Goal: Task Accomplishment & Management: Manage account settings

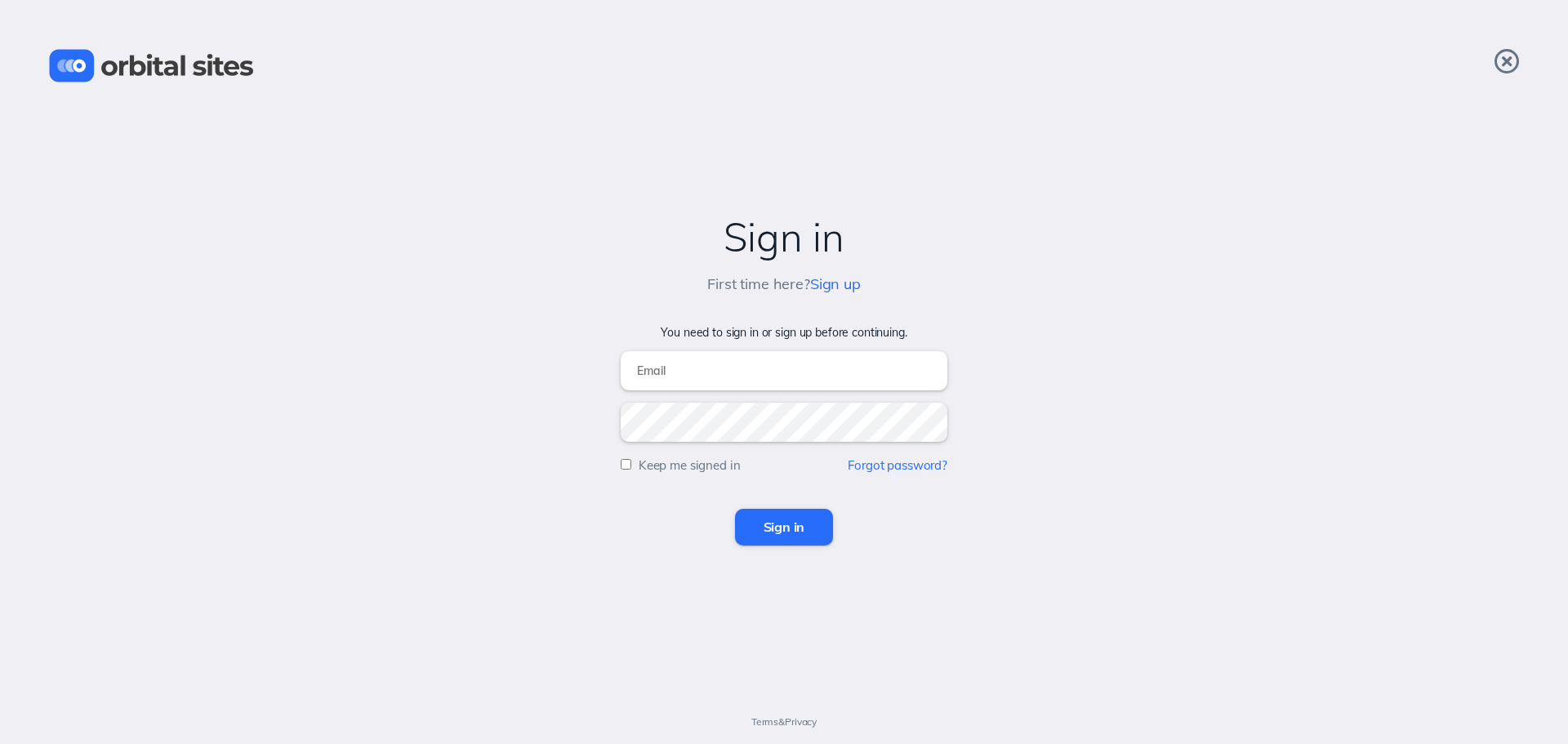
type input "[PERSON_NAME][EMAIL_ADDRESS][DOMAIN_NAME]"
click at [766, 511] on input "Sign in" at bounding box center [784, 526] width 99 height 36
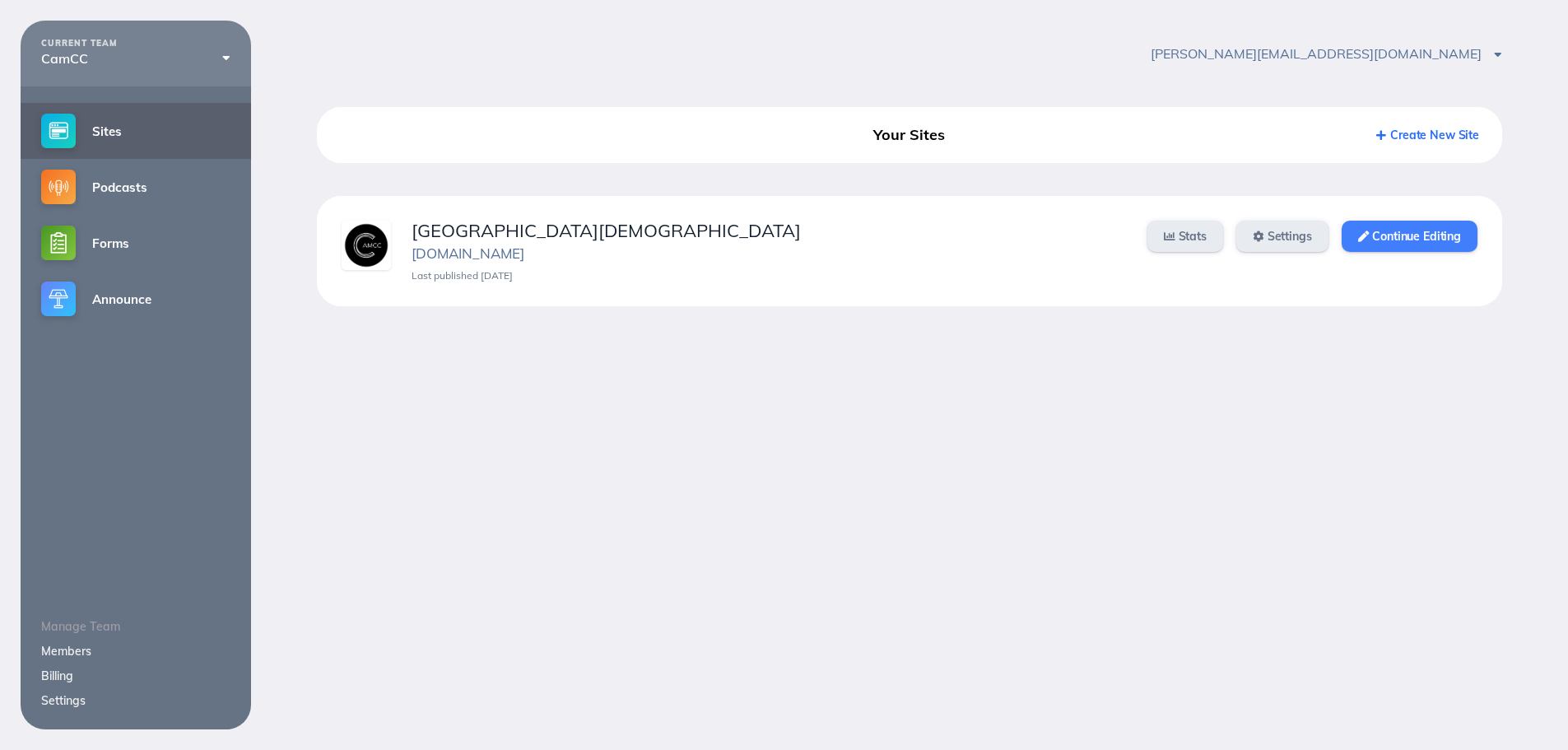
click at [1442, 228] on link "Continue Editing" at bounding box center [1409, 236] width 136 height 31
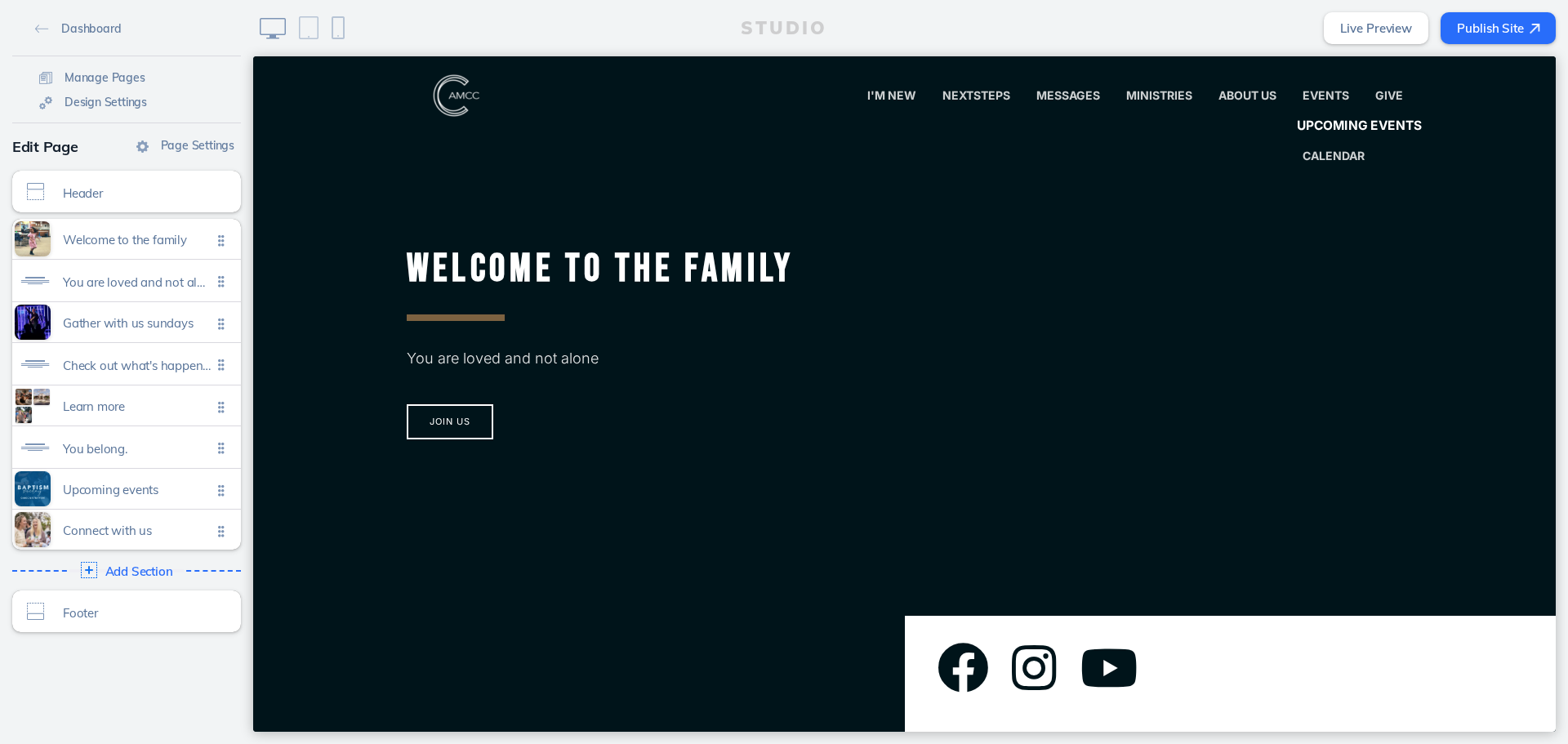
click at [1311, 119] on span "Upcoming Events" at bounding box center [1359, 126] width 125 height 15
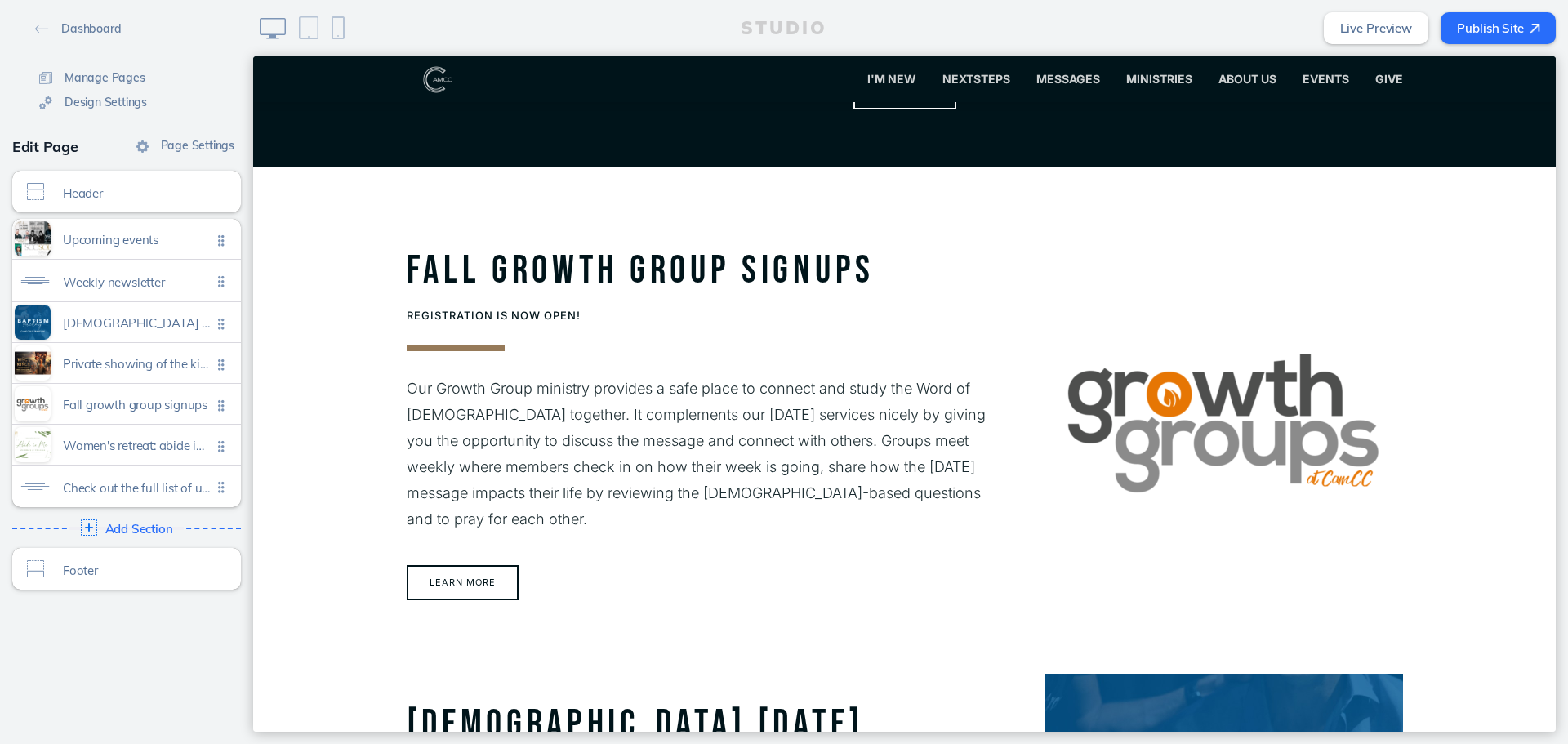
scroll to position [1306, 0]
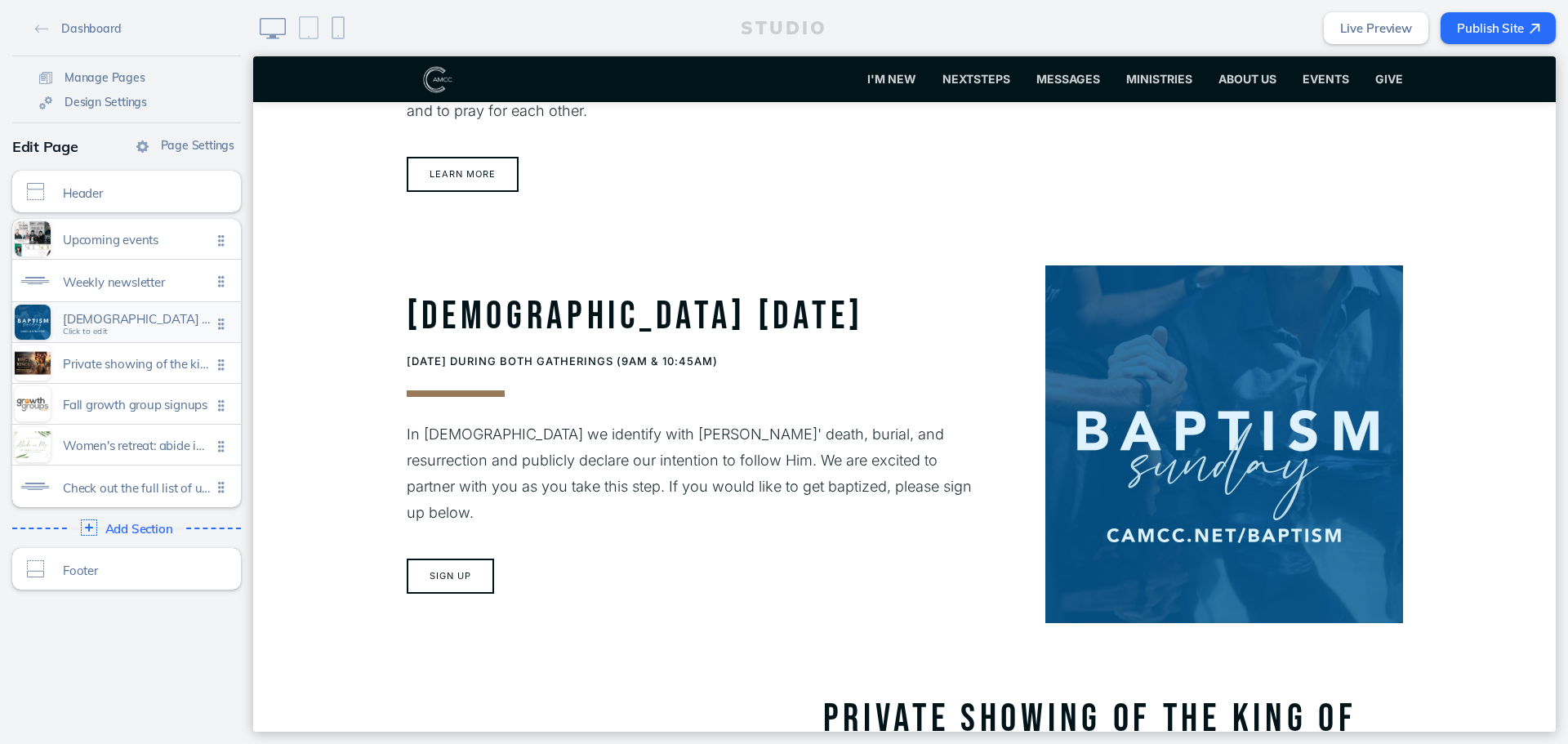
click at [162, 334] on div "Baptism sunday Click to edit" at bounding box center [127, 322] width 229 height 40
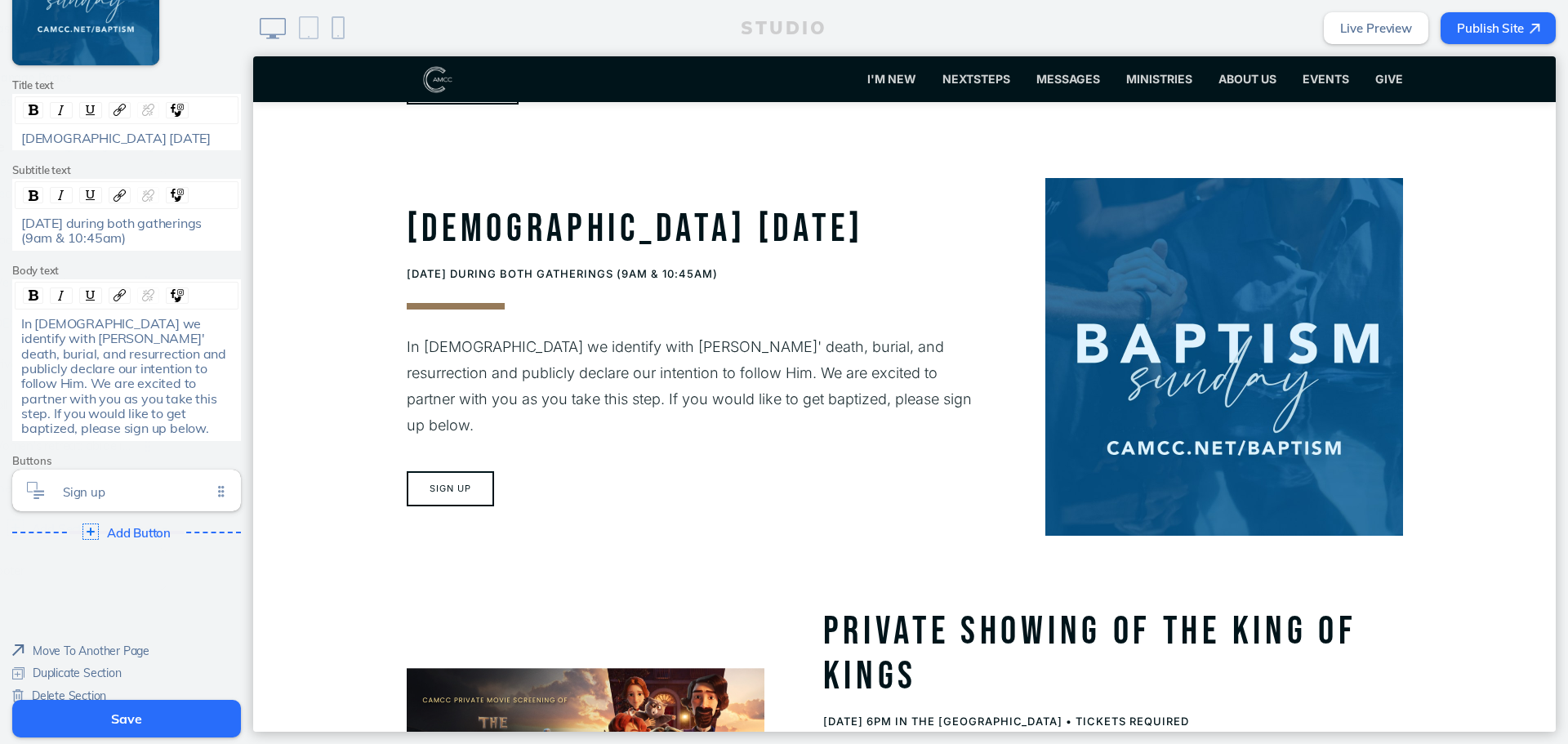
scroll to position [1396, 0]
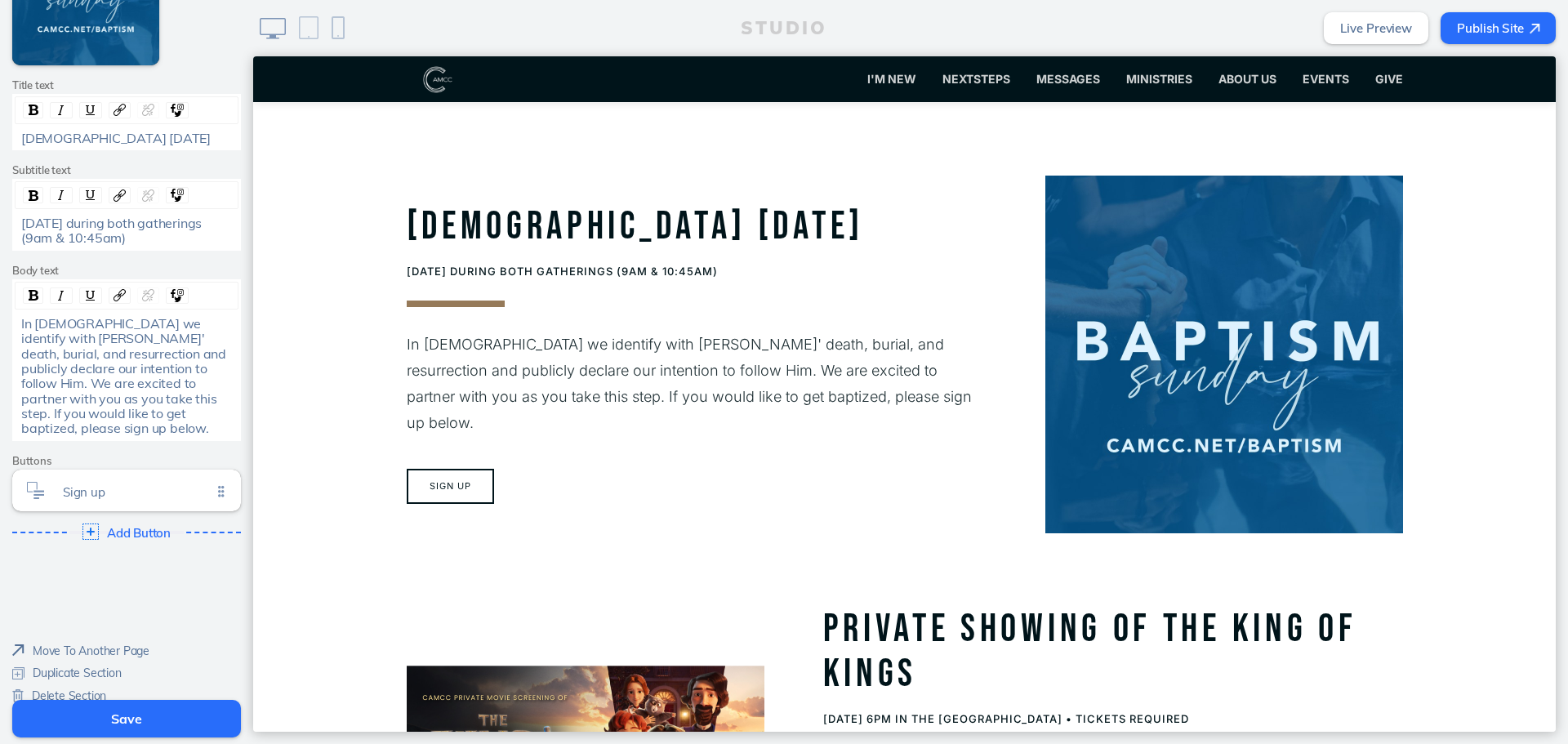
drag, startPoint x: 72, startPoint y: 683, endPoint x: 631, endPoint y: 14, distance: 871.8
click at [70, 688] on span "Delete Section" at bounding box center [68, 695] width 74 height 14
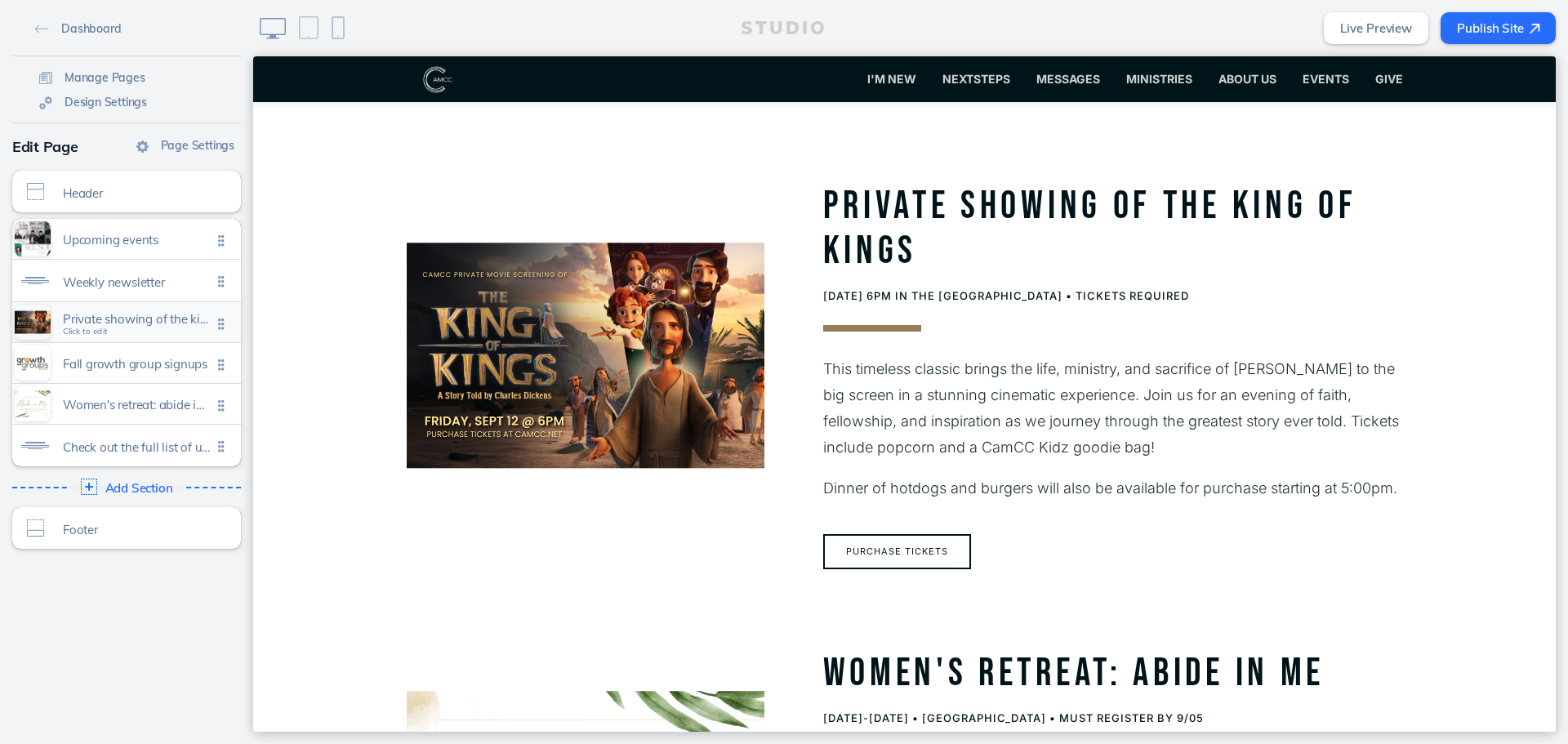
click at [165, 313] on span "Private showing of the king of kings" at bounding box center [137, 318] width 149 height 13
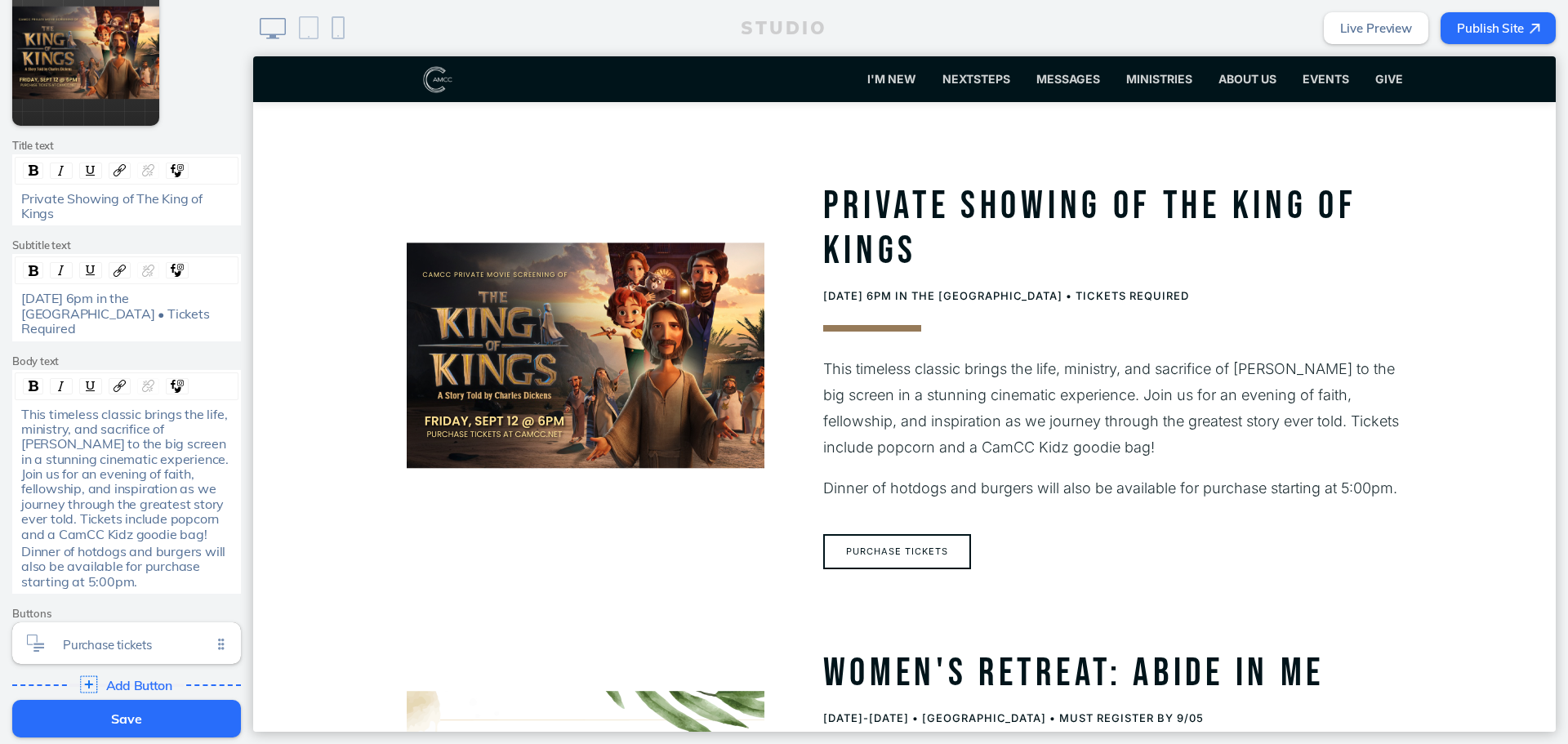
scroll to position [480, 0]
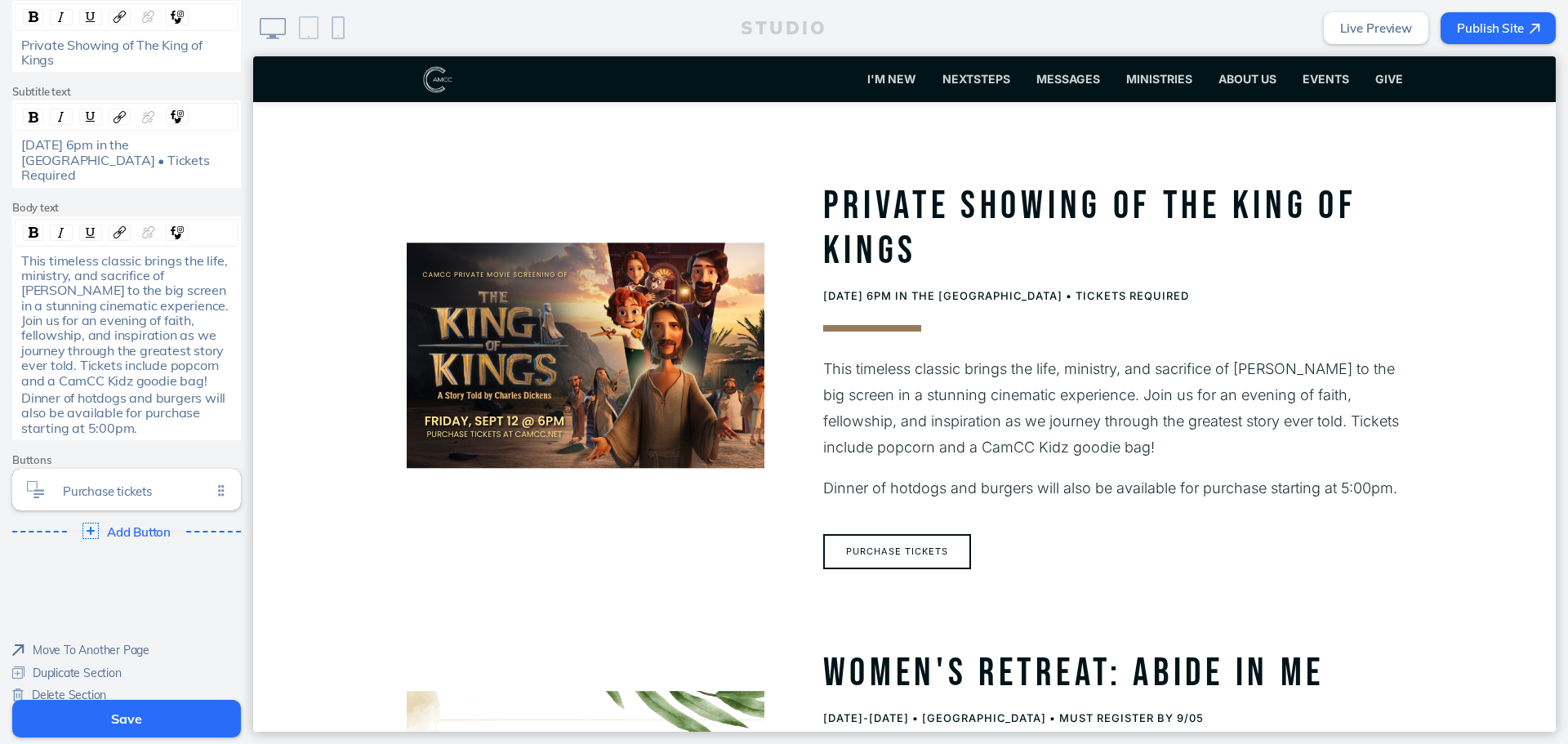
click at [79, 687] on div "Move To Another Page Duplicate Section Delete Section" at bounding box center [81, 671] width 137 height 78
drag, startPoint x: 80, startPoint y: 683, endPoint x: 583, endPoint y: 10, distance: 840.2
click at [80, 687] on span "Delete Section" at bounding box center [68, 694] width 74 height 14
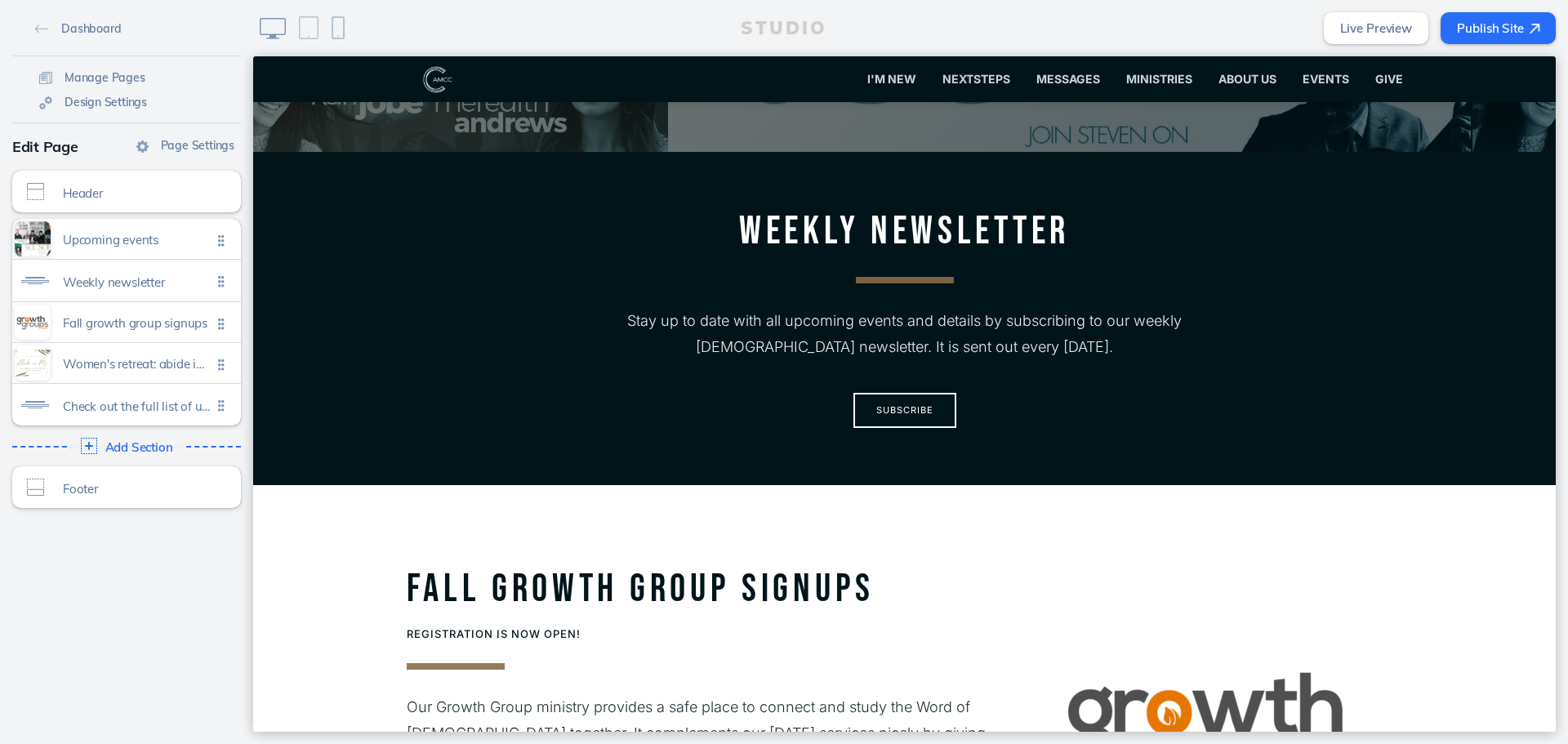
scroll to position [906, 0]
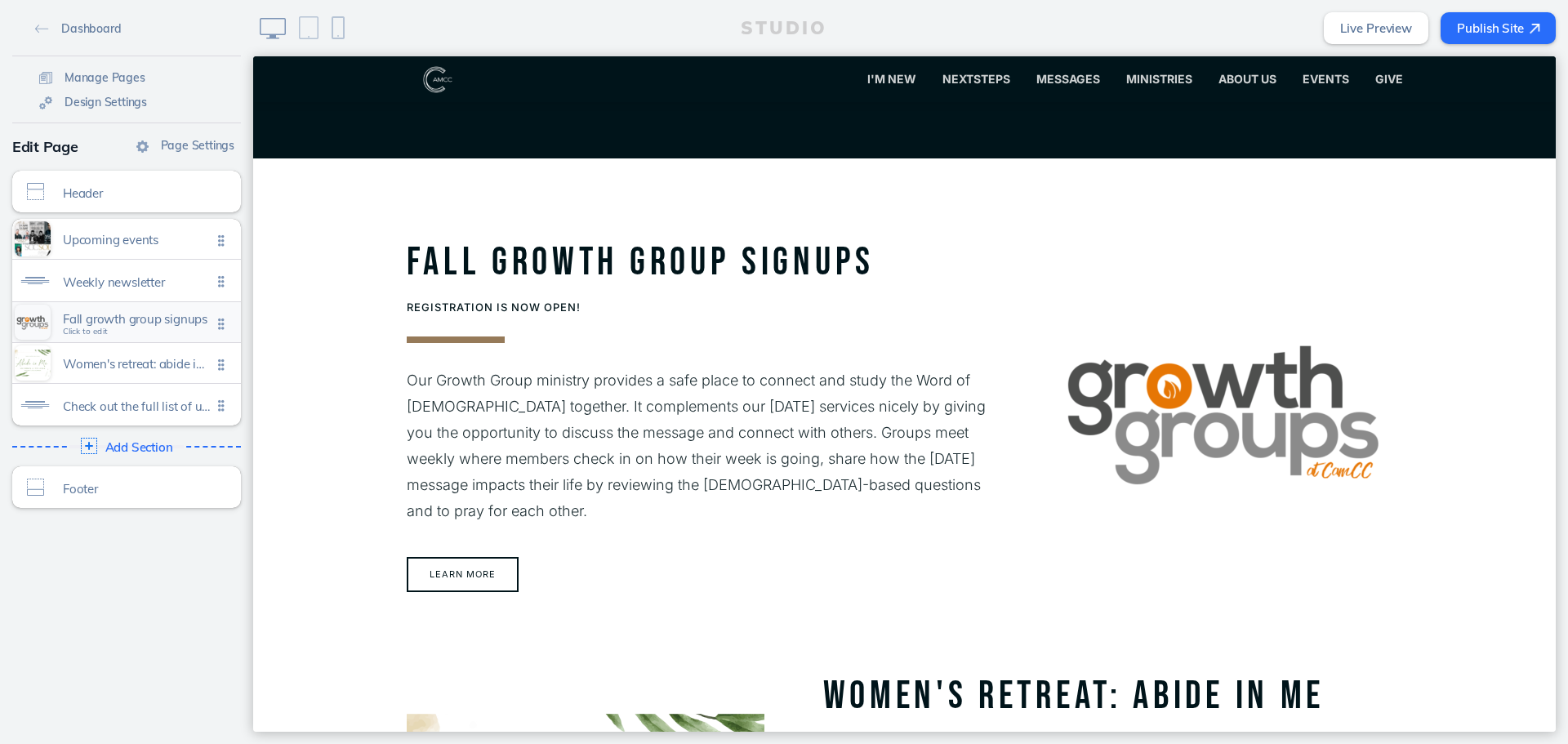
click at [106, 324] on span "Fall growth group signups" at bounding box center [137, 318] width 149 height 13
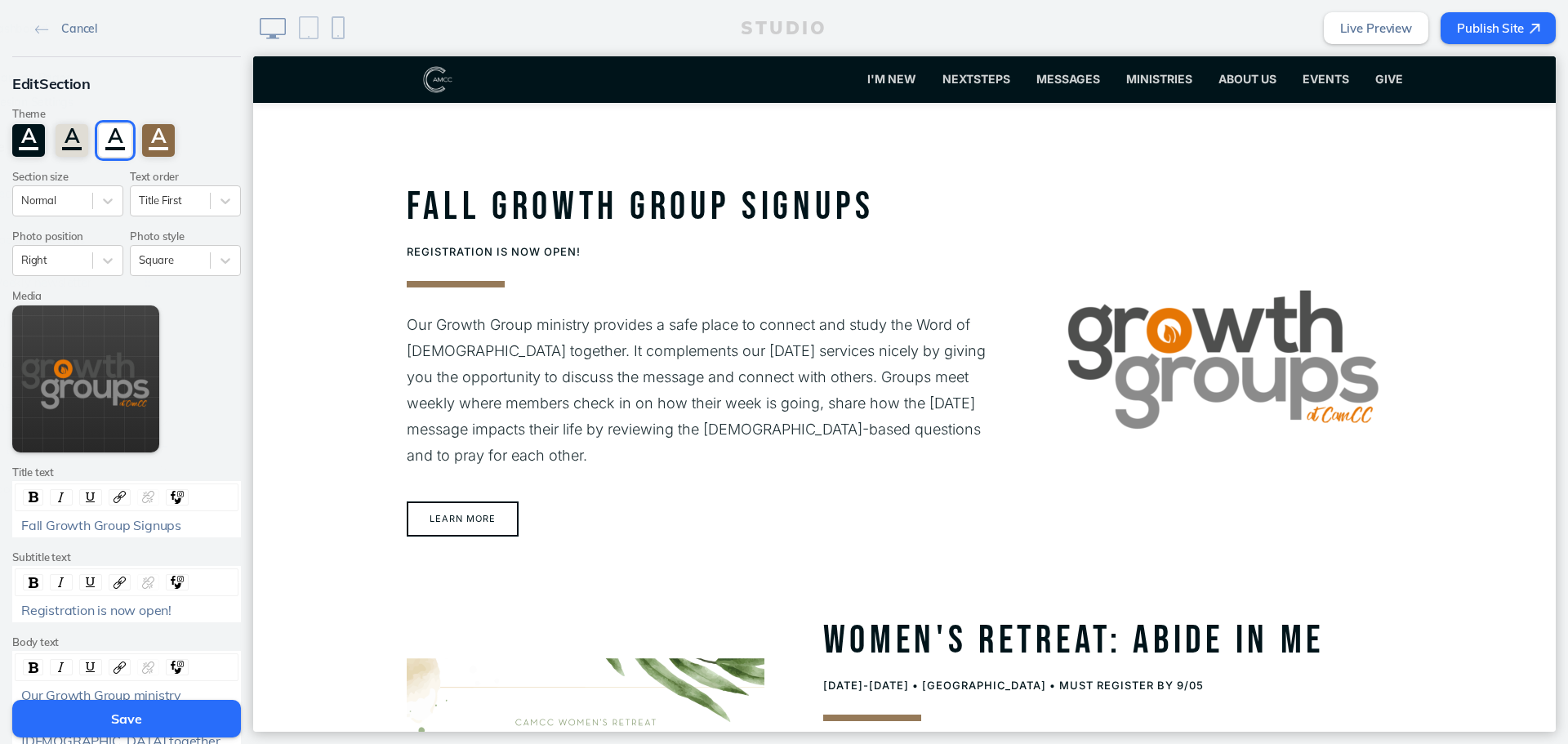
scroll to position [962, 0]
drag, startPoint x: 185, startPoint y: 529, endPoint x: 124, endPoint y: 538, distance: 61.7
click at [124, 538] on div "Edit Section Theme A A A A Section size Normal Text order Title First Photo pos…" at bounding box center [126, 556] width 253 height 999
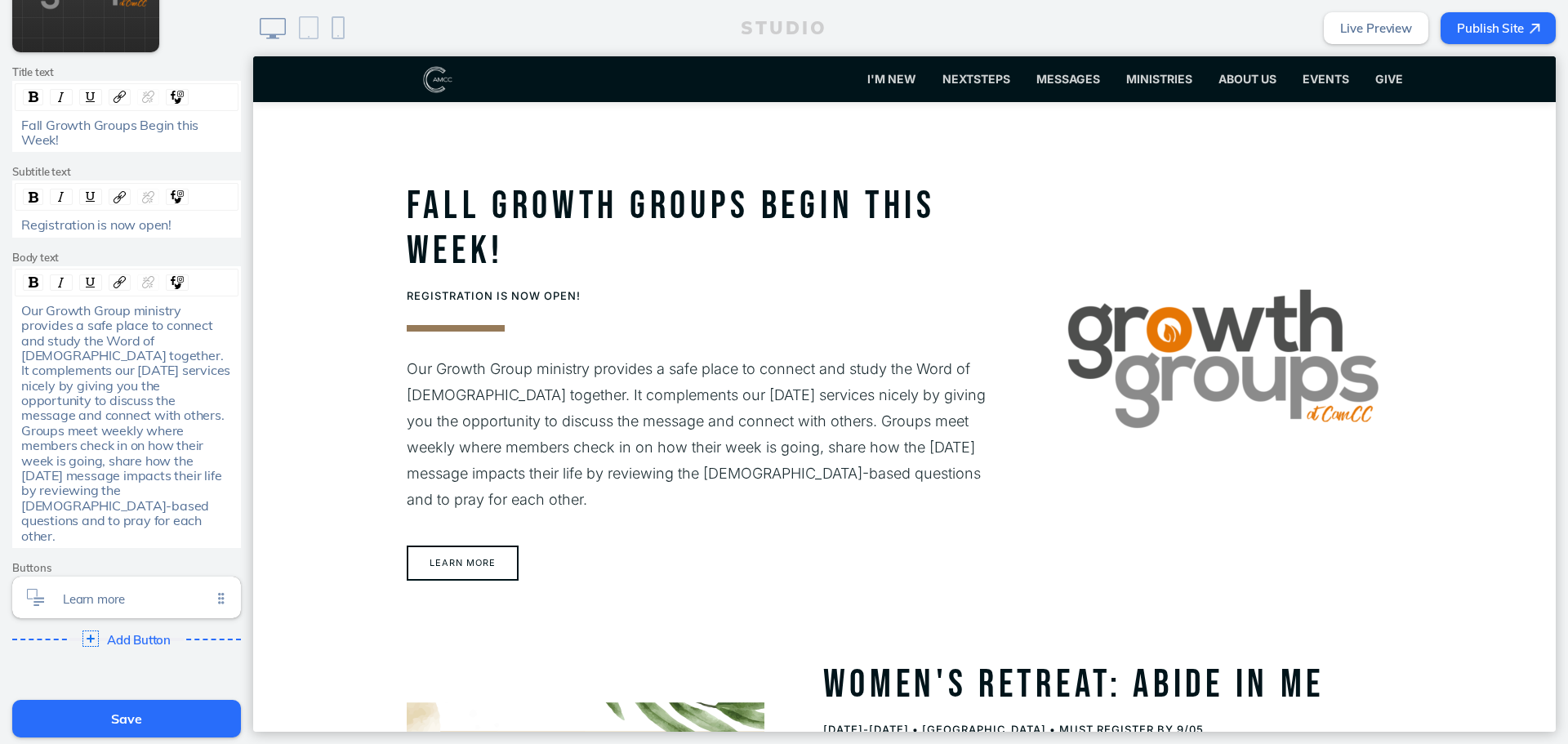
scroll to position [492, 0]
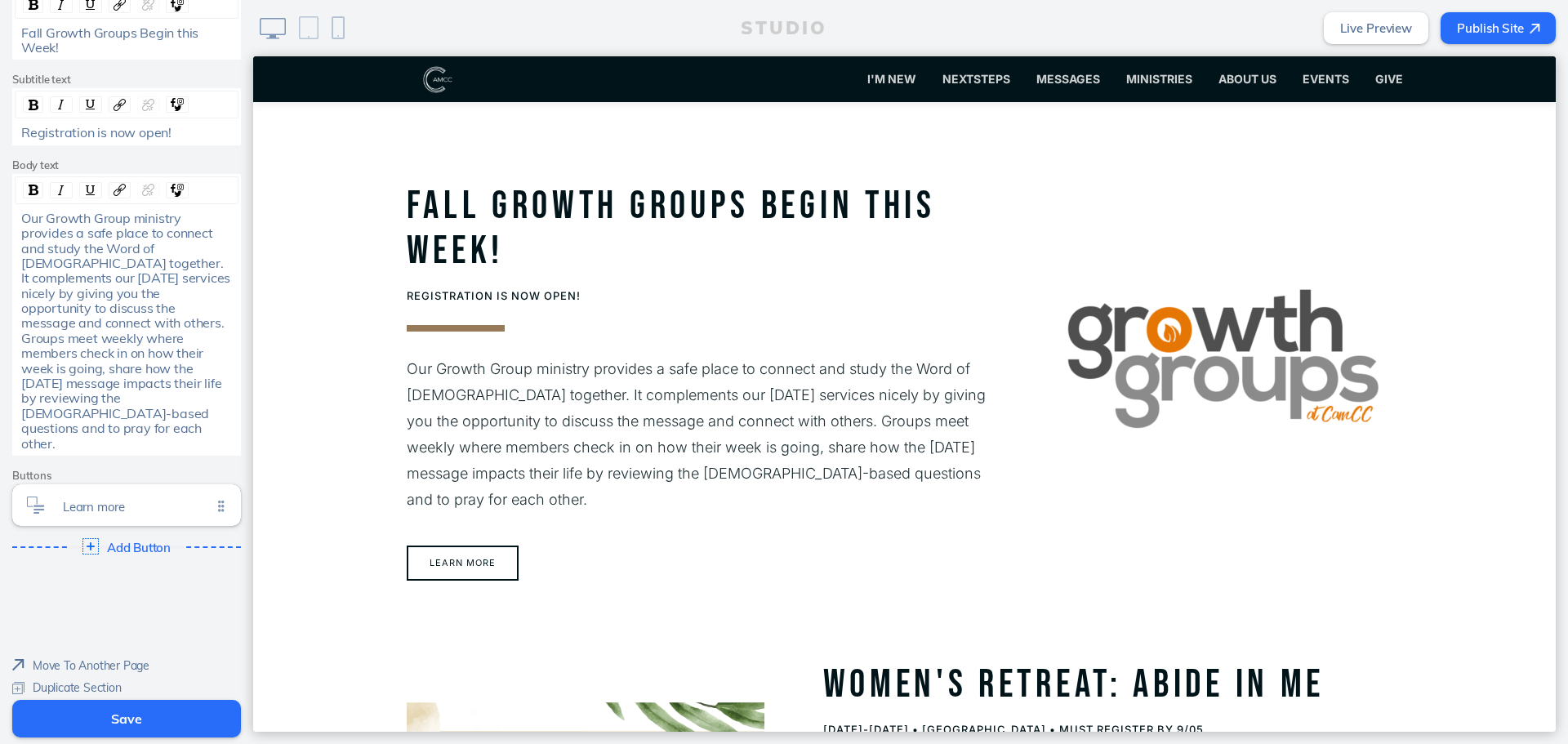
click at [67, 703] on span "Delete Section" at bounding box center [68, 709] width 74 height 14
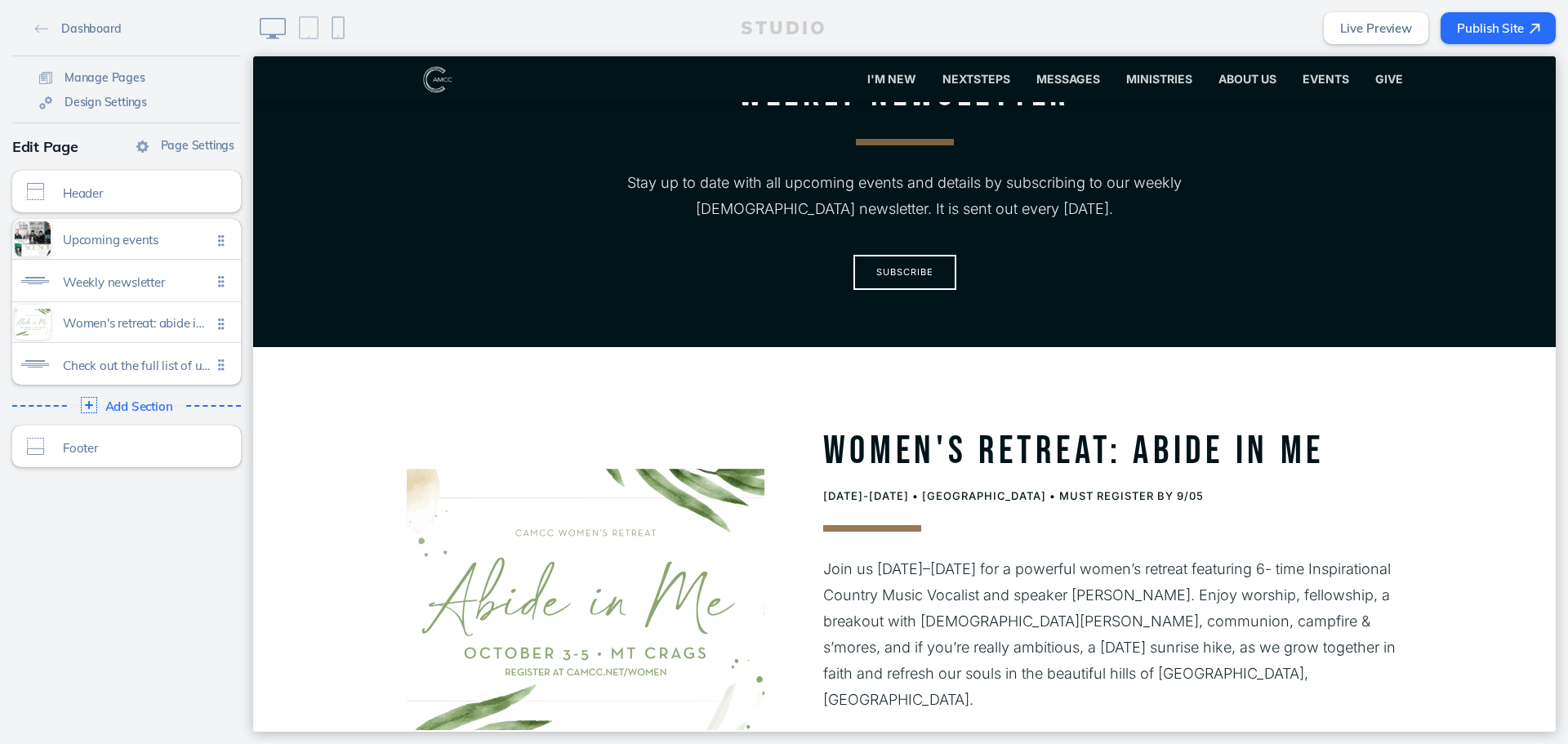
scroll to position [962, 0]
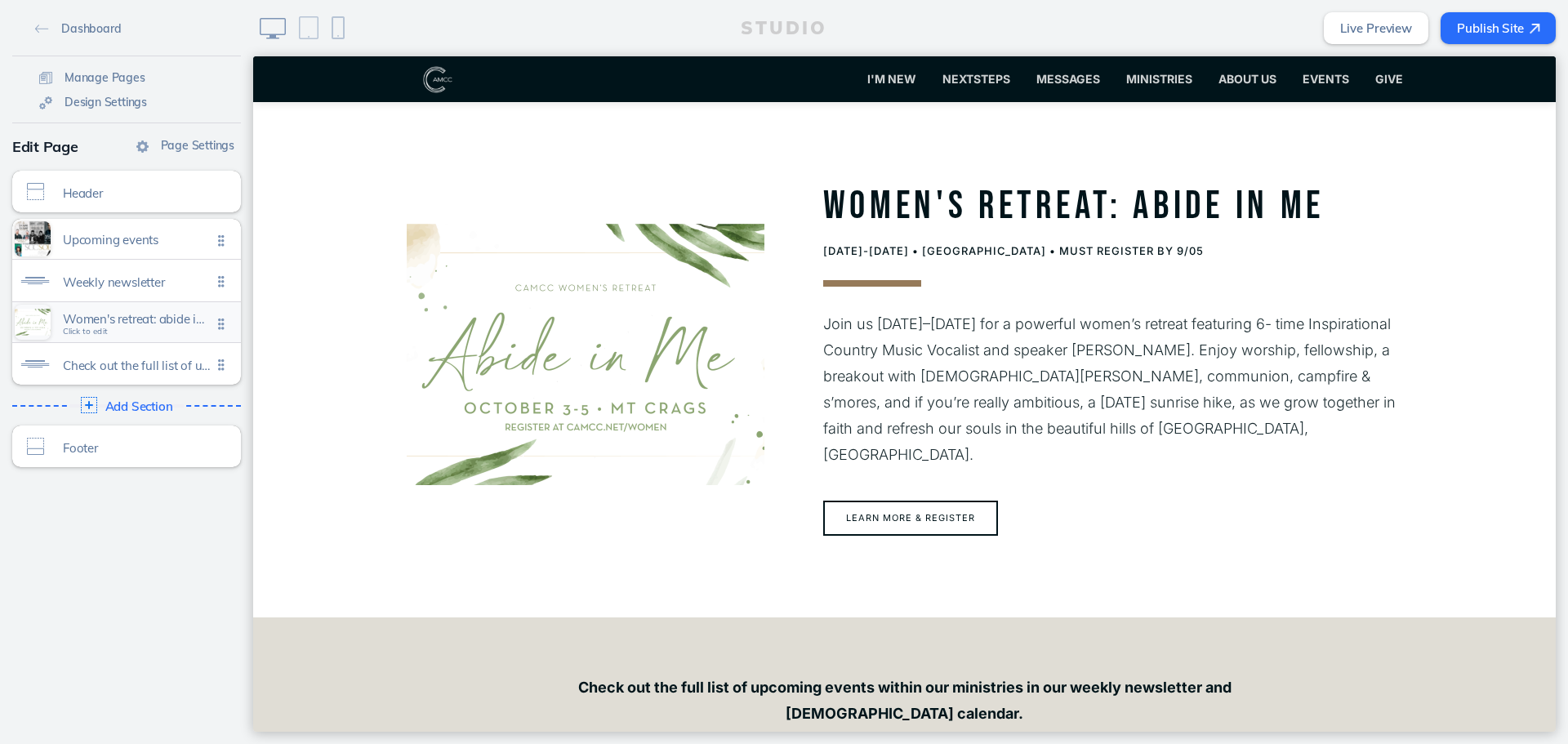
click at [143, 328] on span "Women's retreat: abide in me Click to edit" at bounding box center [137, 323] width 149 height 13
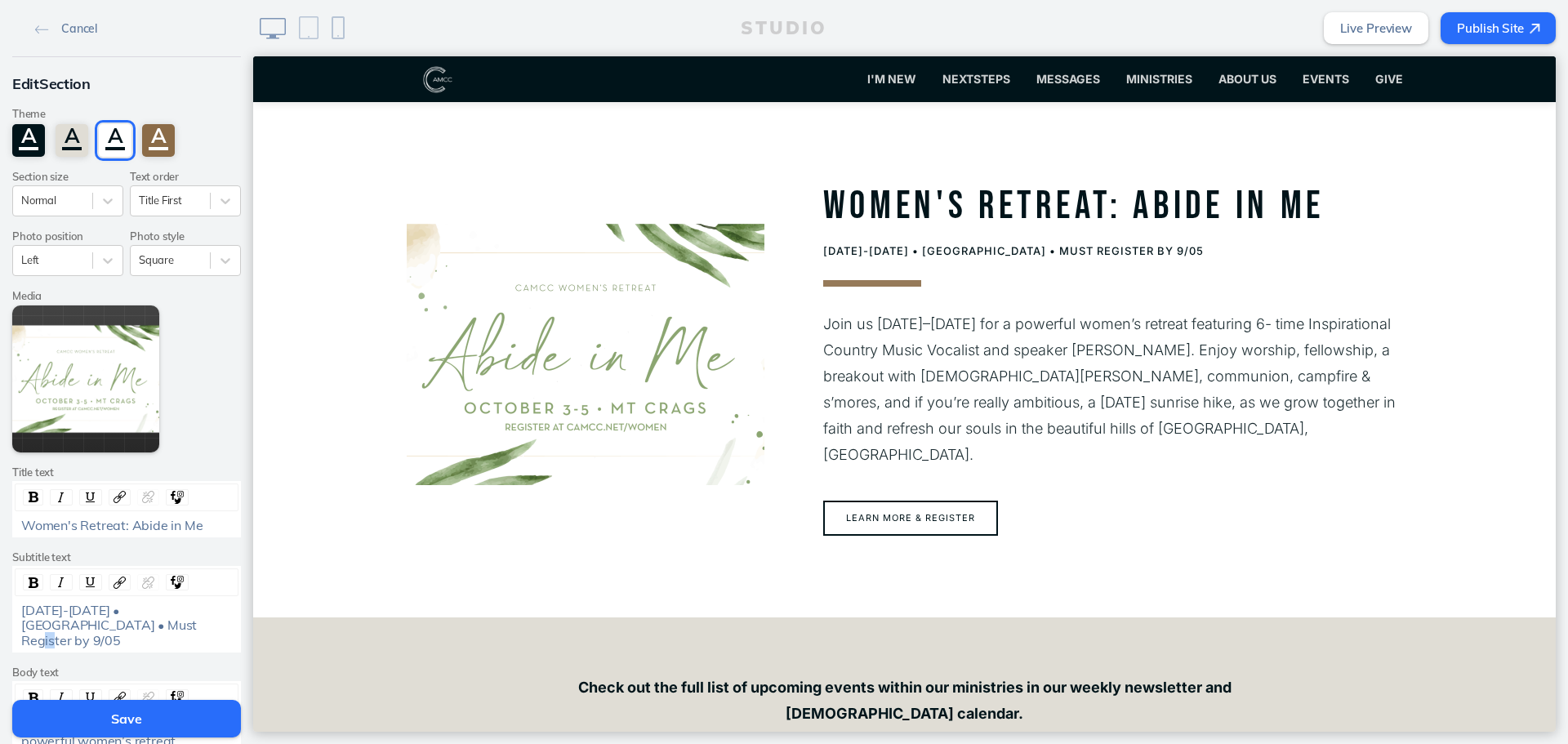
drag, startPoint x: 108, startPoint y: 621, endPoint x: 95, endPoint y: 621, distance: 13.0
click at [95, 621] on div "October 3-5 • Mt Crags • Must Register by 9/05" at bounding box center [127, 625] width 212 height 45
click at [131, 718] on button "Save" at bounding box center [127, 718] width 229 height 37
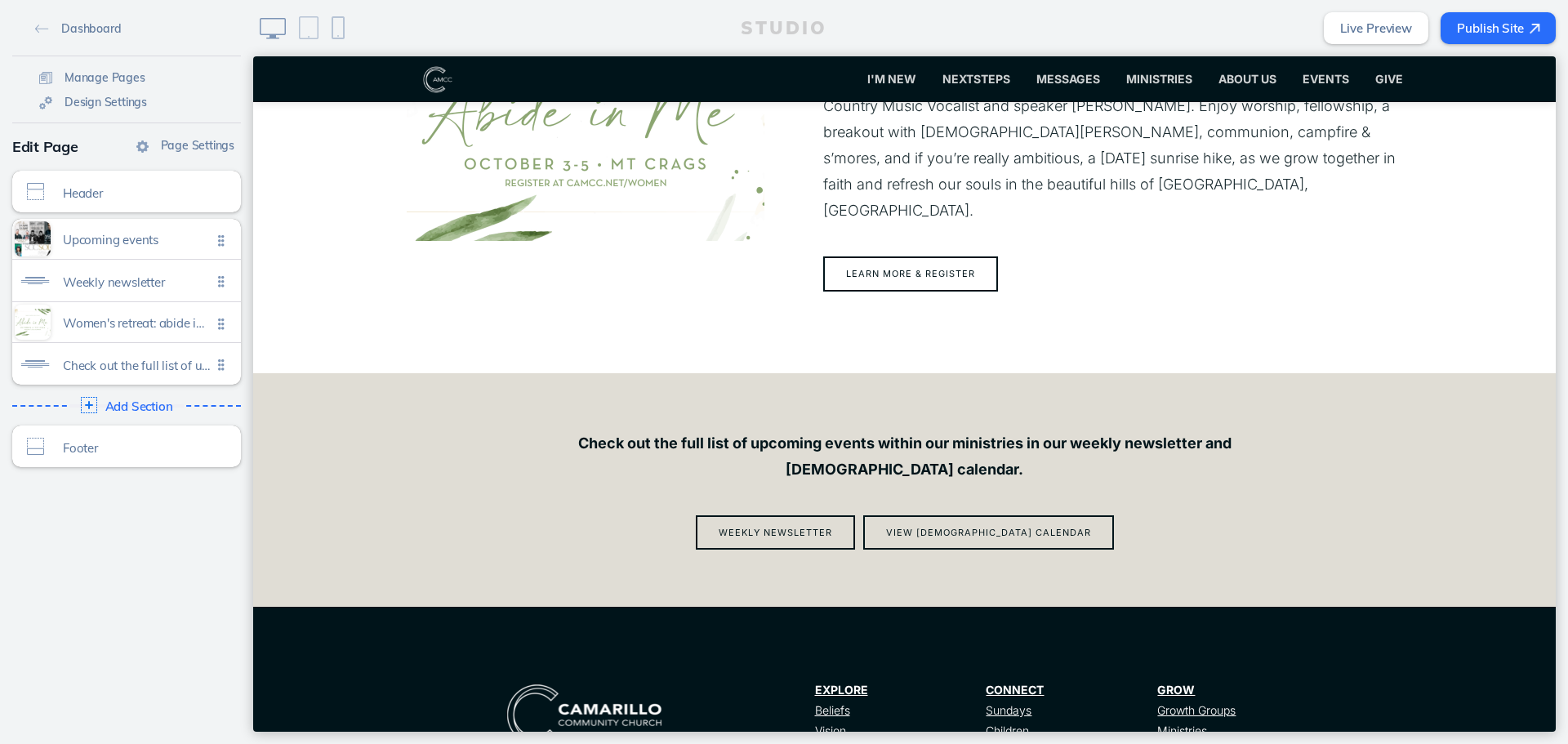
scroll to position [1044, 0]
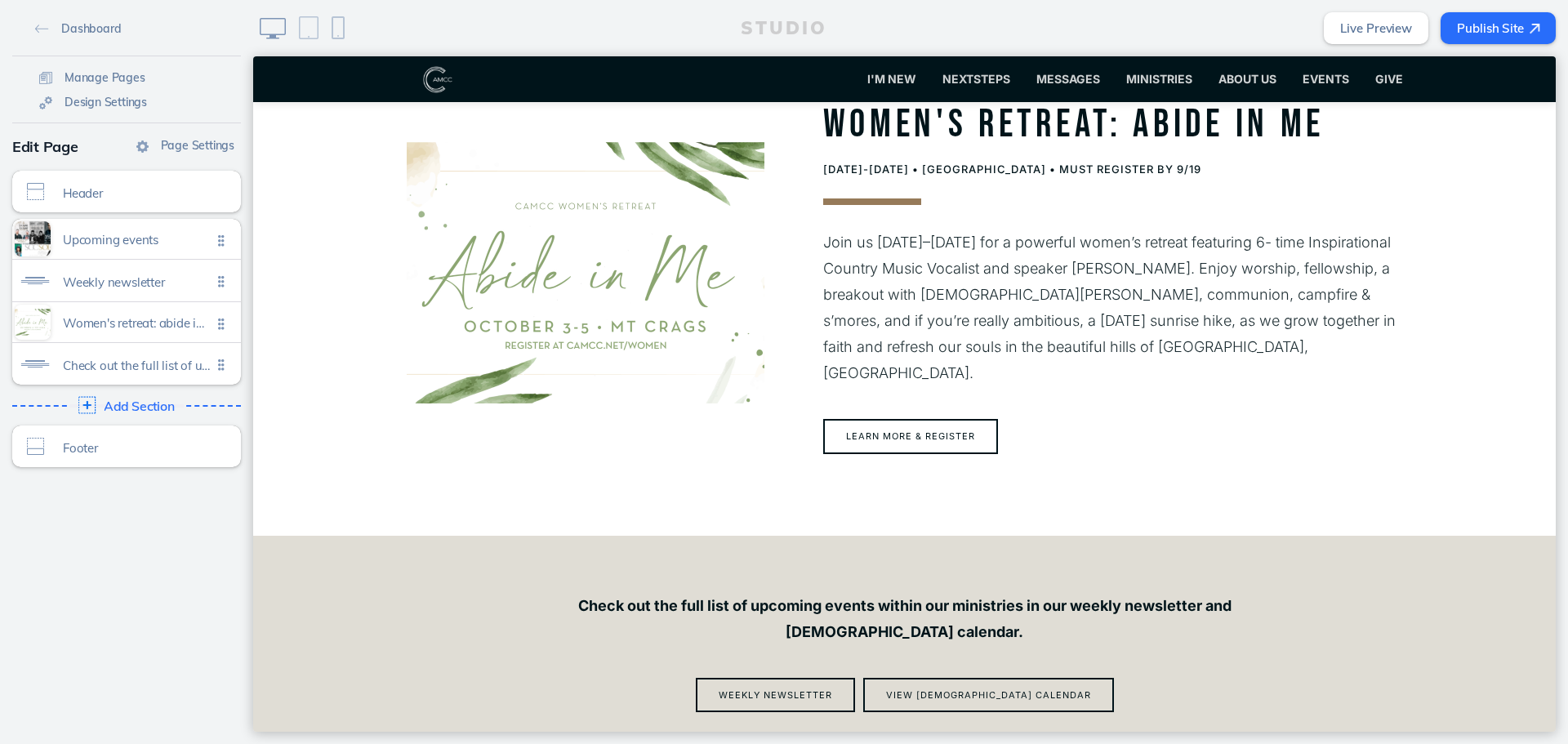
click at [160, 409] on span "Add Section" at bounding box center [139, 406] width 71 height 14
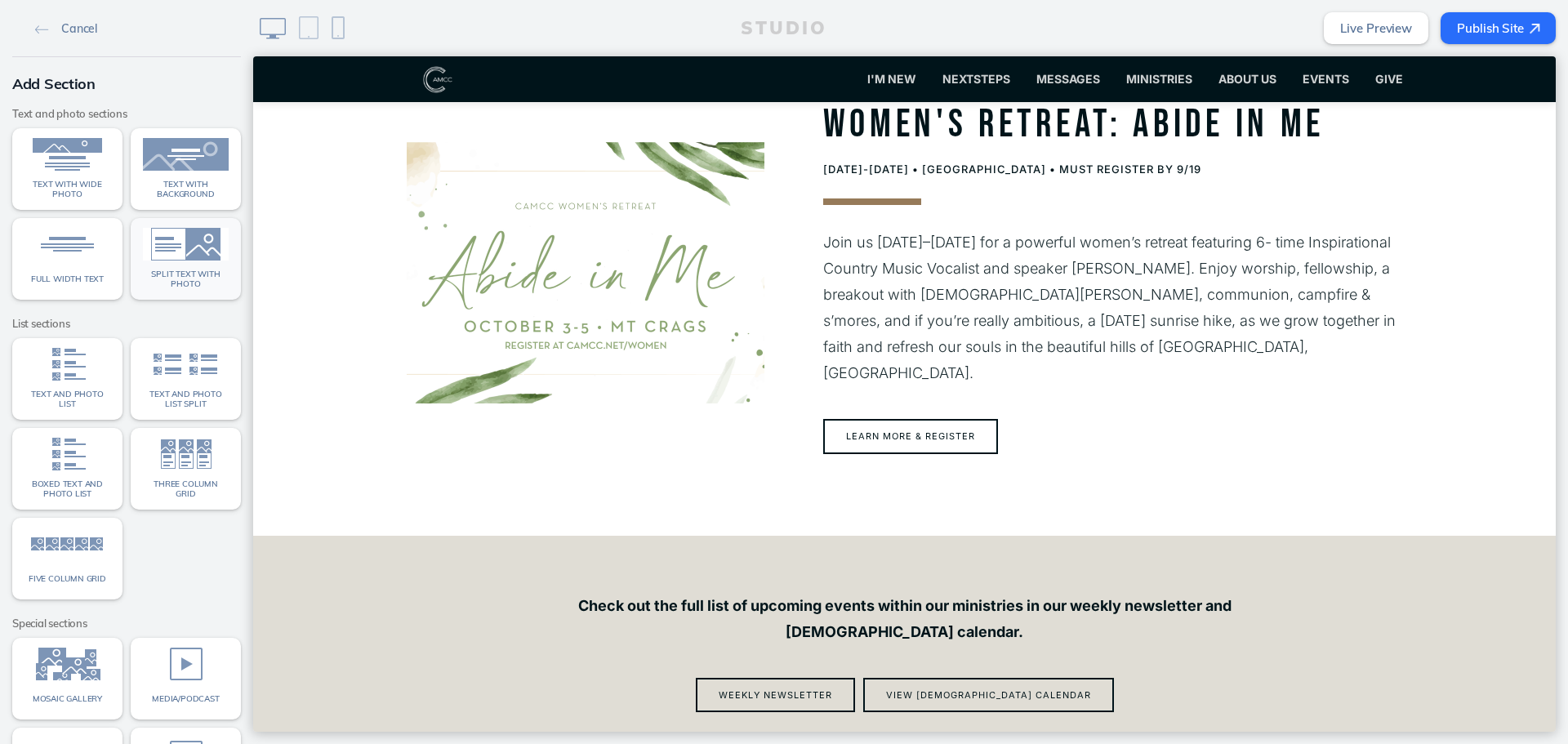
click at [162, 290] on link "Split text with photo" at bounding box center [186, 259] width 111 height 82
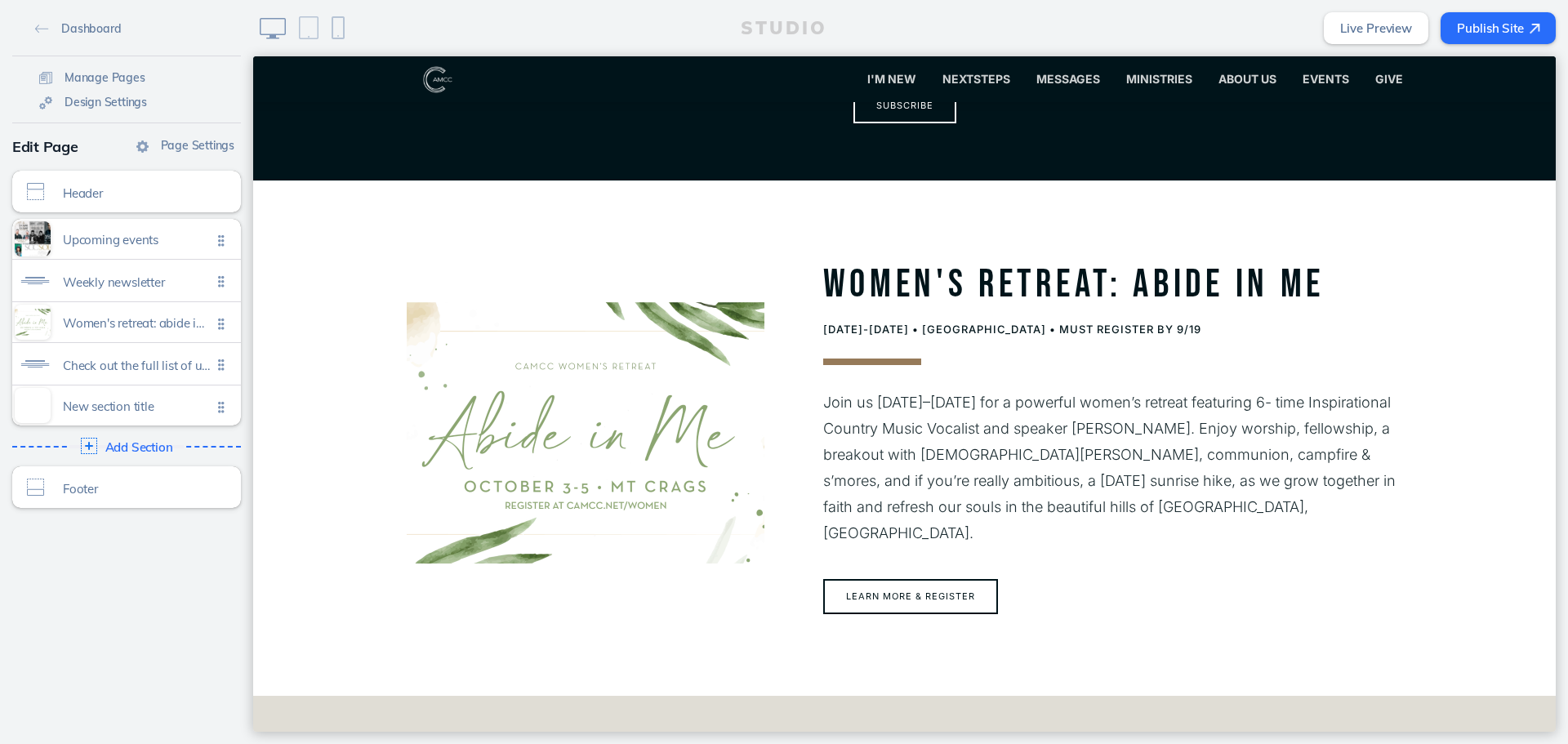
scroll to position [1129, 0]
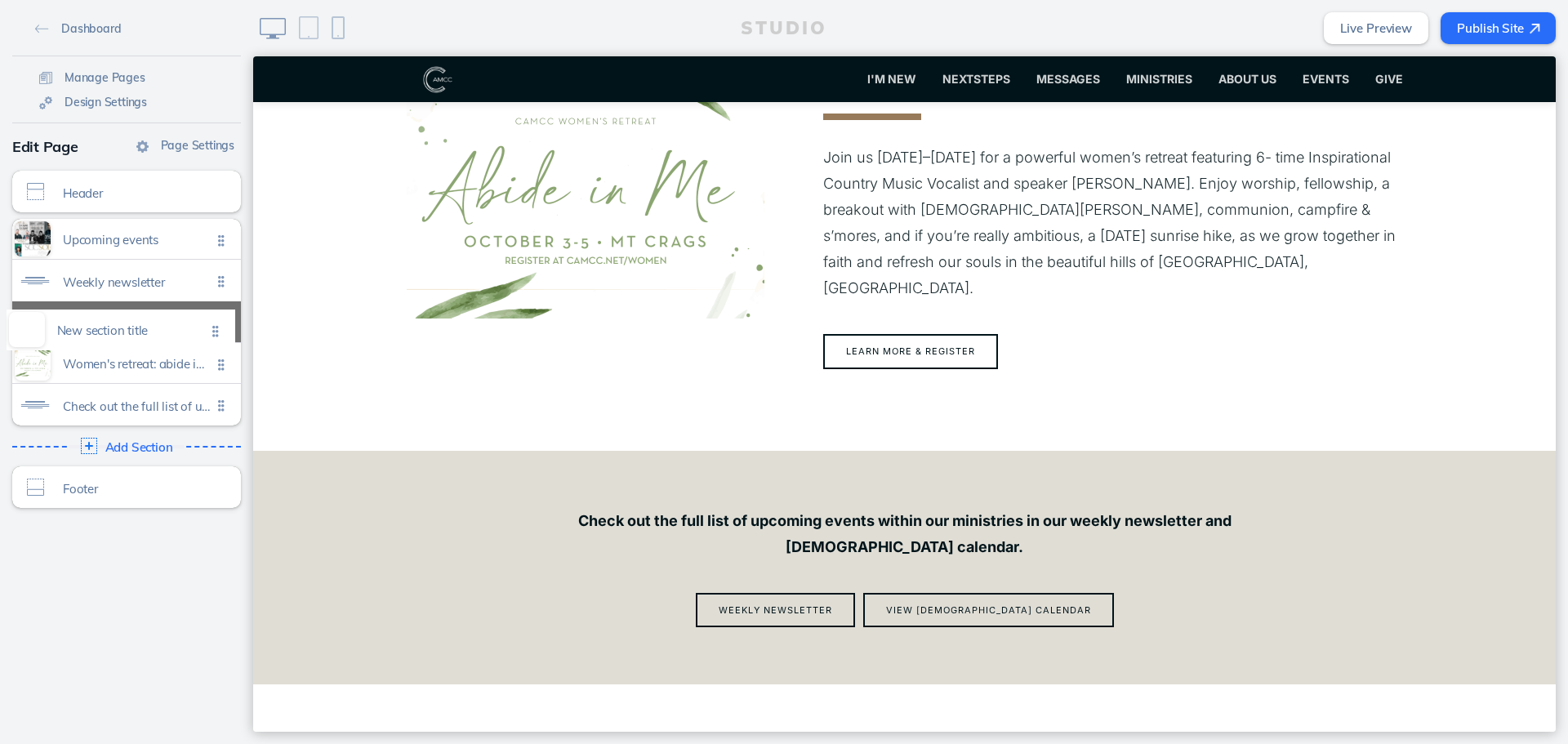
drag, startPoint x: 212, startPoint y: 414, endPoint x: 212, endPoint y: 336, distance: 78.0
click at [212, 336] on ul "Upcoming events Click to edit Weekly newsletter Click to edit Women's retreat: …" at bounding box center [127, 322] width 229 height 207
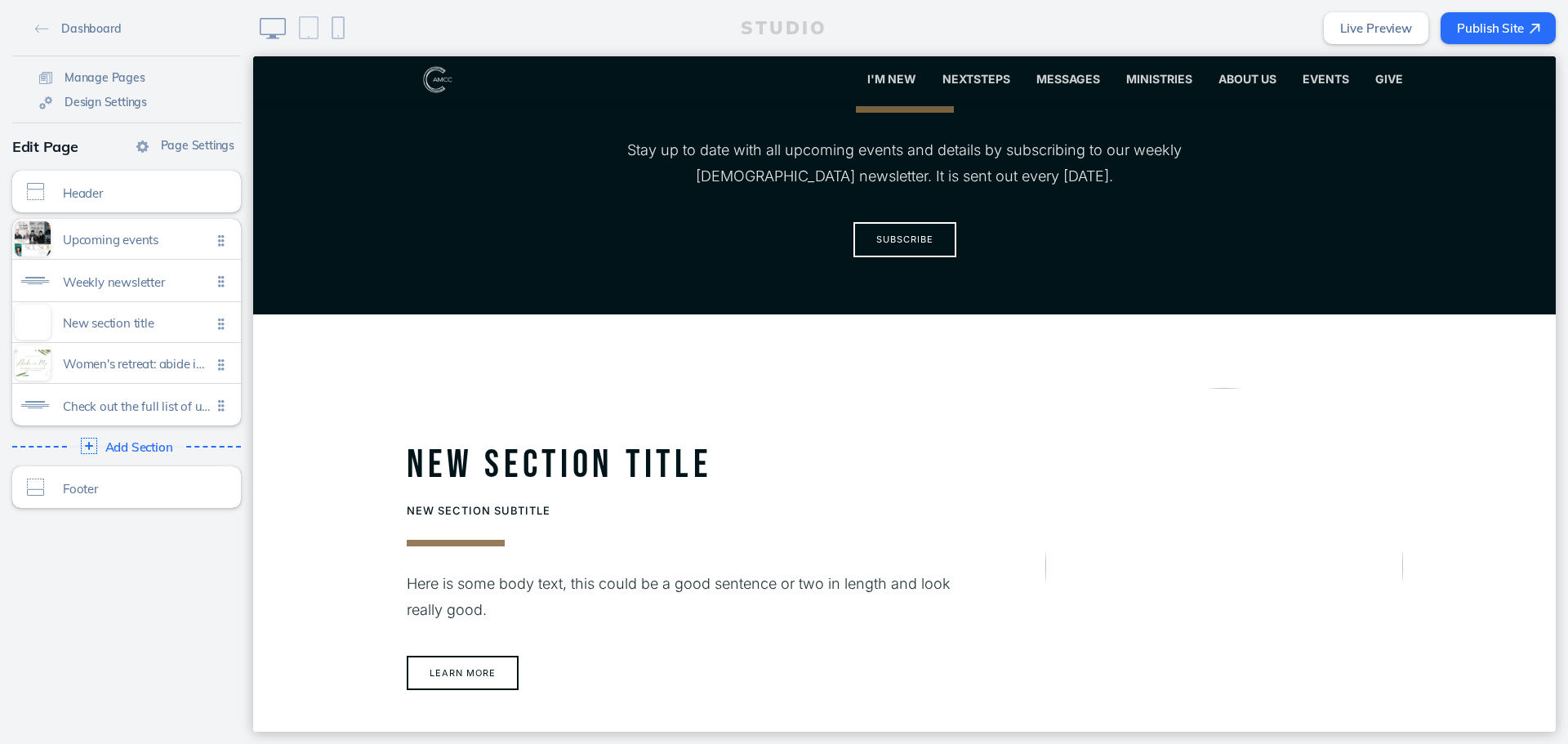
scroll to position [639, 0]
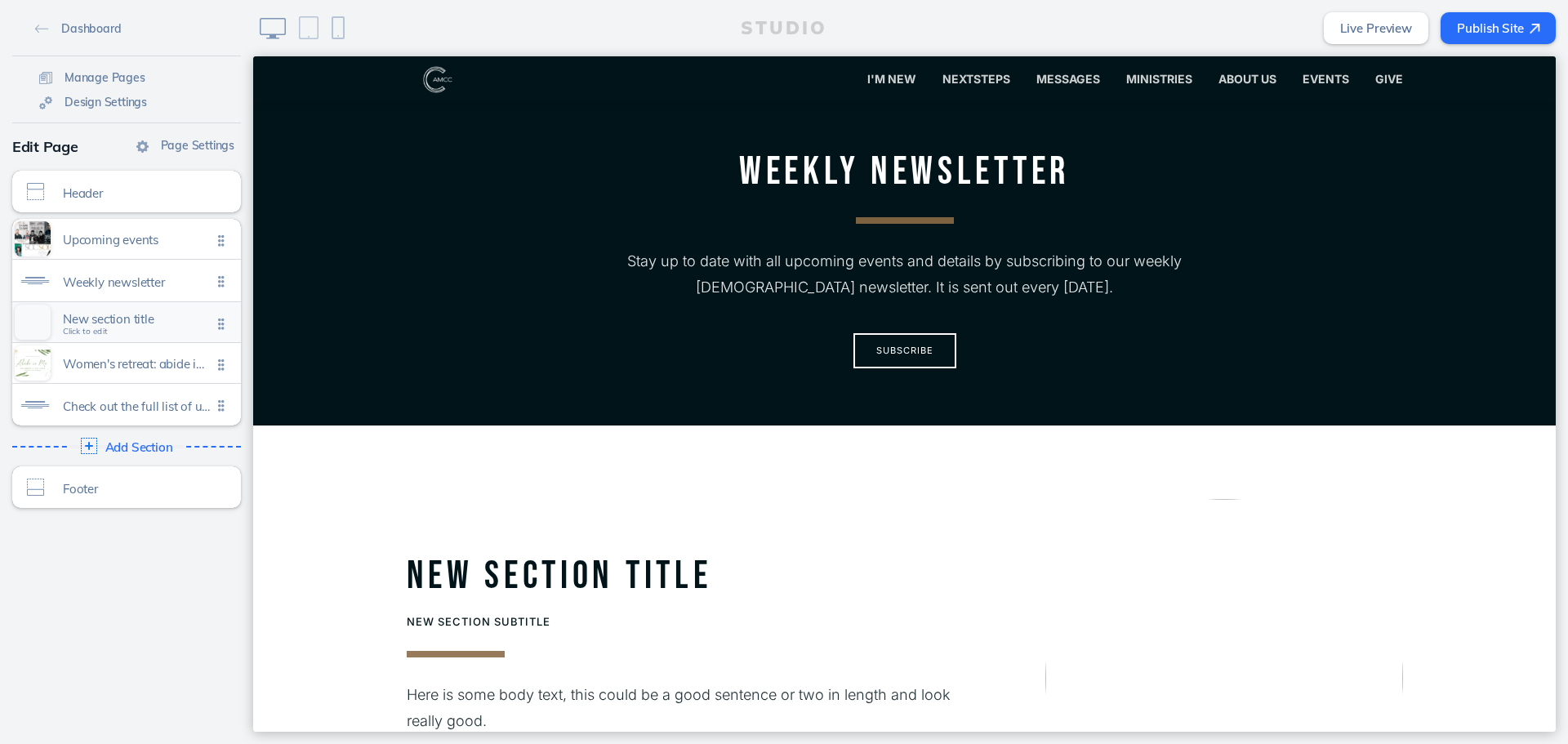
click at [143, 317] on span "New section title" at bounding box center [137, 318] width 149 height 13
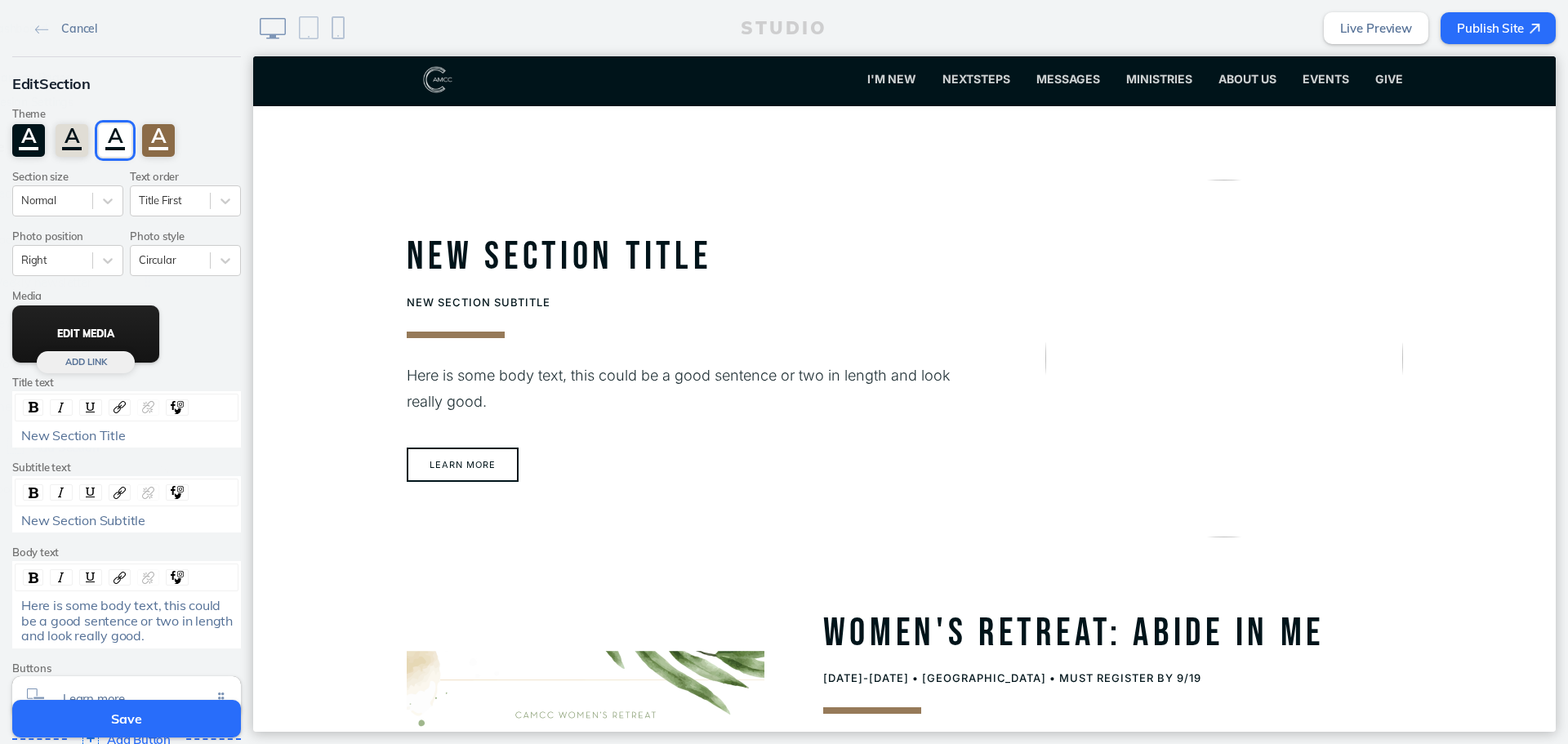
scroll to position [962, 0]
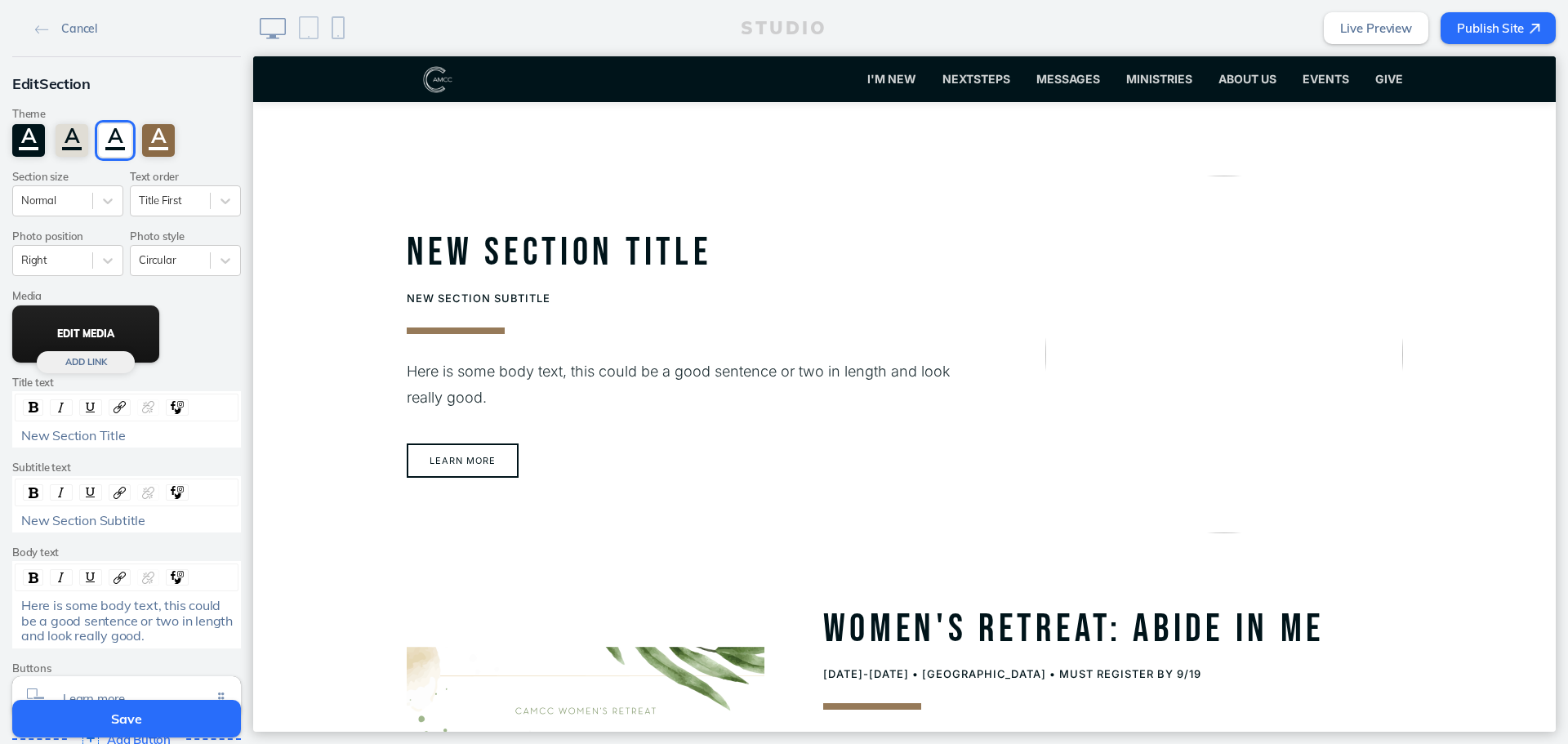
click at [108, 338] on button "Edit Media" at bounding box center [86, 334] width 147 height 57
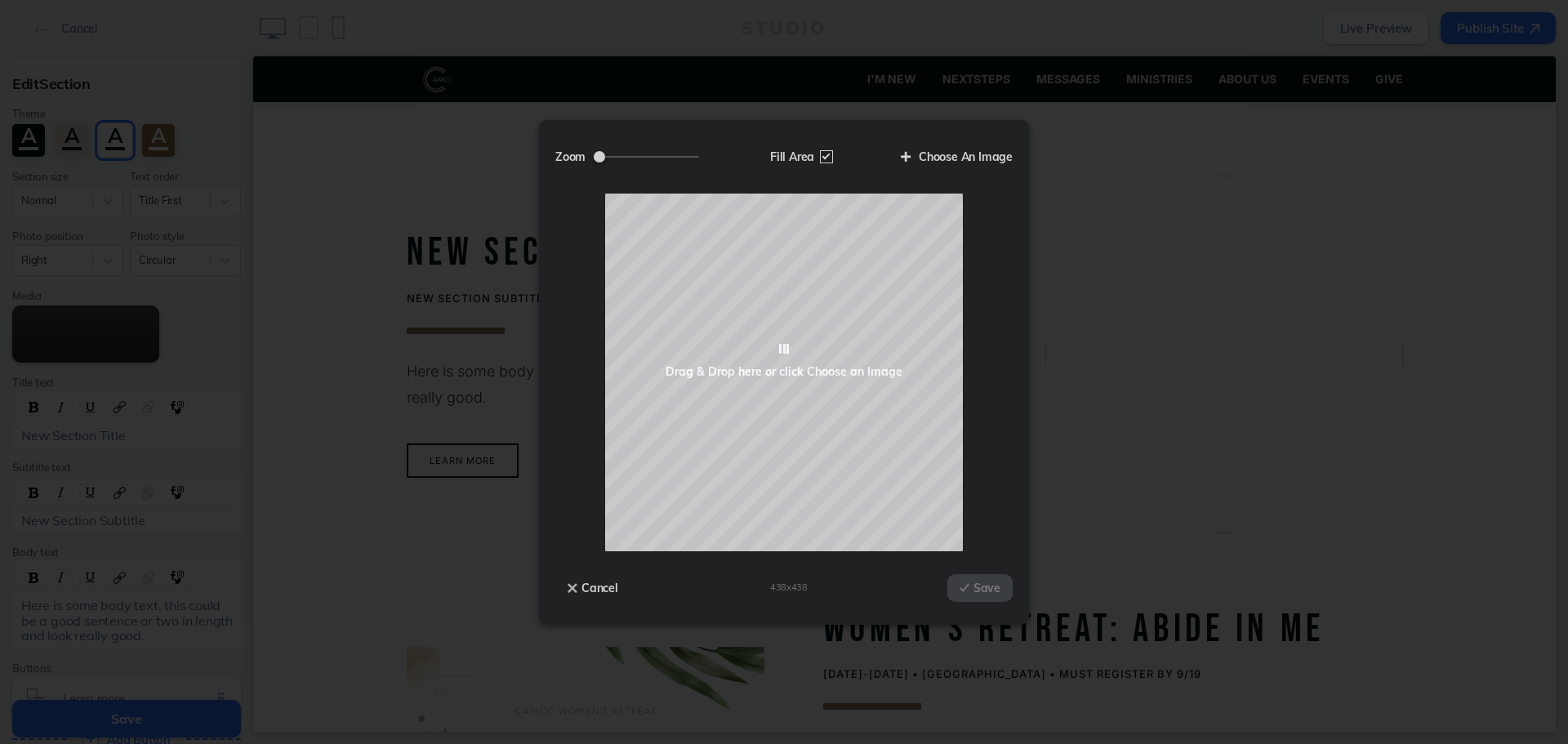
click at [997, 134] on div "Zoom Fill Area Choose An Image Loading Drag & Drop here or click Choose an Imag…" at bounding box center [784, 372] width 490 height 505
click at [979, 149] on label "Choose An Image" at bounding box center [950, 157] width 124 height 28
click at [0, 0] on input "Choose An Image" at bounding box center [0, 0] width 0 height 0
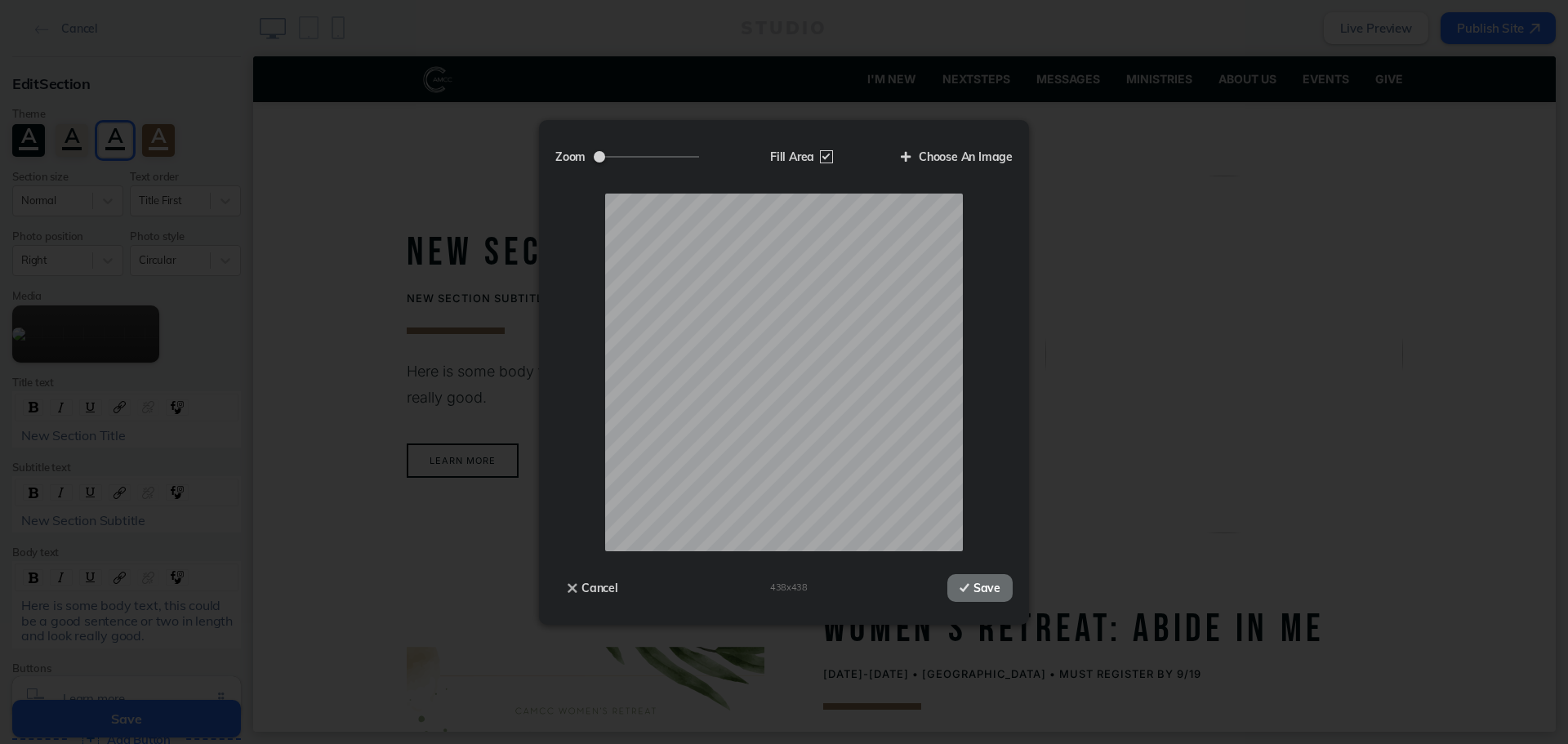
click at [1003, 595] on button "Save" at bounding box center [980, 587] width 65 height 28
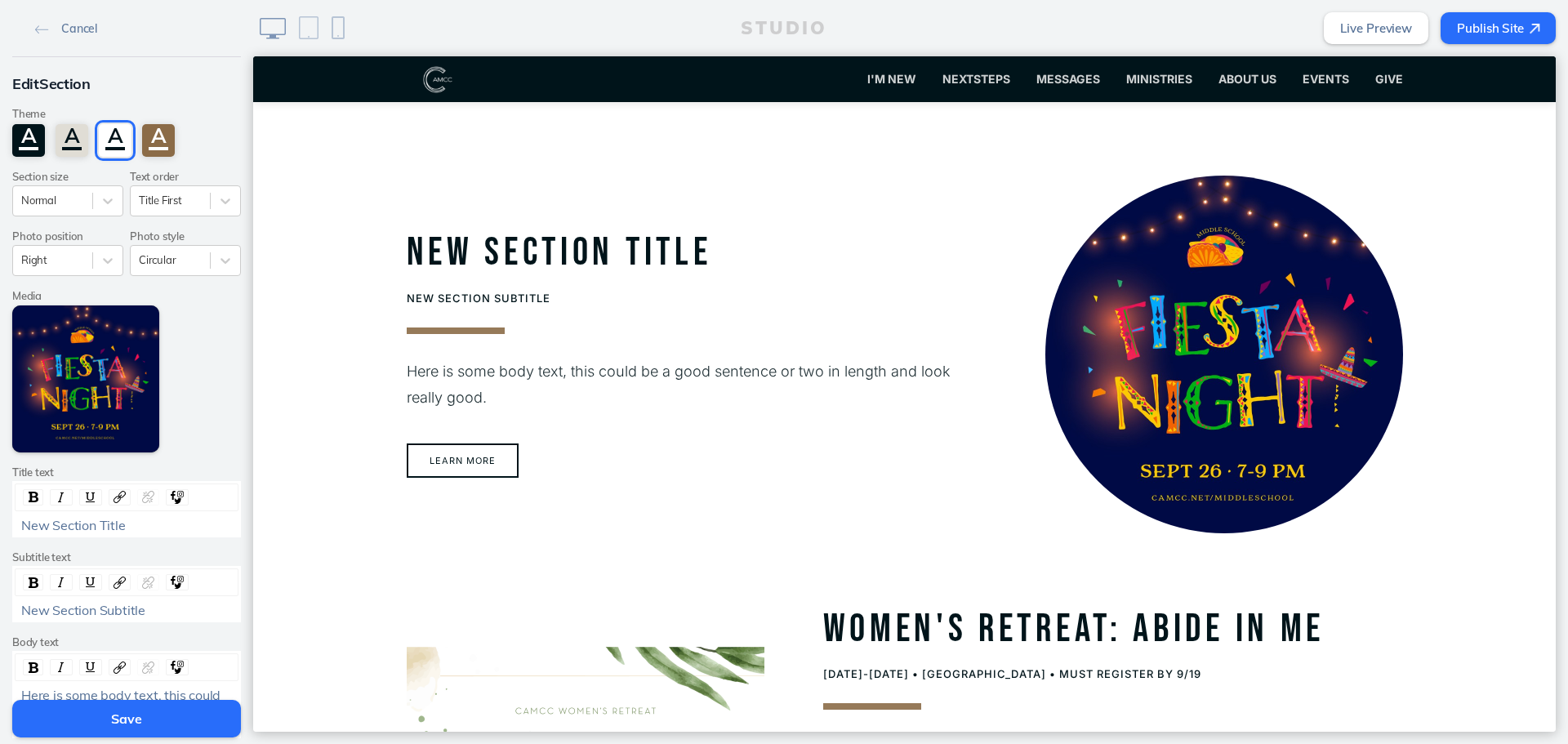
click at [140, 526] on div "New Section Title" at bounding box center [127, 525] width 212 height 14
click at [193, 273] on div "Circular" at bounding box center [186, 260] width 112 height 31
click at [176, 346] on div "Square" at bounding box center [186, 349] width 112 height 25
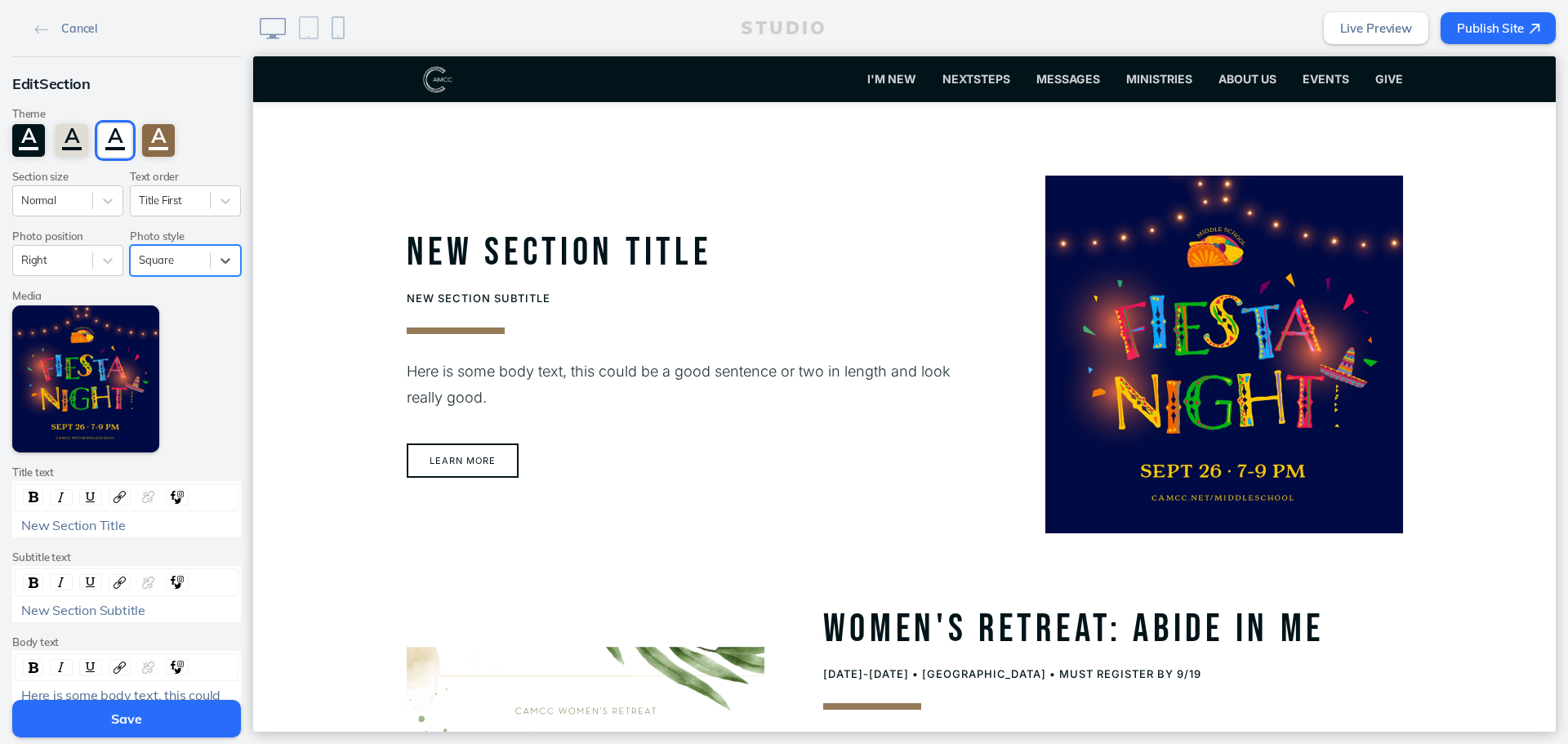
click at [162, 534] on div "New Section Title" at bounding box center [126, 525] width 224 height 19
click at [165, 532] on div "New Section Title" at bounding box center [127, 525] width 212 height 14
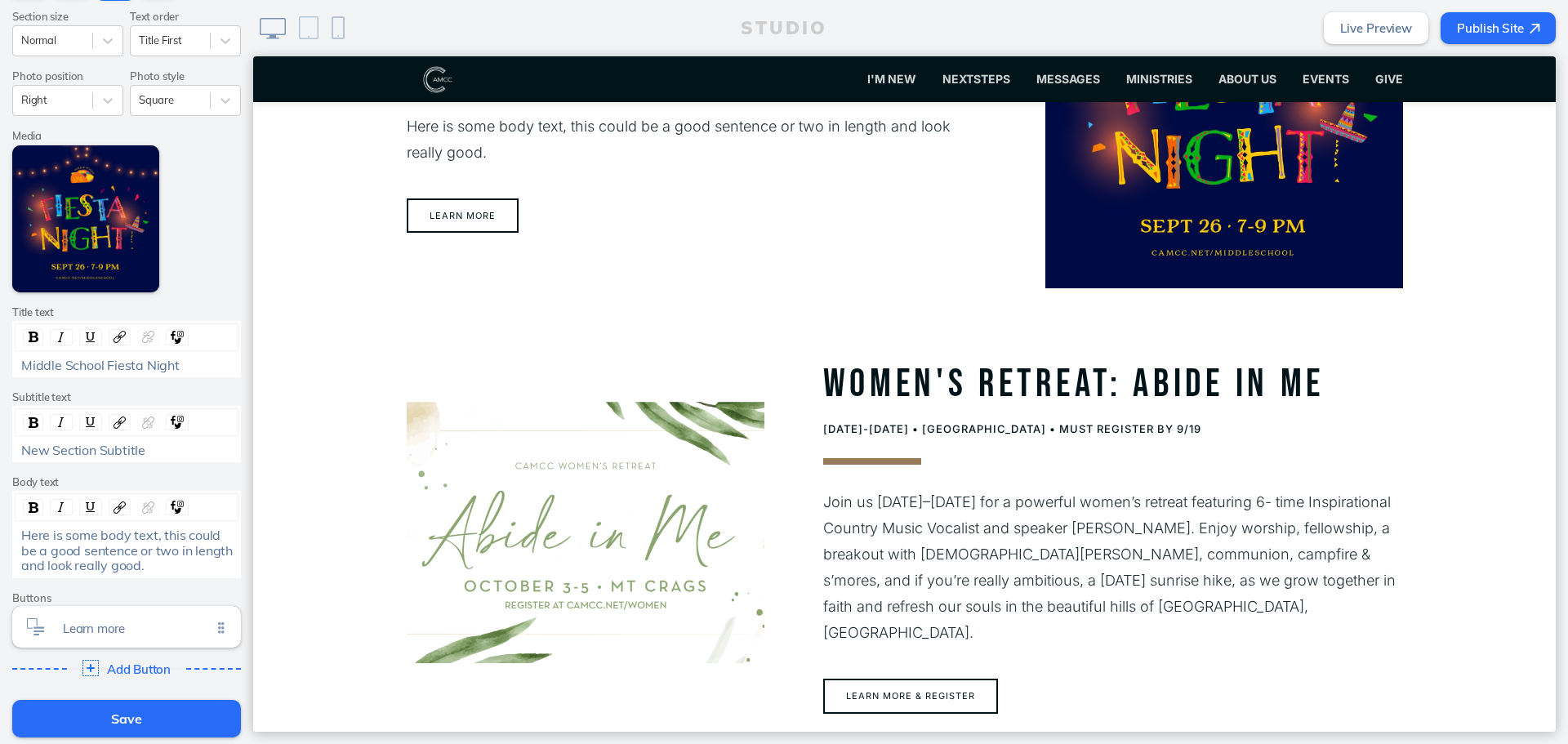
scroll to position [245, 0]
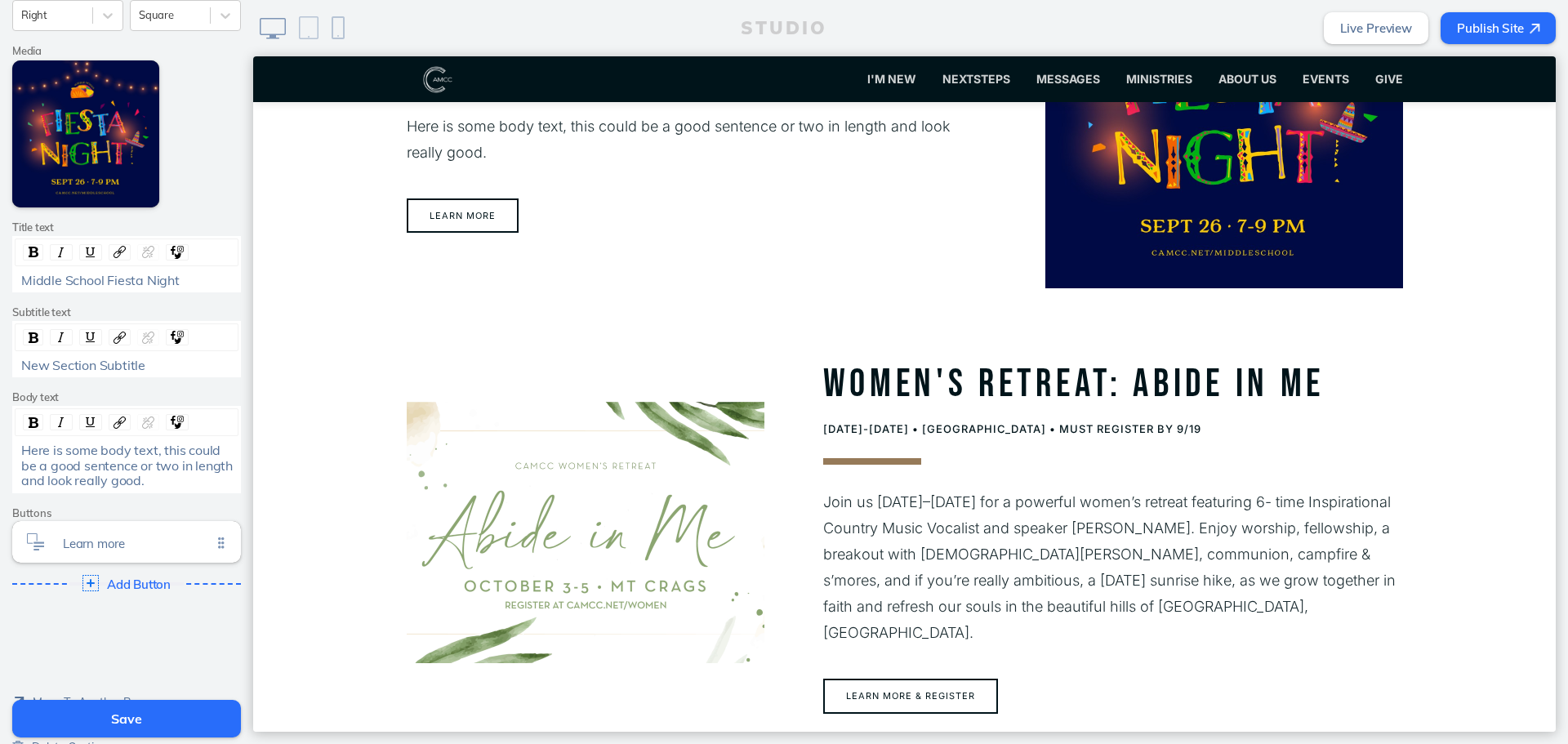
click at [213, 456] on span "Here is some body text, this could be a good sentence or two in length and look…" at bounding box center [128, 465] width 214 height 46
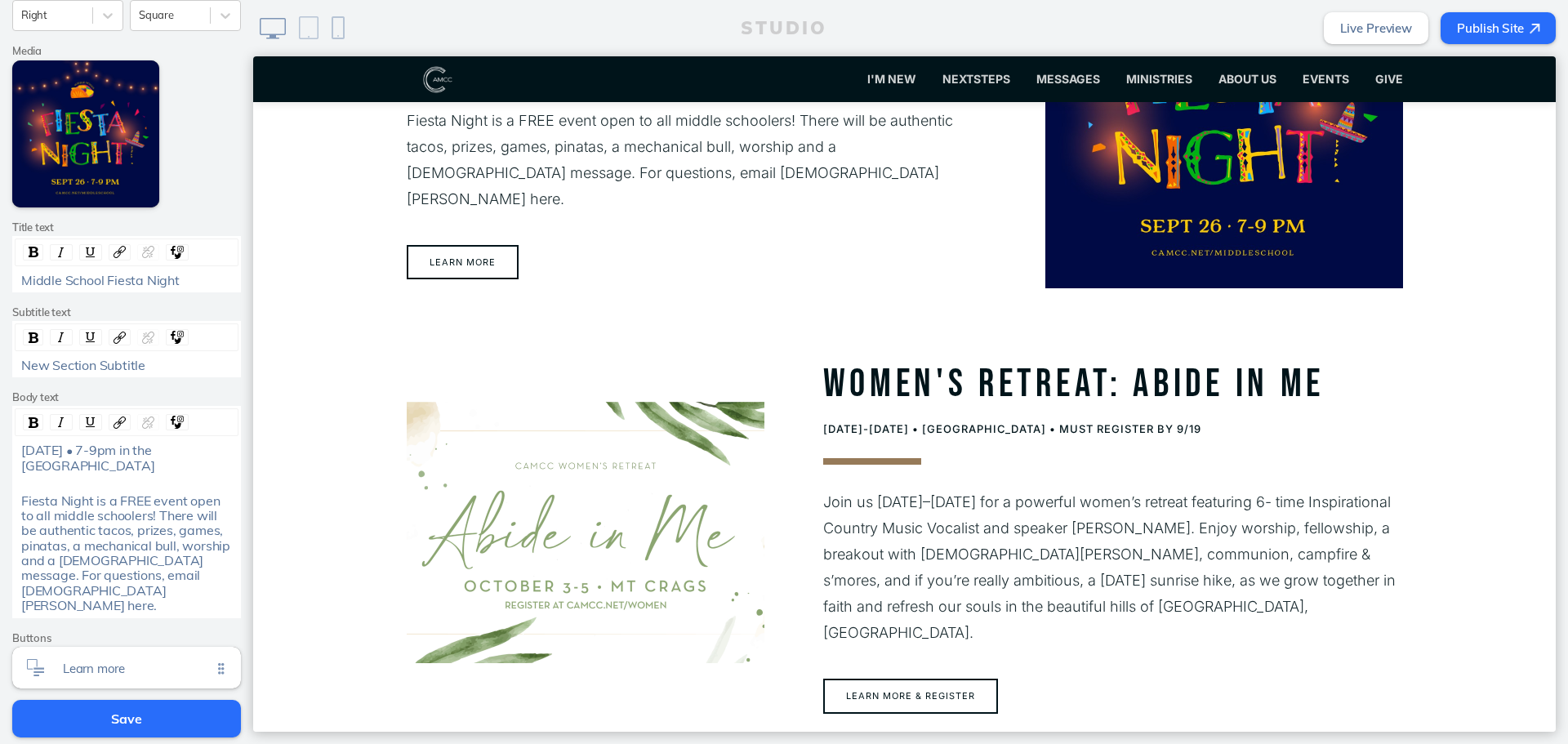
drag, startPoint x: 133, startPoint y: 472, endPoint x: -48, endPoint y: 434, distance: 184.9
click at [0, 434] on html "Cancel Edit Section Theme A A A A Section size Normal Text order Title First Ph…" at bounding box center [784, 372] width 1568 height 744
click at [146, 365] on div "New Section Subtitle" at bounding box center [127, 364] width 212 height 14
drag, startPoint x: 24, startPoint y: 458, endPoint x: -40, endPoint y: 437, distance: 67.4
click at [0, 437] on html "Cancel Edit Section Theme A A A A Section size Normal Text order Title First Ph…" at bounding box center [784, 372] width 1568 height 744
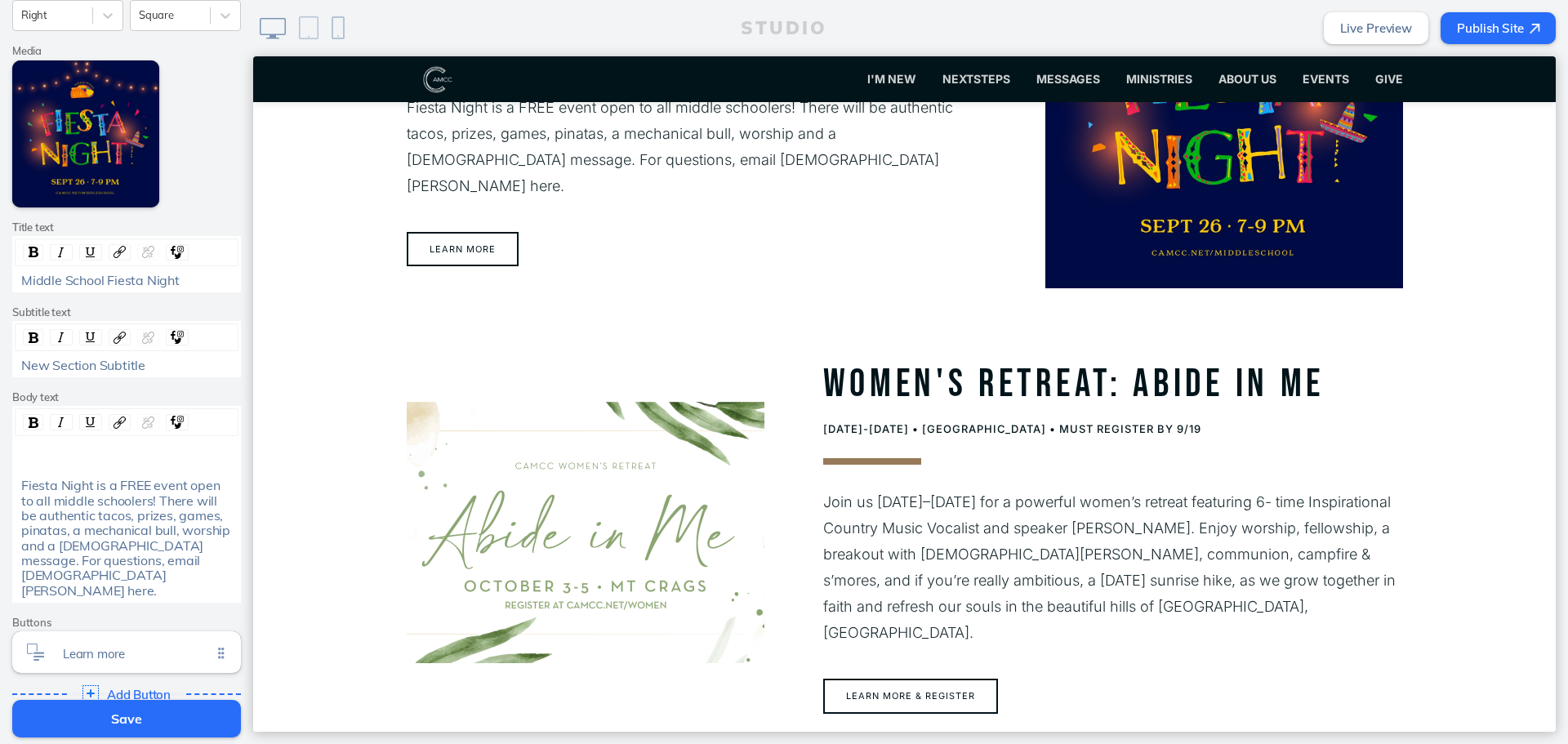
click at [215, 360] on div "New Section Subtitle" at bounding box center [127, 364] width 212 height 14
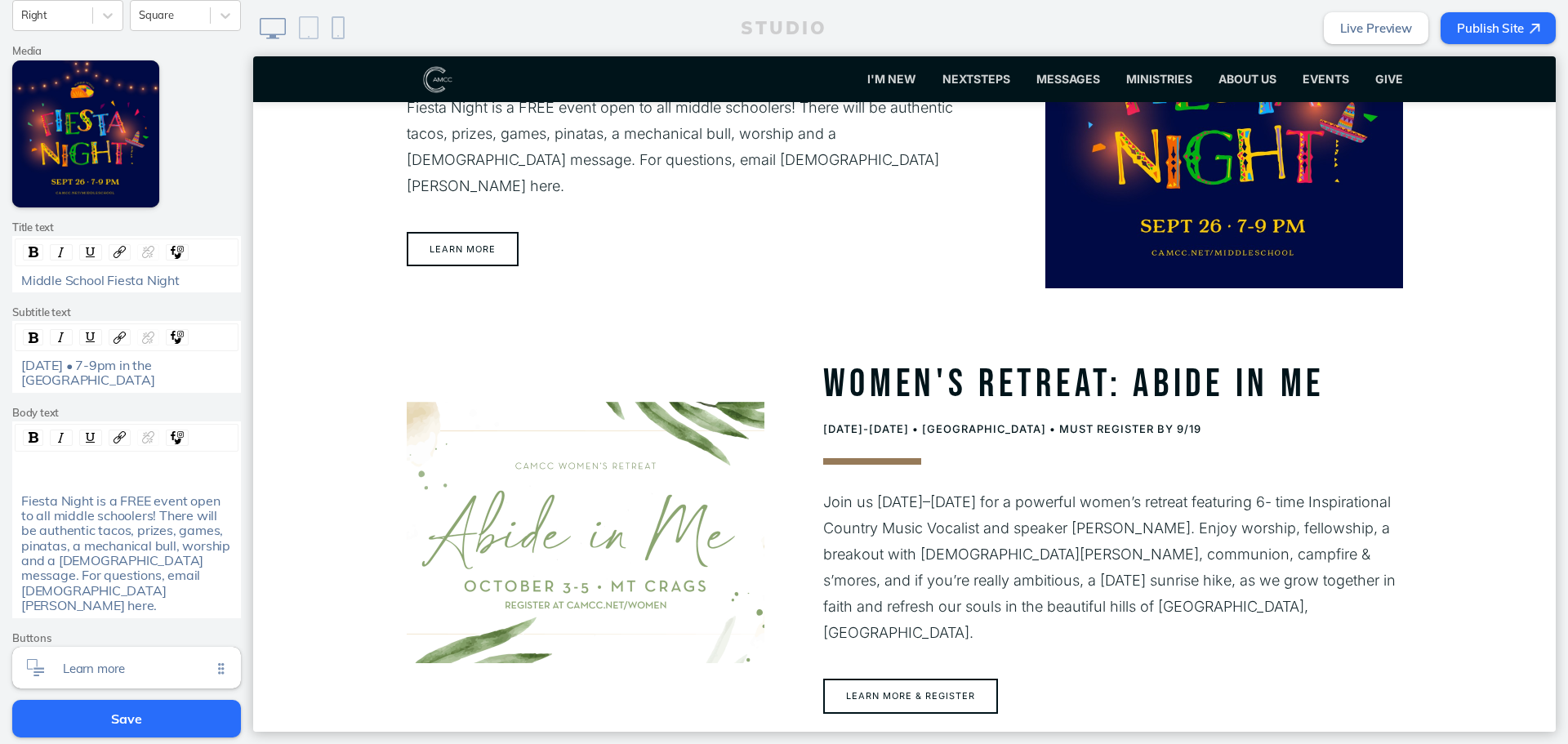
click at [90, 476] on div "rdw-editor" at bounding box center [127, 482] width 212 height 14
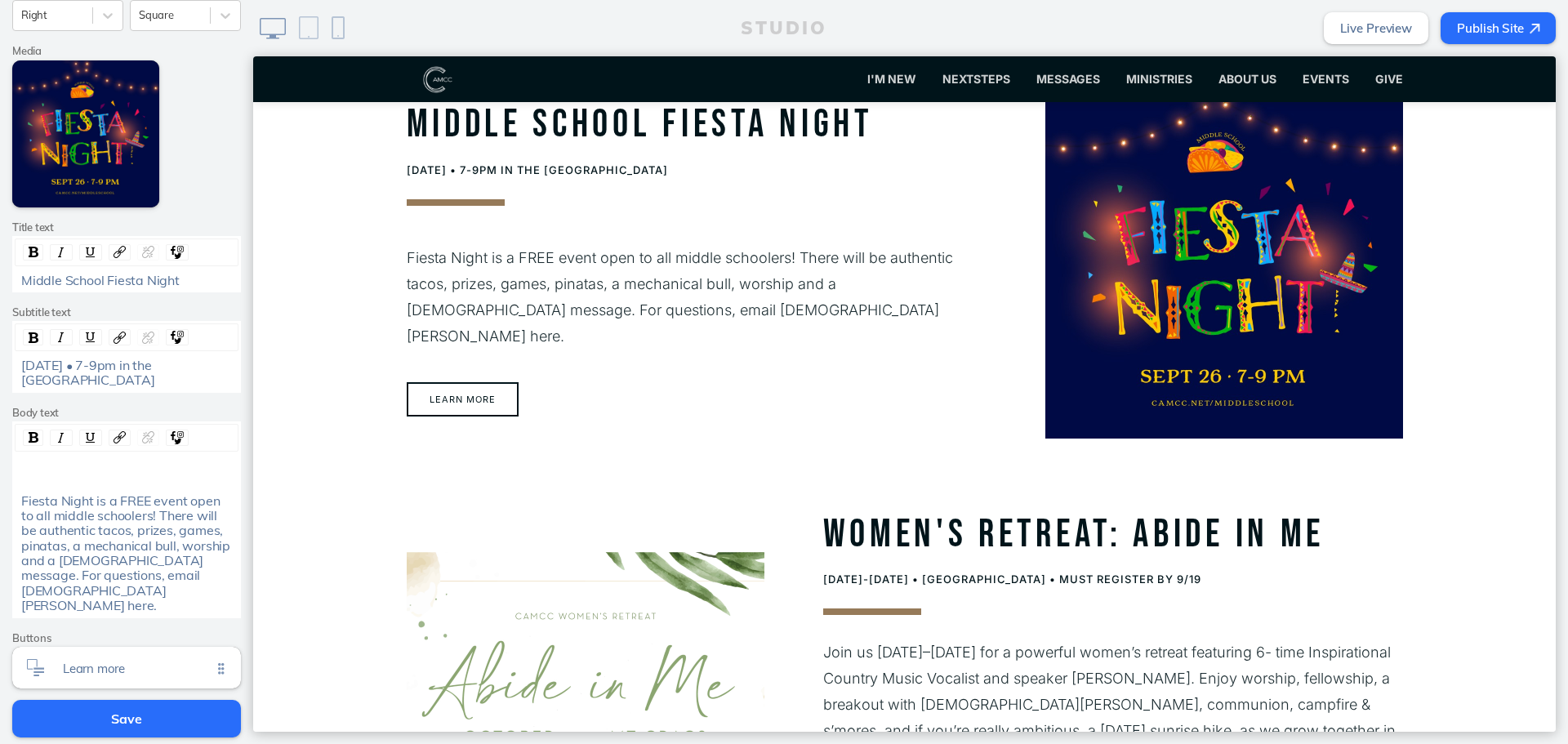
scroll to position [880, 0]
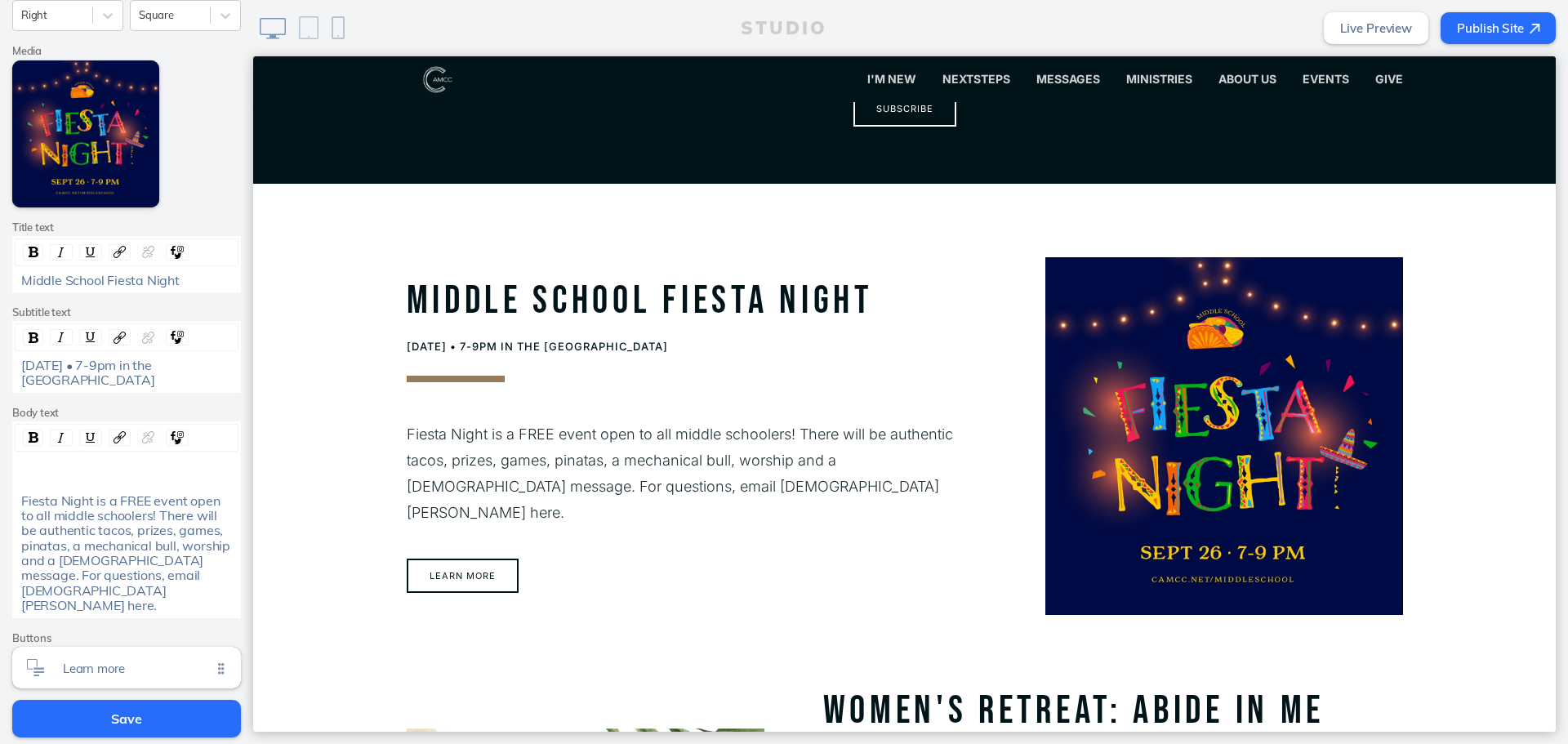
click at [176, 452] on div "Fiesta Night is a FREE event open to all middle schoolers! There will be authen…" at bounding box center [127, 519] width 229 height 197
click at [162, 466] on div "rdw-editor" at bounding box center [127, 465] width 212 height 14
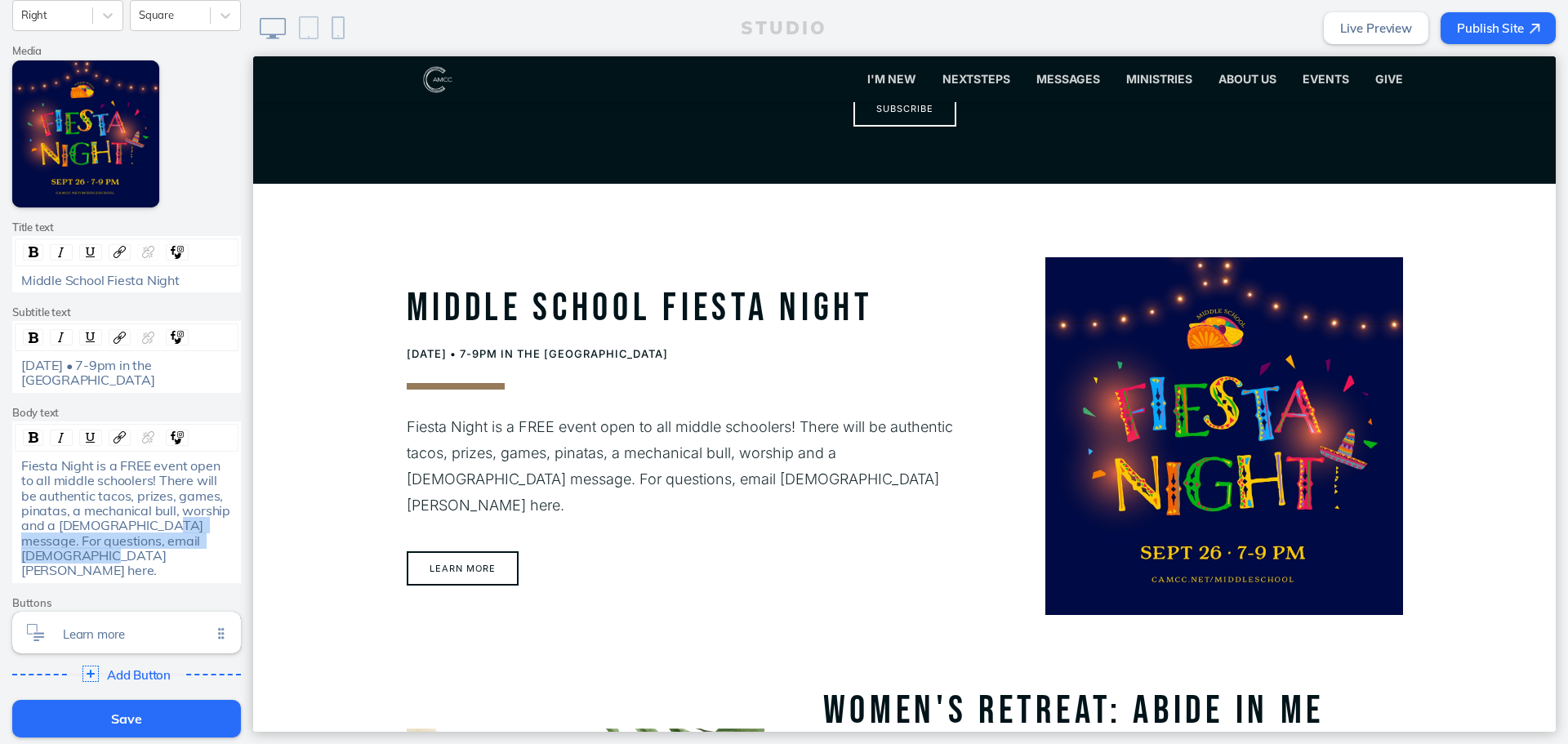
drag, startPoint x: 137, startPoint y: 559, endPoint x: 149, endPoint y: 529, distance: 32.3
click at [149, 529] on div "Fiesta Night is a FREE event open to all middle schoolers! There will be authen…" at bounding box center [127, 518] width 212 height 120
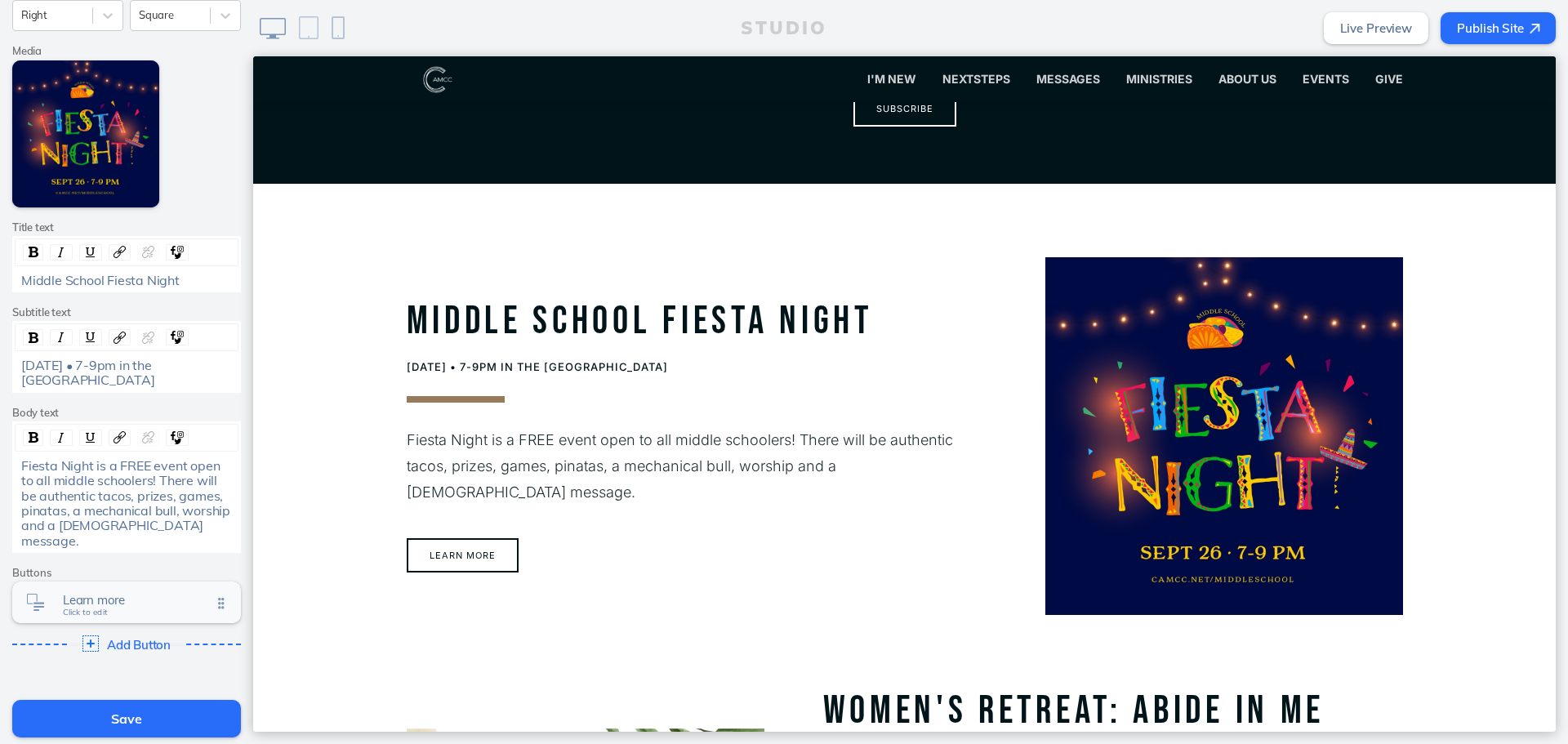
click at [62, 593] on span "Learn more" at bounding box center [137, 600] width 149 height 13
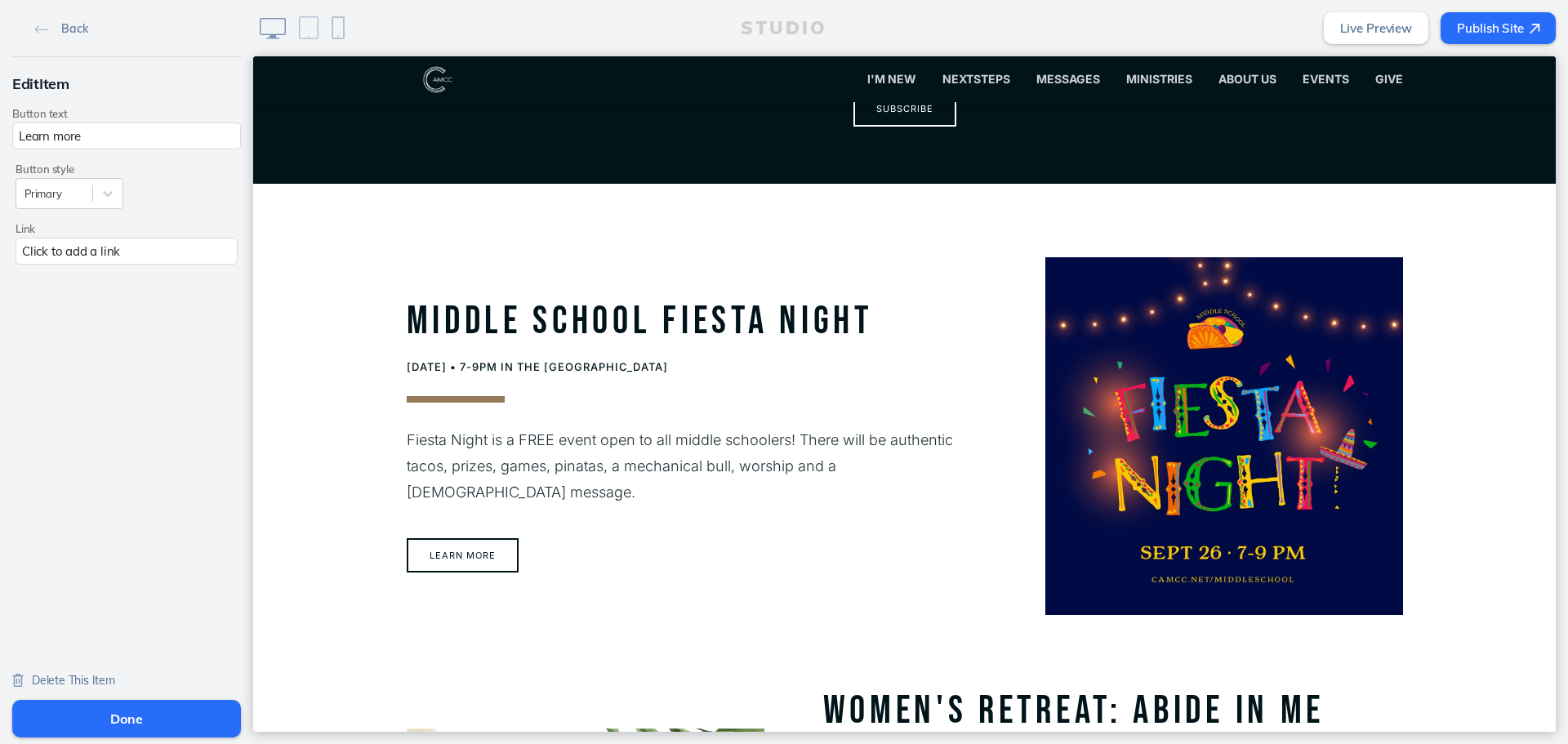
click at [72, 676] on span "Delete This Item" at bounding box center [73, 680] width 84 height 14
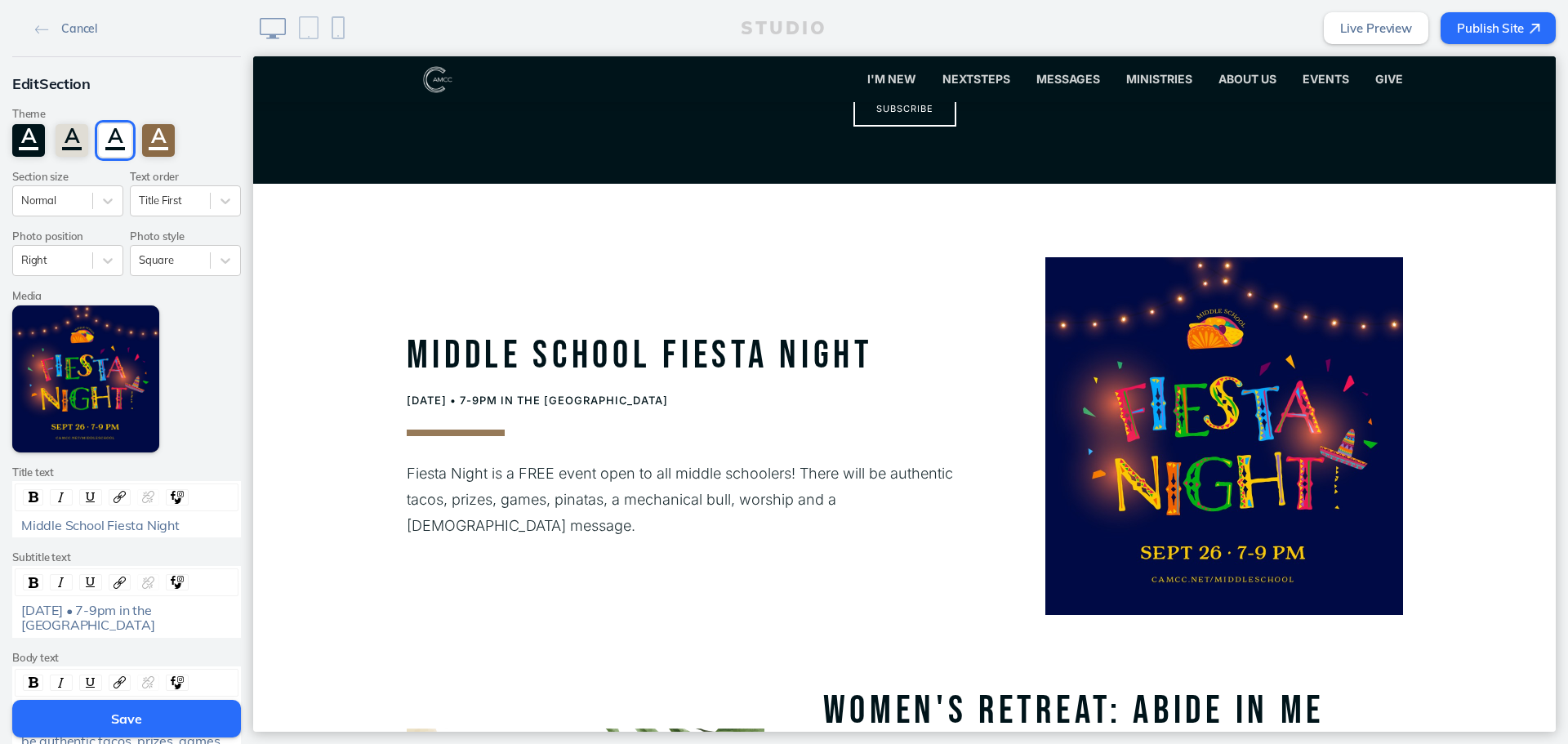
click at [82, 709] on button "Save" at bounding box center [127, 718] width 229 height 37
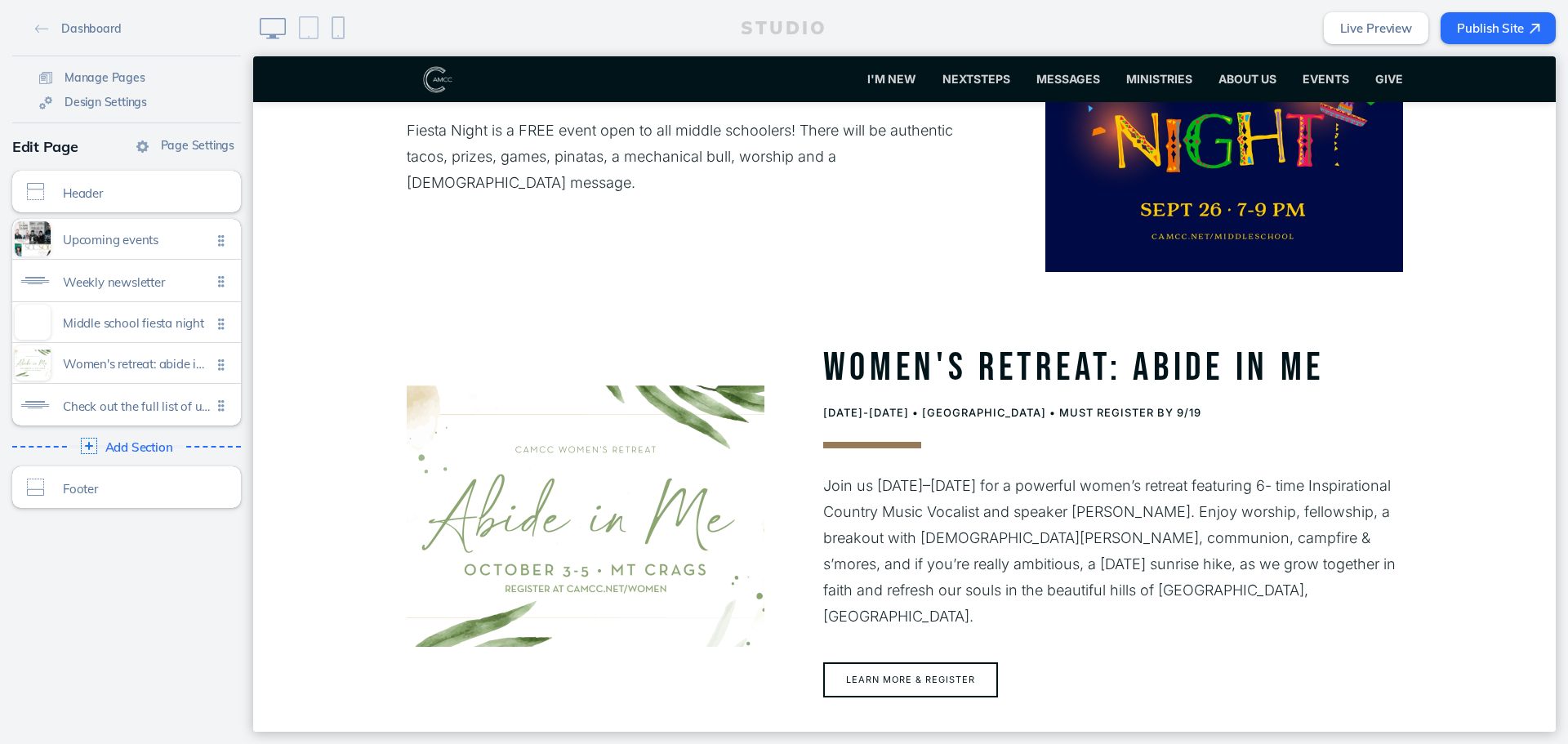
scroll to position [1044, 0]
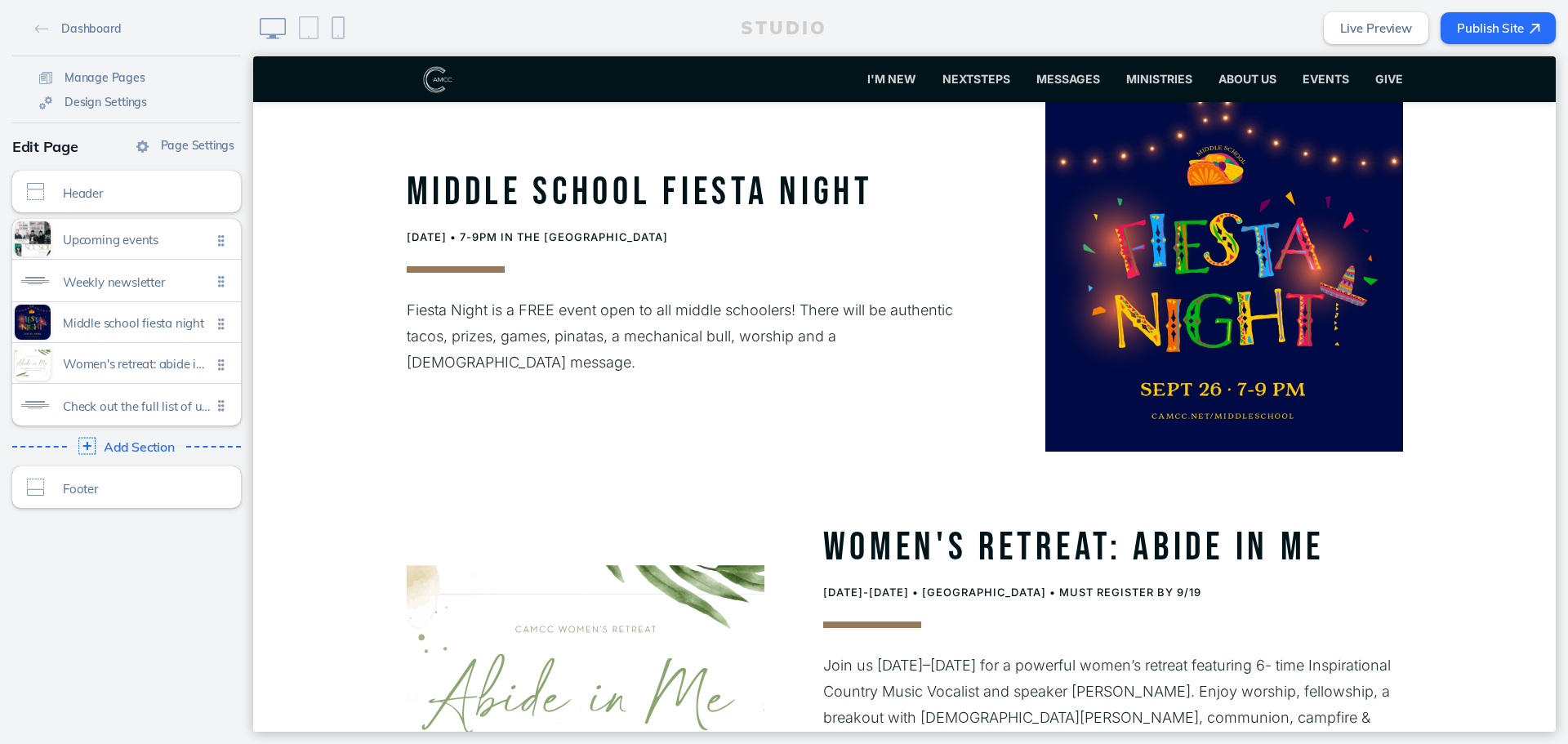
click at [144, 448] on span "Add Section" at bounding box center [139, 447] width 71 height 14
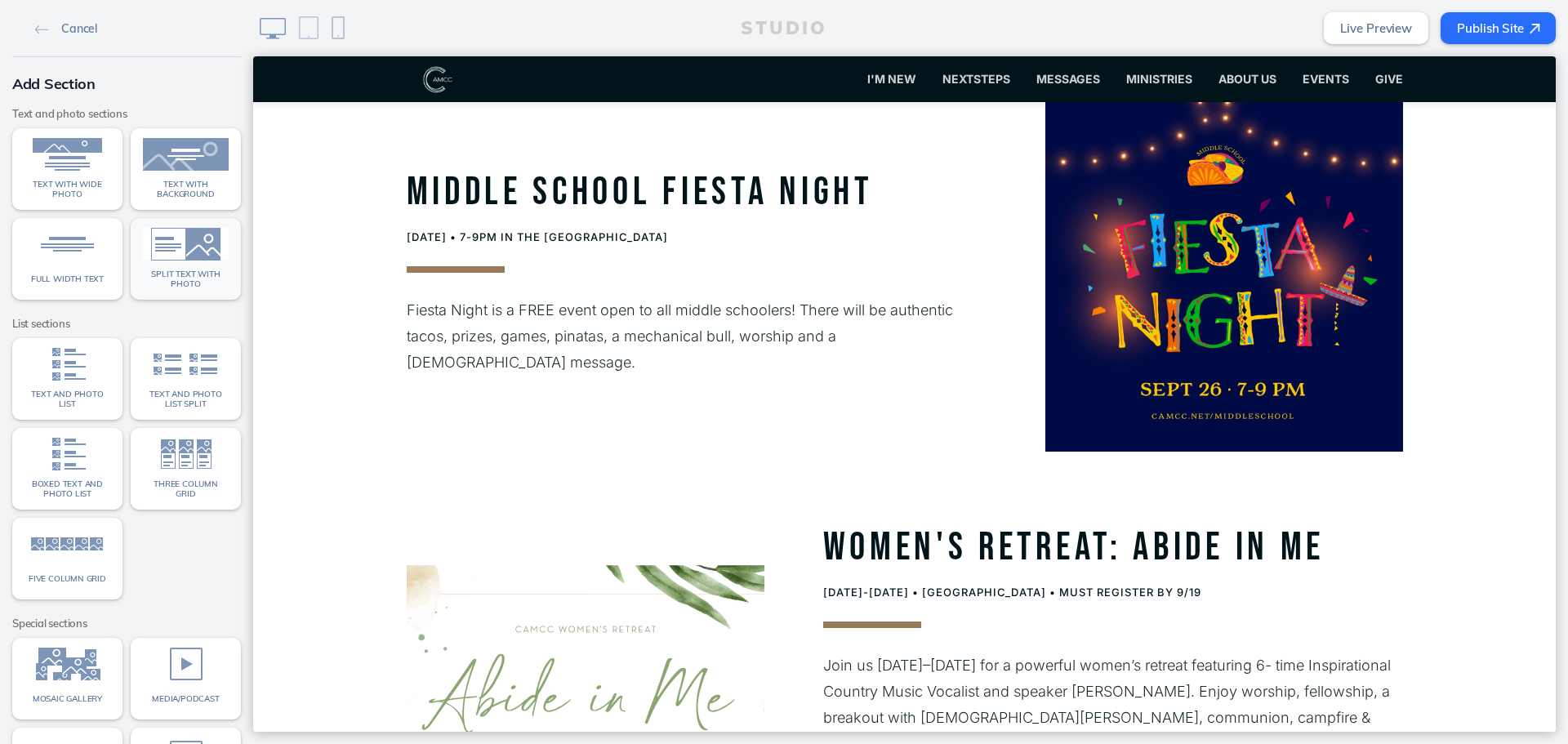
click at [209, 244] on img at bounding box center [186, 244] width 86 height 33
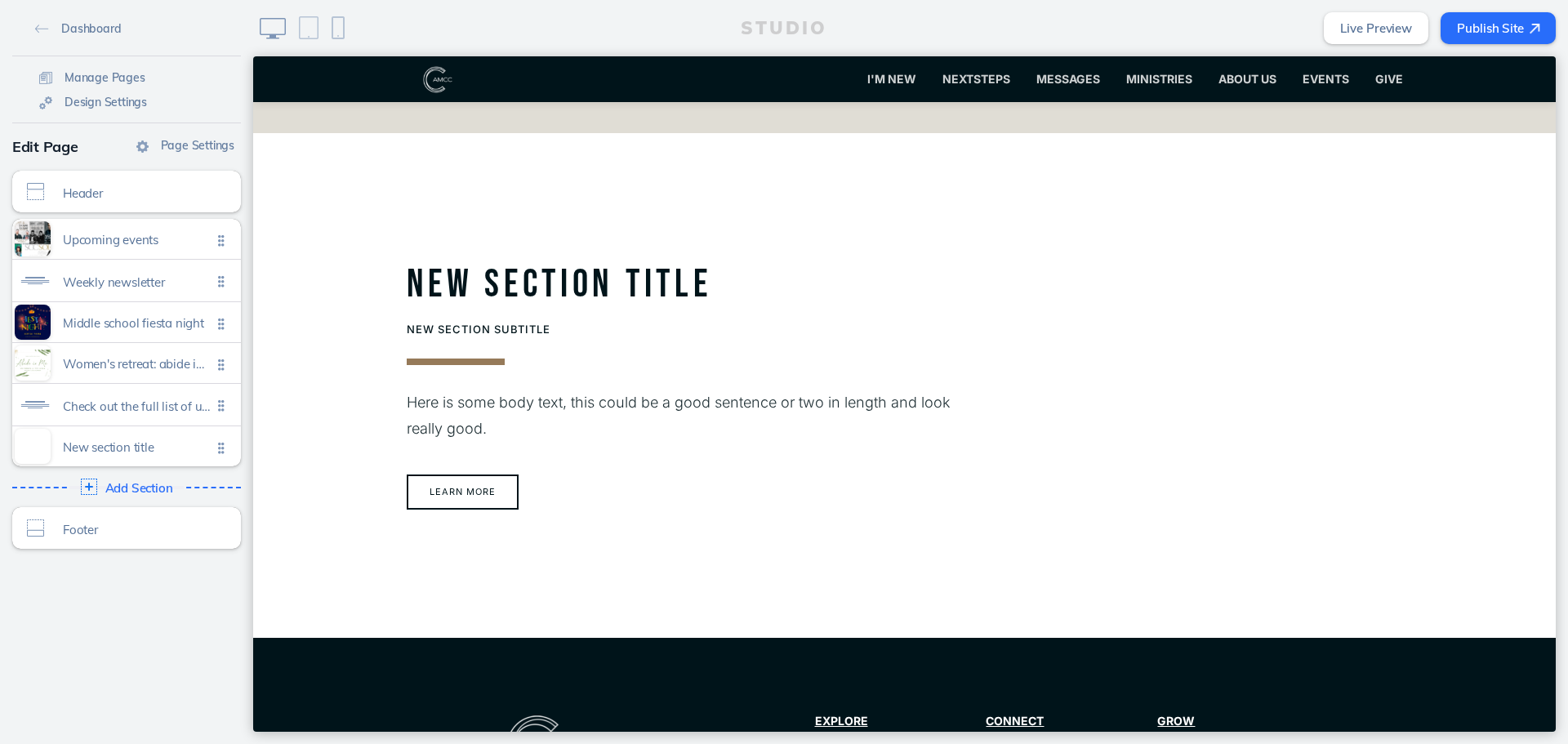
scroll to position [2123, 0]
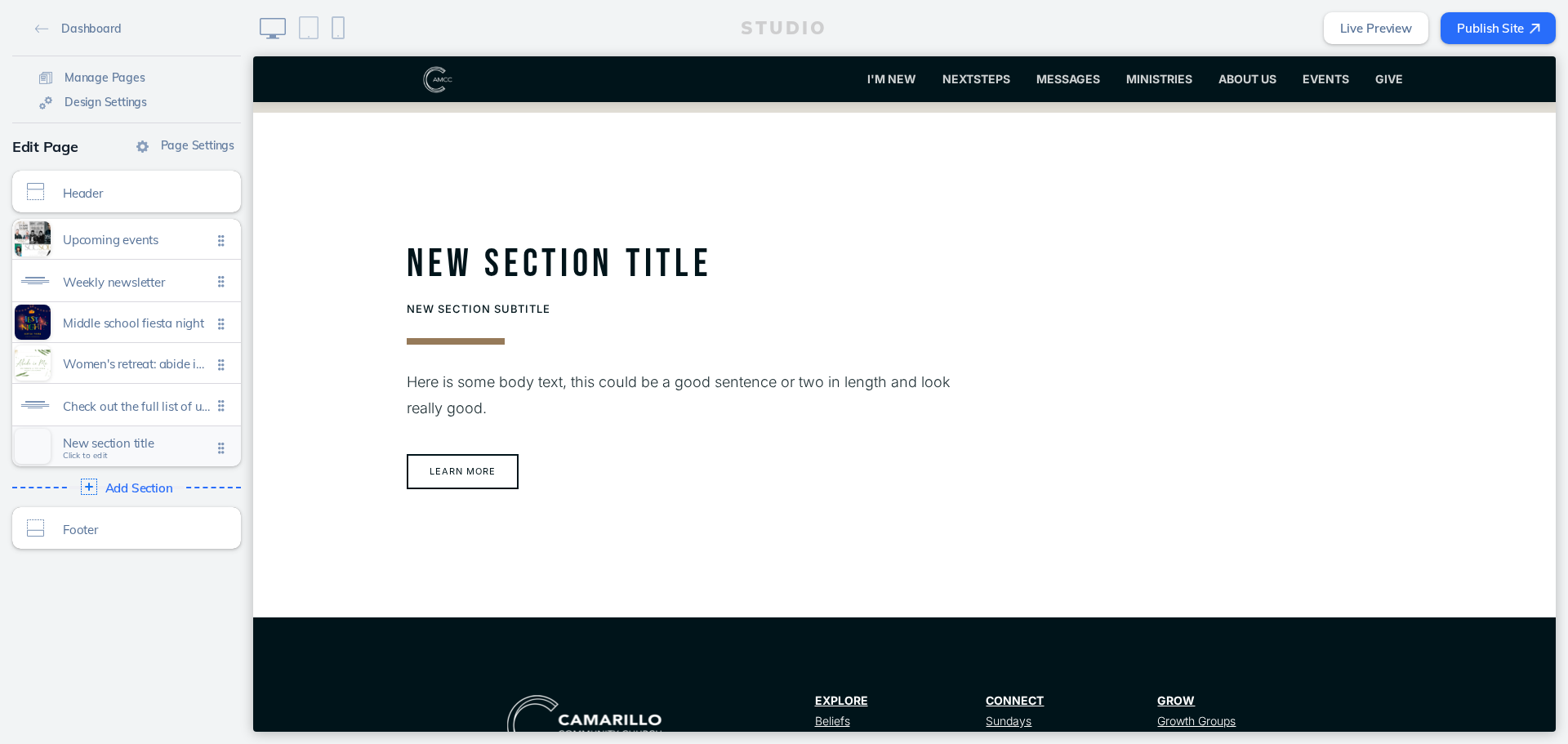
click at [95, 440] on span "New section title" at bounding box center [137, 443] width 149 height 13
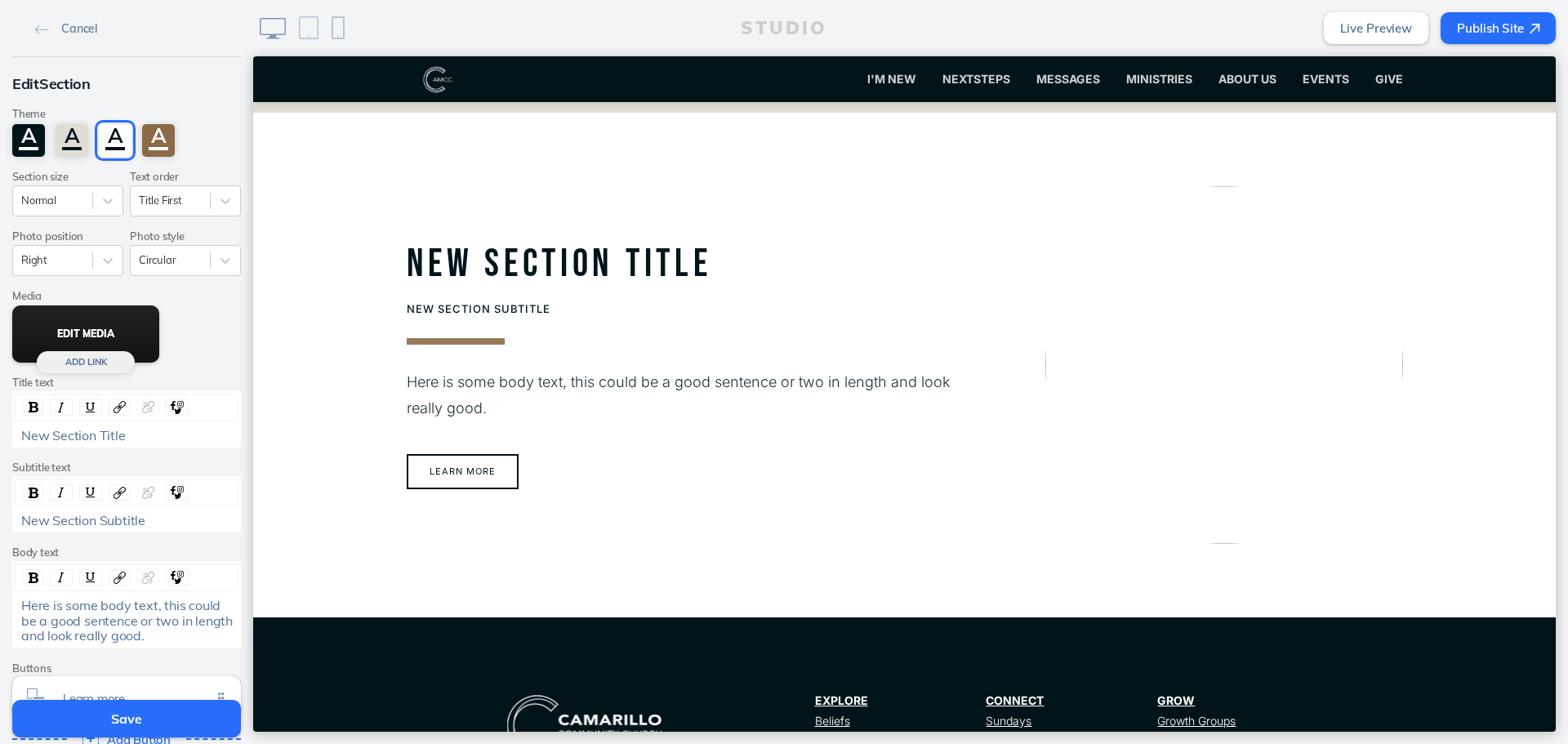
click at [77, 329] on button "Edit Media" at bounding box center [86, 334] width 147 height 57
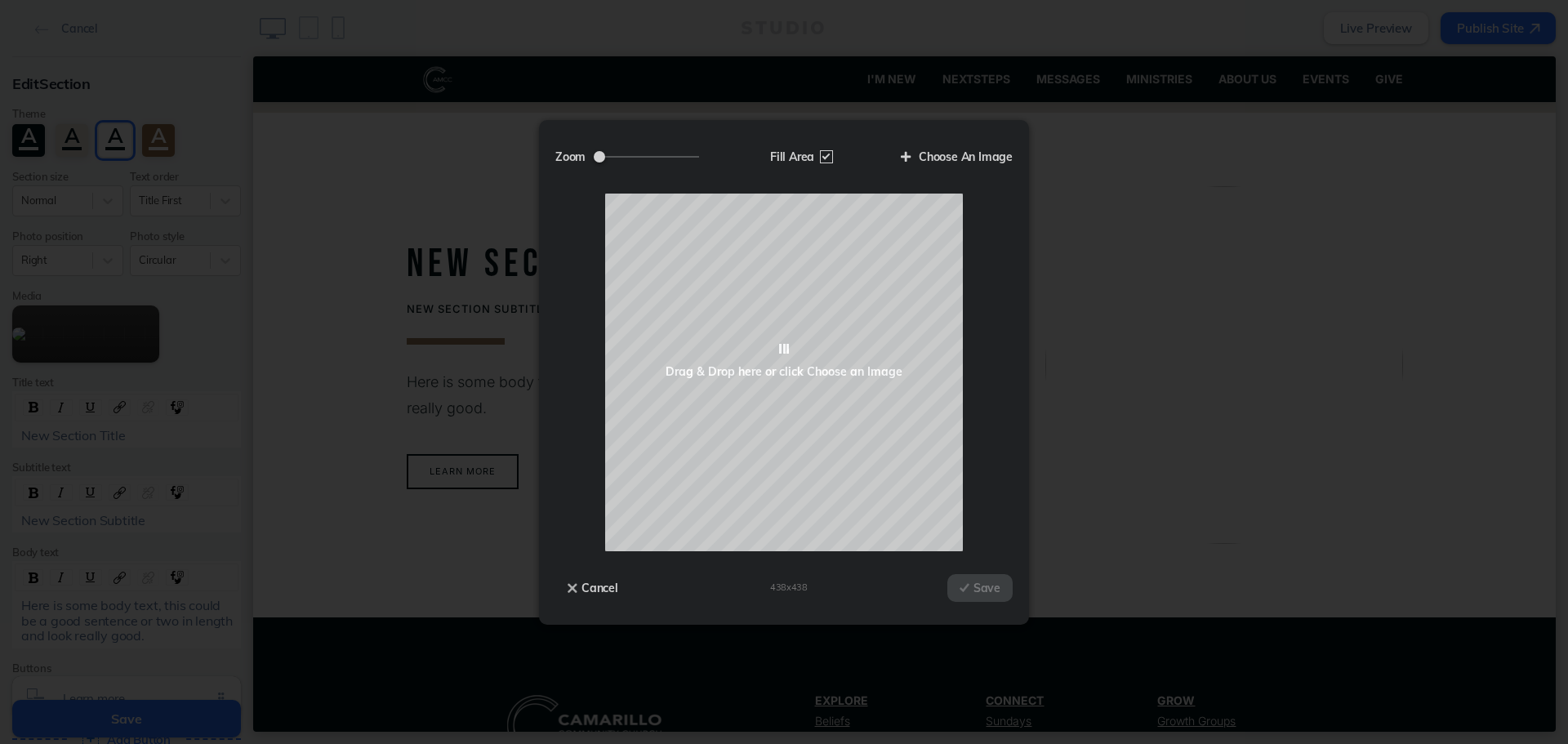
click at [951, 138] on div "Zoom Fill Area Choose An Image" at bounding box center [784, 164] width 458 height 57
click at [936, 156] on label "Choose An Image" at bounding box center [950, 157] width 124 height 28
click at [0, 0] on input "Choose An Image" at bounding box center [0, 0] width 0 height 0
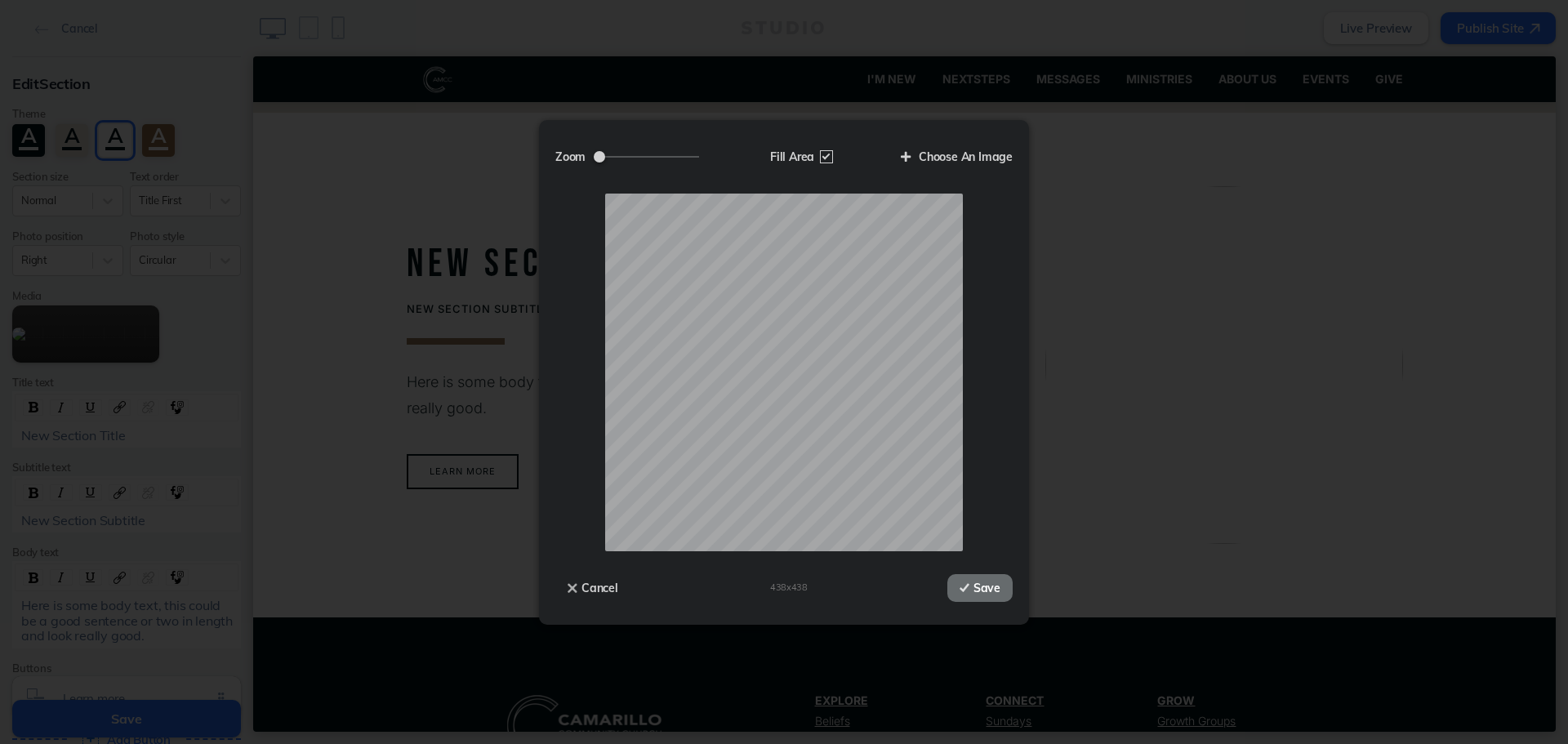
click at [958, 581] on button "Save" at bounding box center [980, 587] width 65 height 28
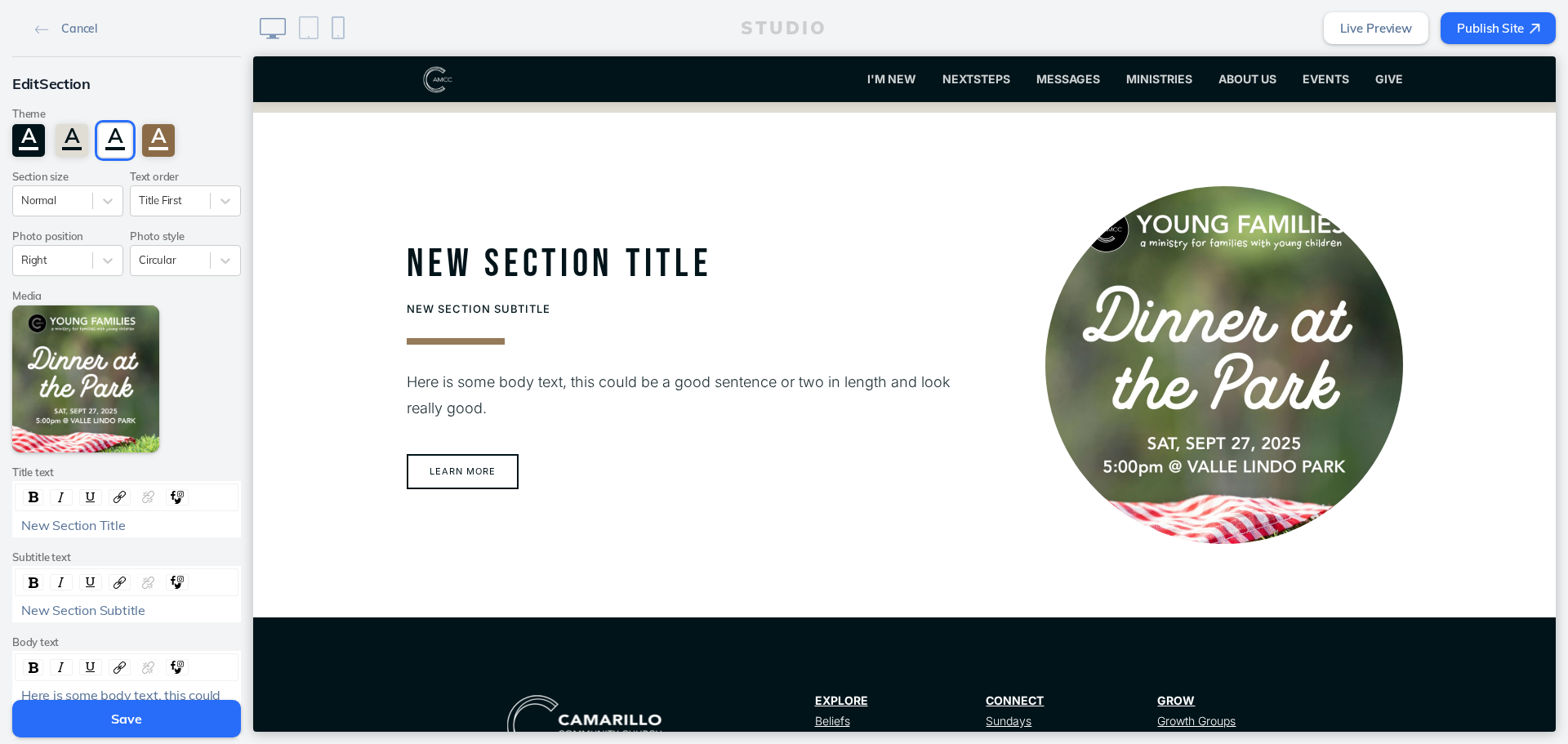
click at [125, 521] on div "New Section Title" at bounding box center [127, 525] width 212 height 14
click at [160, 259] on div at bounding box center [169, 260] width 62 height 15
click at [160, 351] on div "Square" at bounding box center [186, 349] width 112 height 25
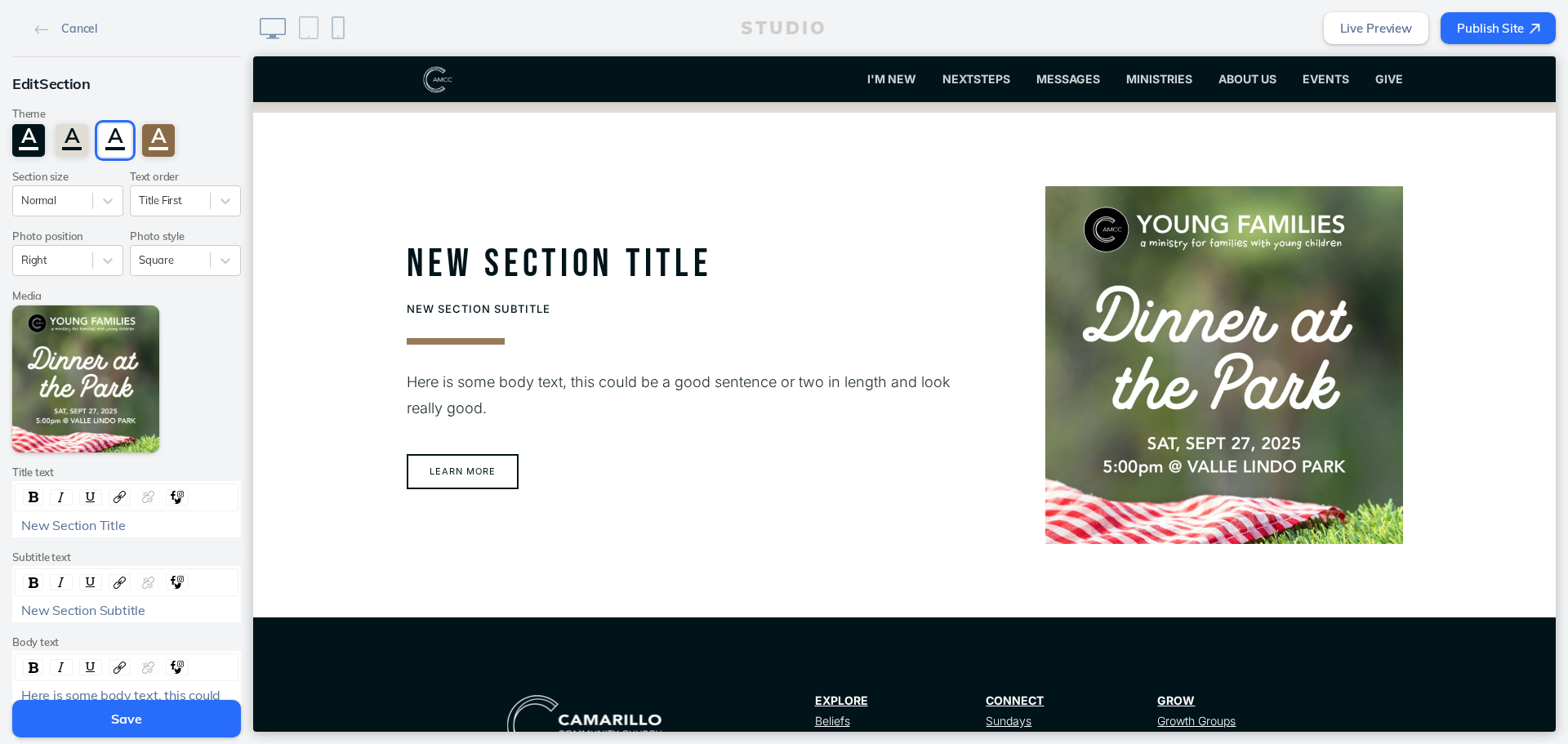
click at [155, 518] on div "New Section Title" at bounding box center [127, 508] width 229 height 57
click at [155, 518] on div "New Section Title" at bounding box center [127, 525] width 212 height 14
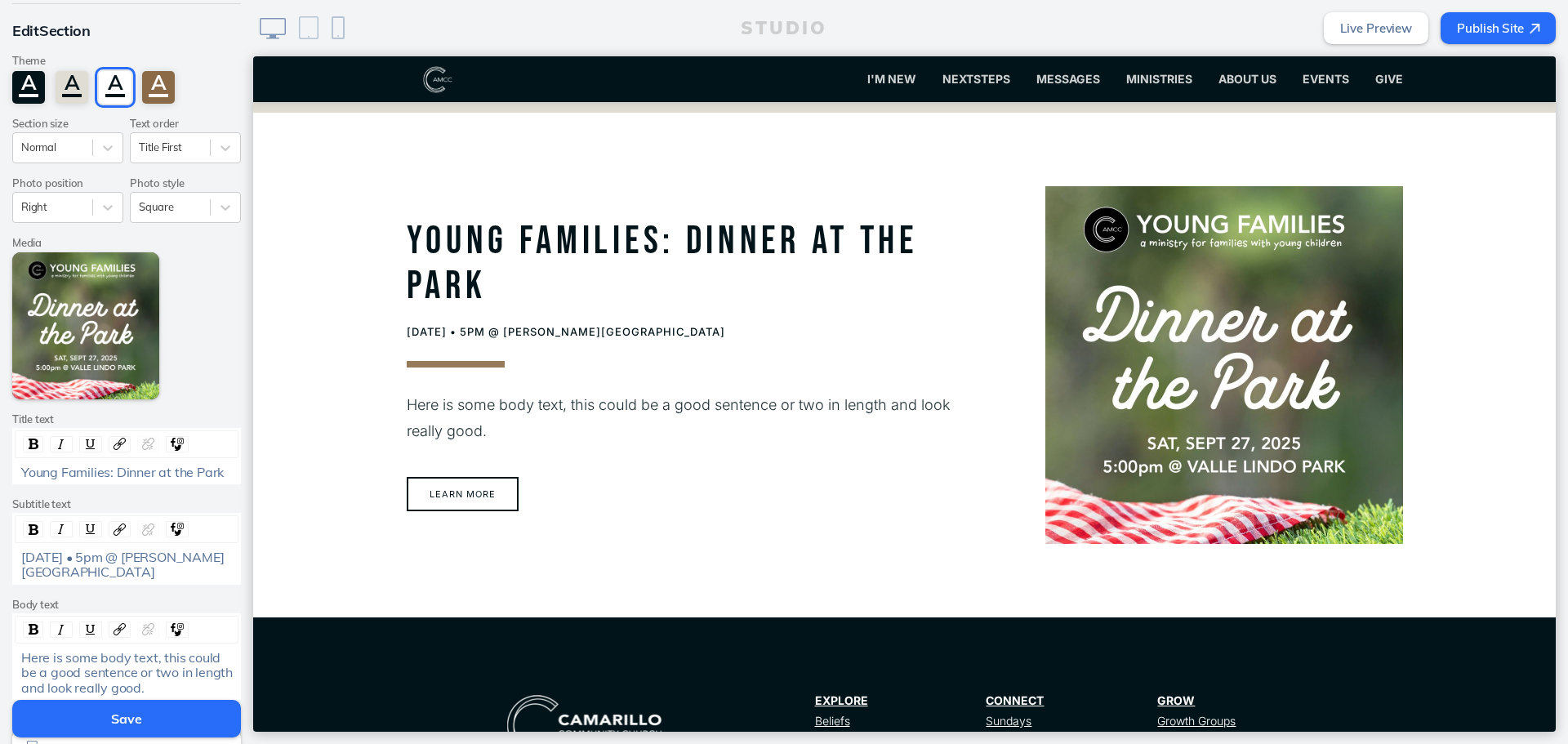
scroll to position [82, 0]
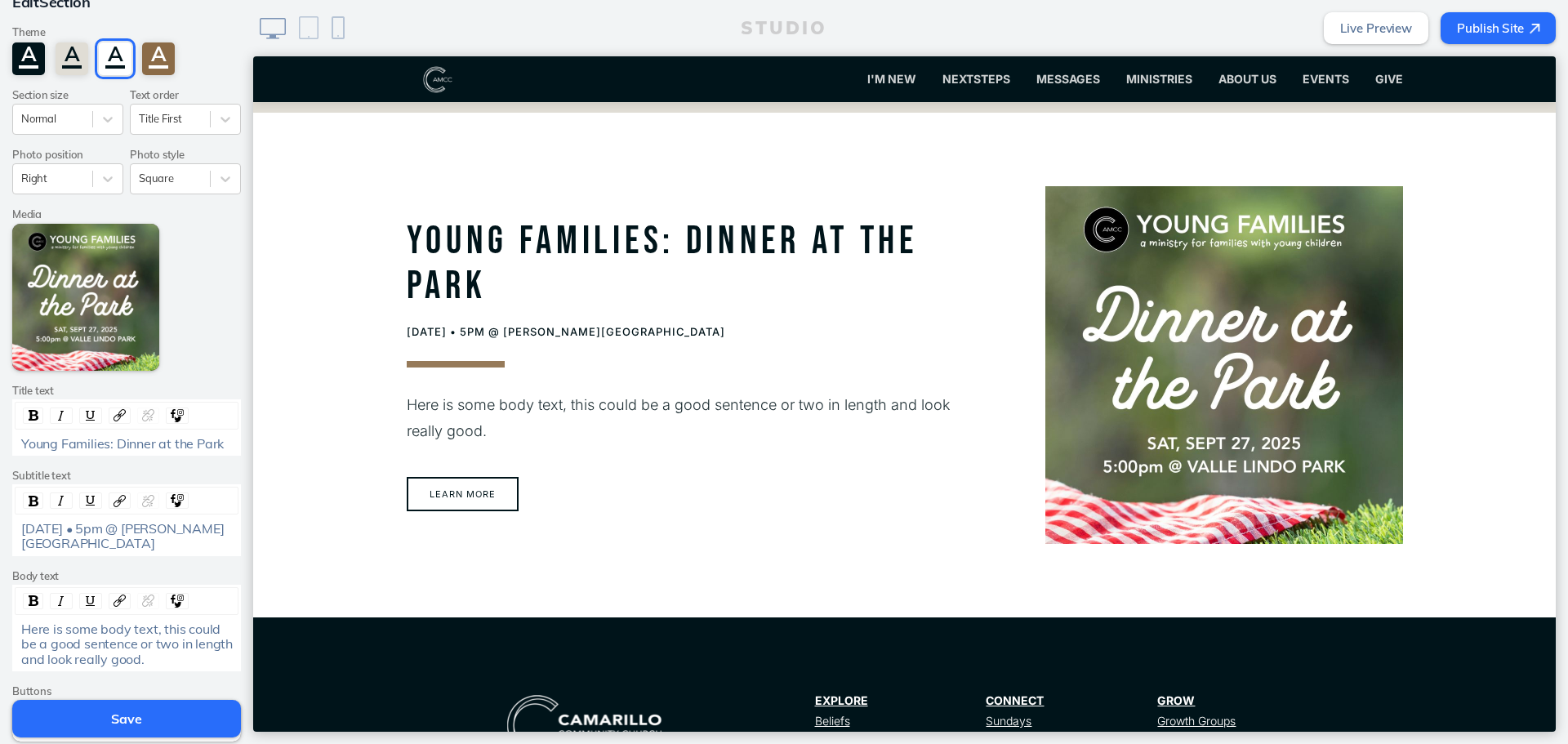
click at [138, 632] on span "Here is some body text, this could be a good sentence or two in length and look…" at bounding box center [128, 644] width 214 height 46
click at [125, 647] on span "Here is some body text, this could be a good sentence or two in length and look…" at bounding box center [128, 644] width 214 height 46
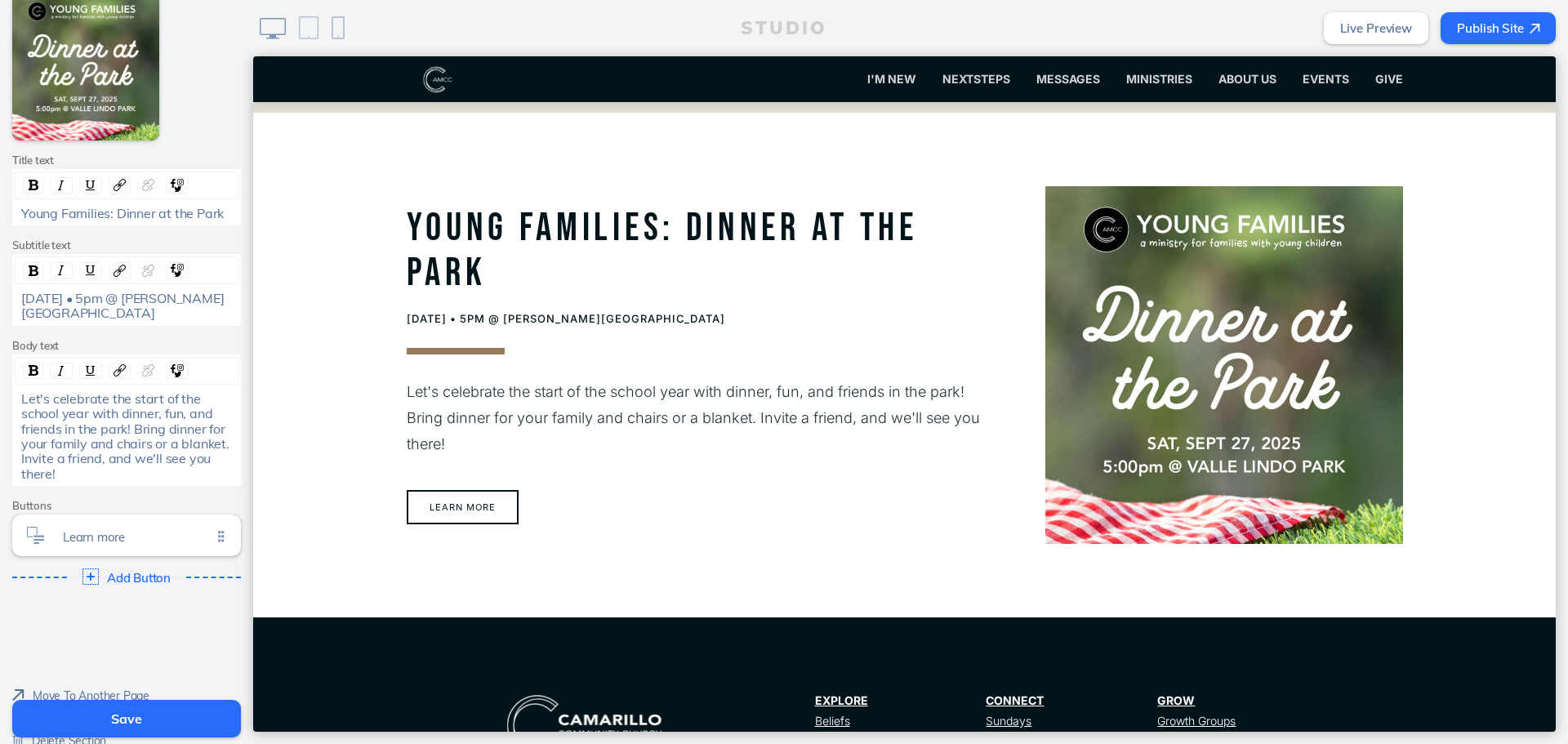
scroll to position [327, 0]
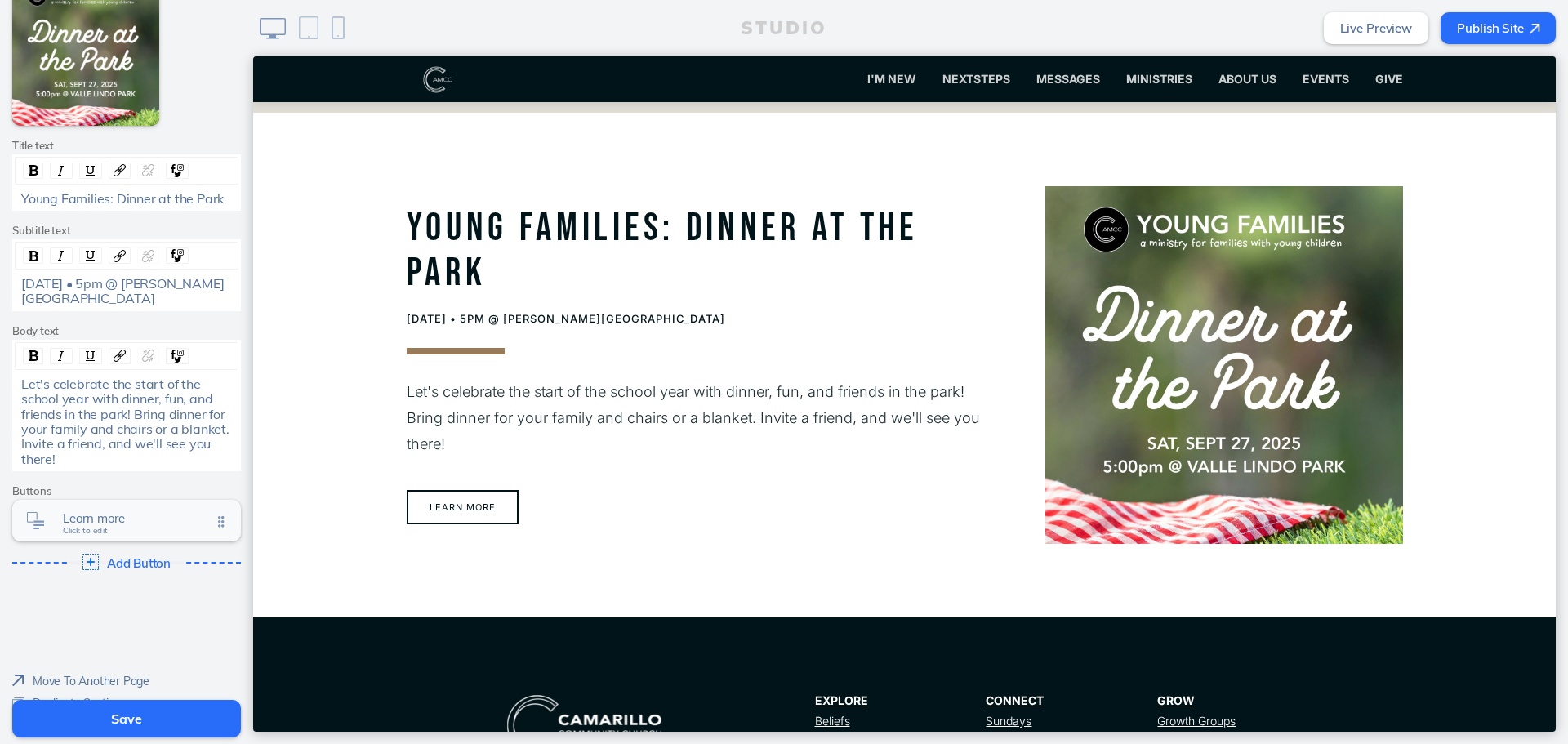
click at [129, 515] on span "Learn more" at bounding box center [137, 518] width 149 height 13
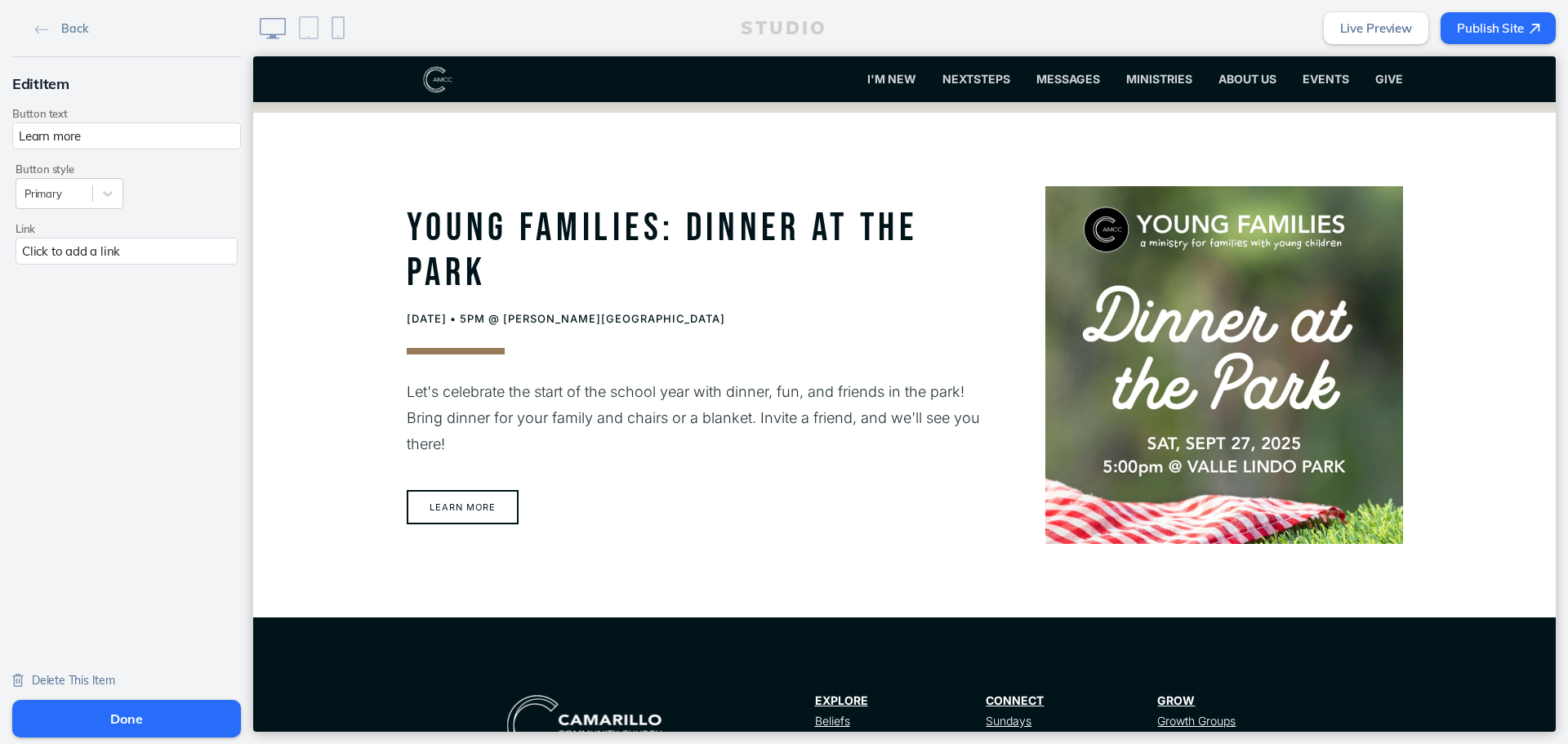
click at [106, 252] on div "Click to add a link" at bounding box center [126, 251] width 222 height 27
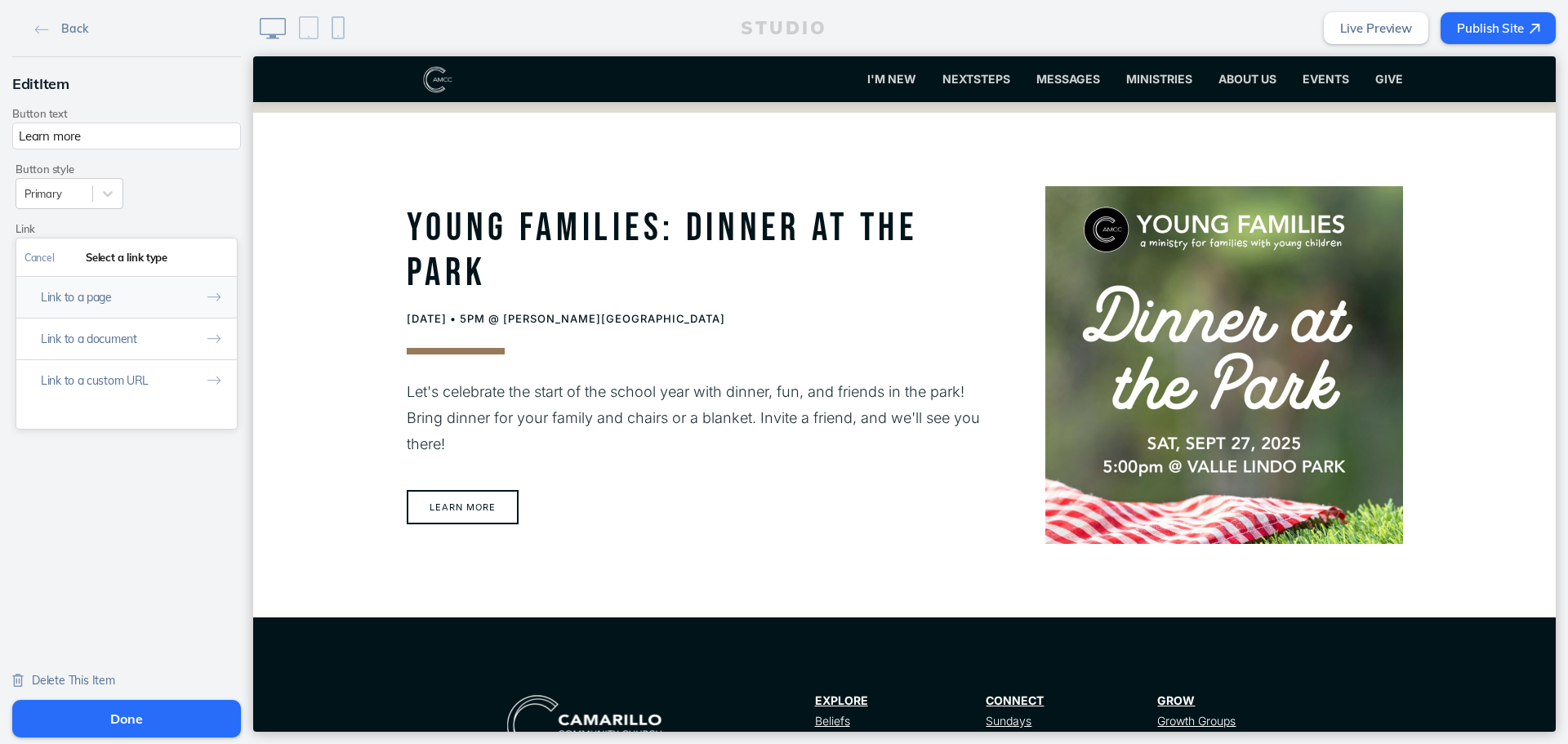
click at [109, 302] on button "Link to a page" at bounding box center [126, 296] width 220 height 41
click at [112, 383] on link "Young Families" at bounding box center [126, 382] width 203 height 25
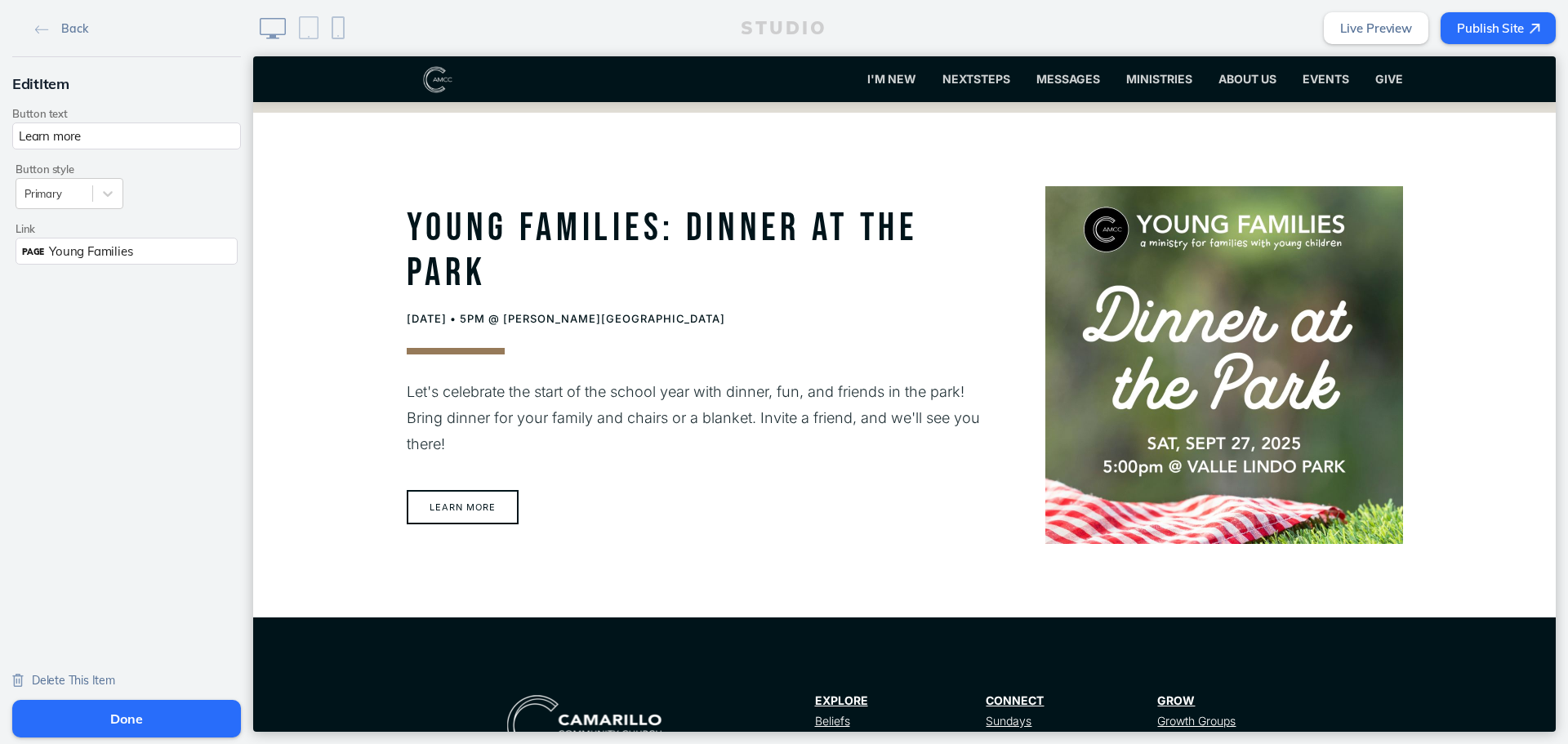
click at [153, 134] on input "Learn more" at bounding box center [127, 136] width 229 height 27
click at [171, 137] on input "Learn more about the young FAmilies Ministry" at bounding box center [127, 136] width 229 height 27
drag, startPoint x: 345, startPoint y: 194, endPoint x: 431, endPoint y: 149, distance: 97.1
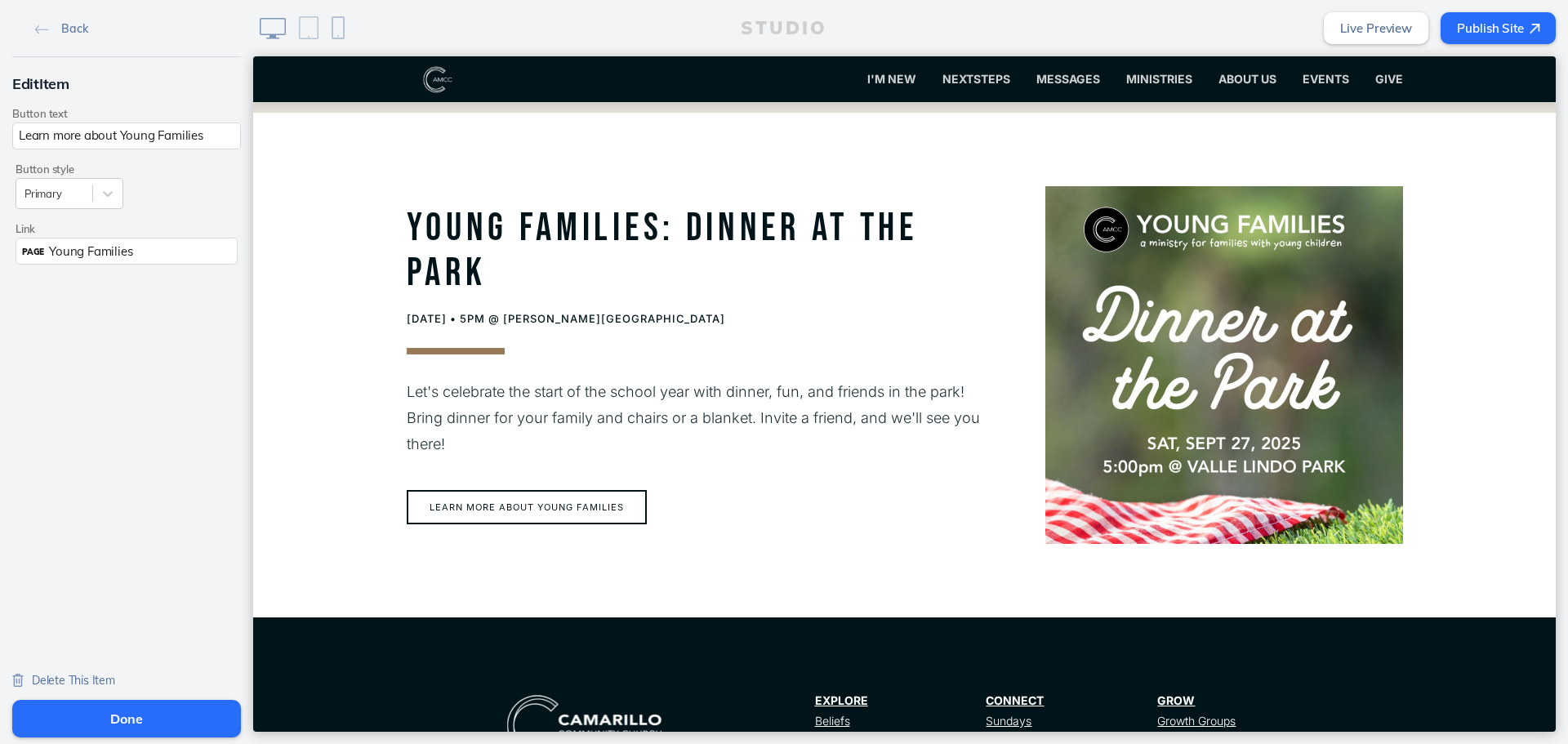
type input "Learn more about Young Families"
click at [225, 707] on button "Done" at bounding box center [127, 718] width 229 height 37
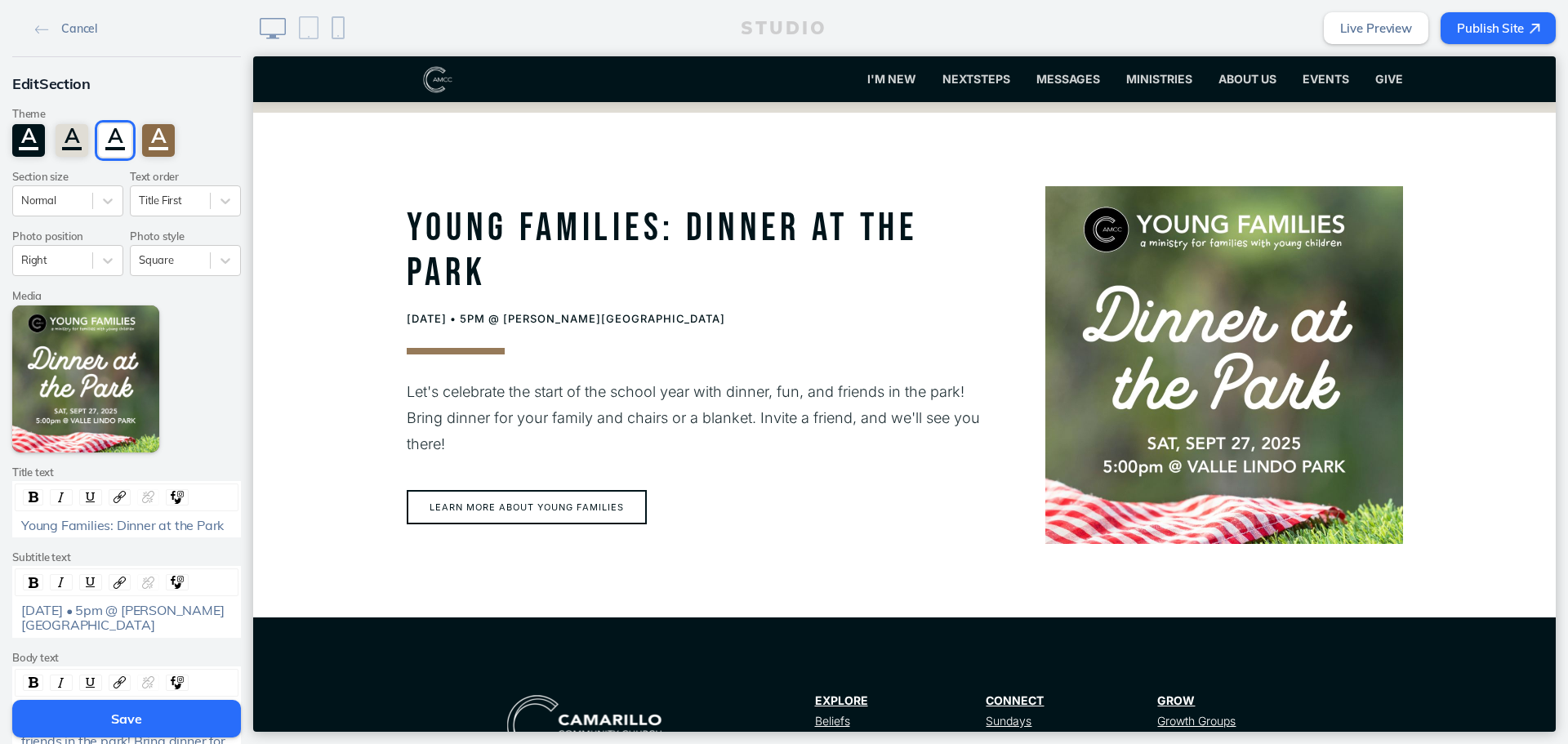
click at [219, 709] on button "Save" at bounding box center [127, 718] width 229 height 37
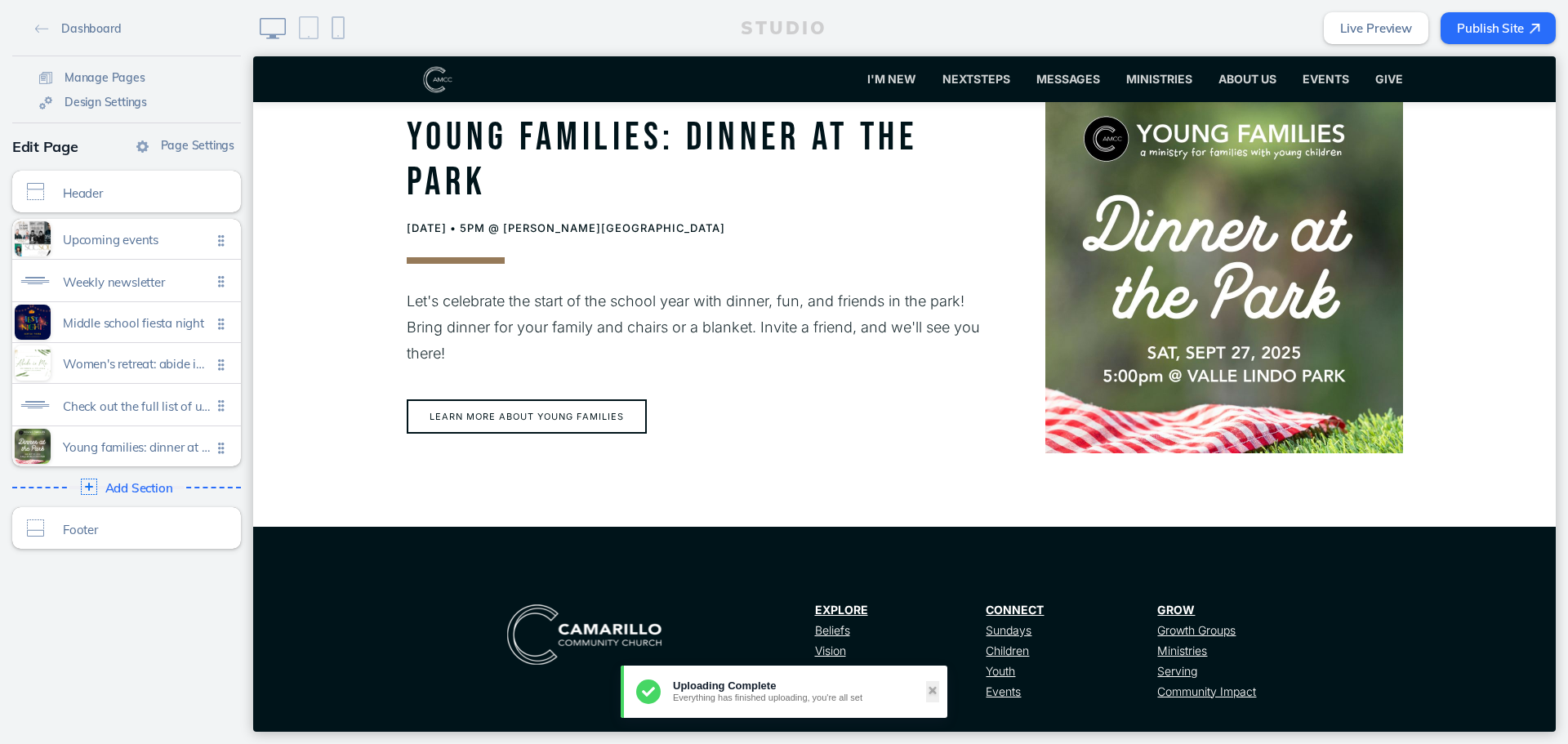
scroll to position [2334, 0]
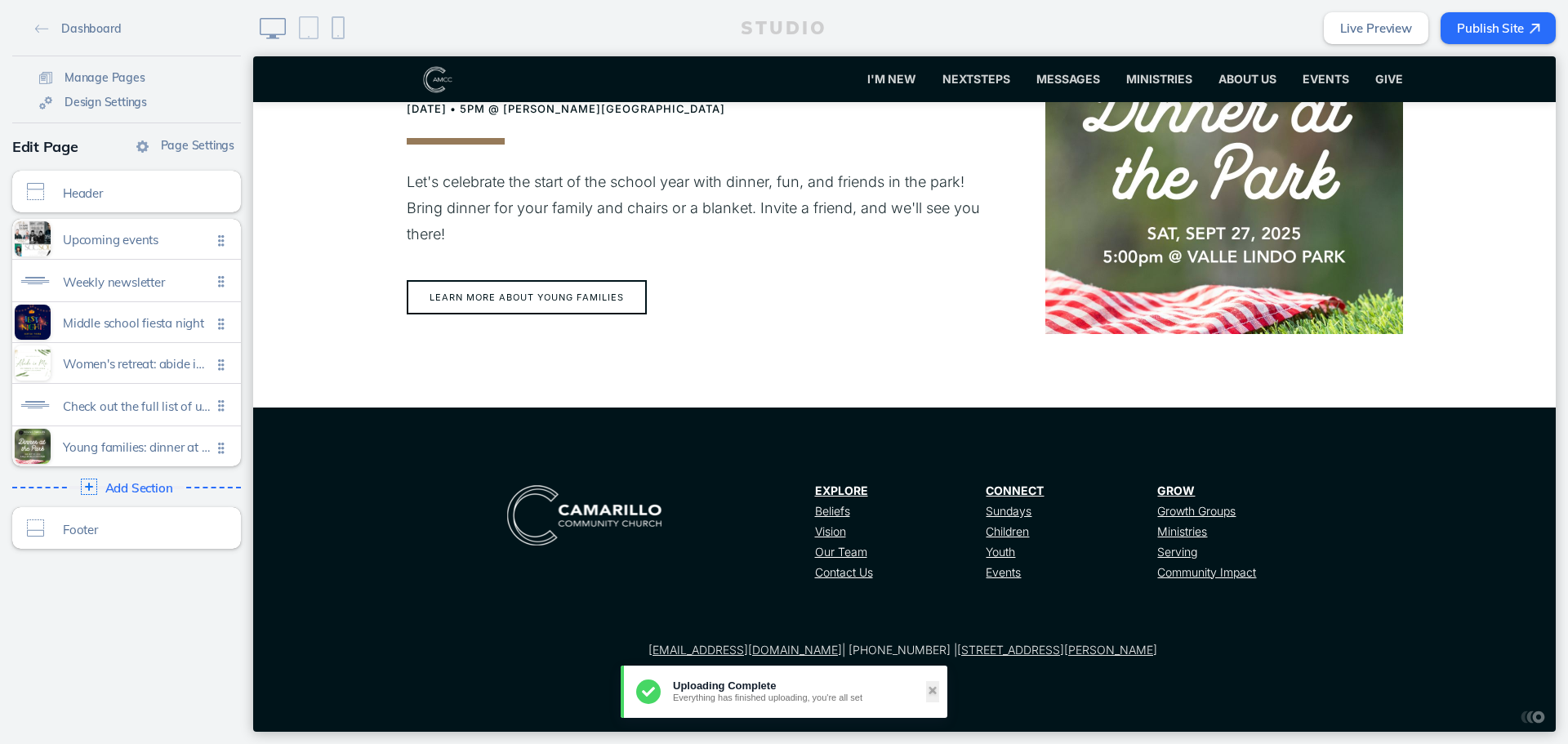
drag, startPoint x: 223, startPoint y: 462, endPoint x: 214, endPoint y: 366, distance: 96.4
click at [214, 366] on ul "Upcoming events Click to edit Weekly newsletter Click to edit Middle school fie…" at bounding box center [127, 342] width 229 height 247
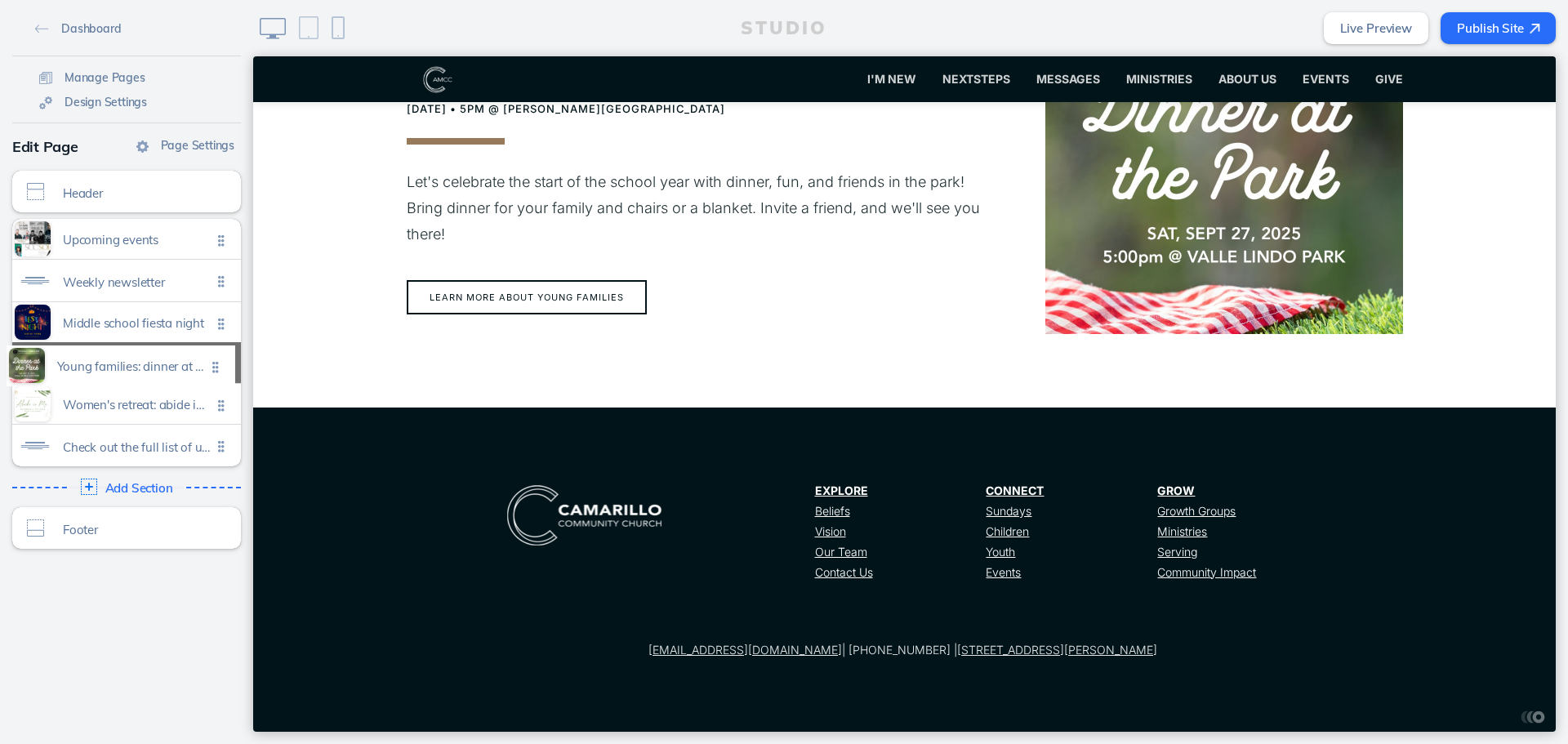
drag, startPoint x: 214, startPoint y: 453, endPoint x: 214, endPoint y: 372, distance: 81.0
click at [214, 372] on ul "Upcoming events Click to edit Weekly newsletter Click to edit Middle school fie…" at bounding box center [127, 342] width 229 height 247
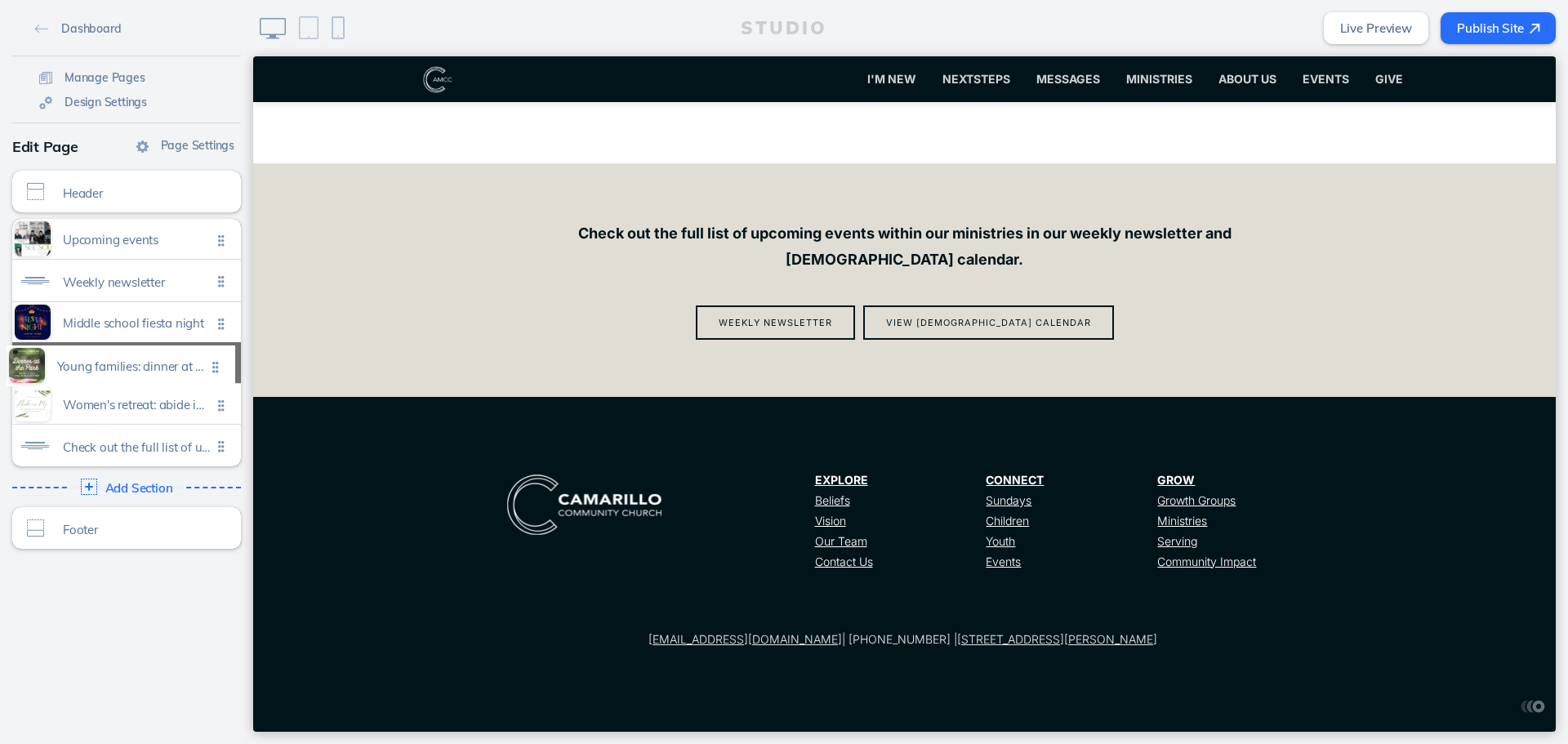
scroll to position [2252, 0]
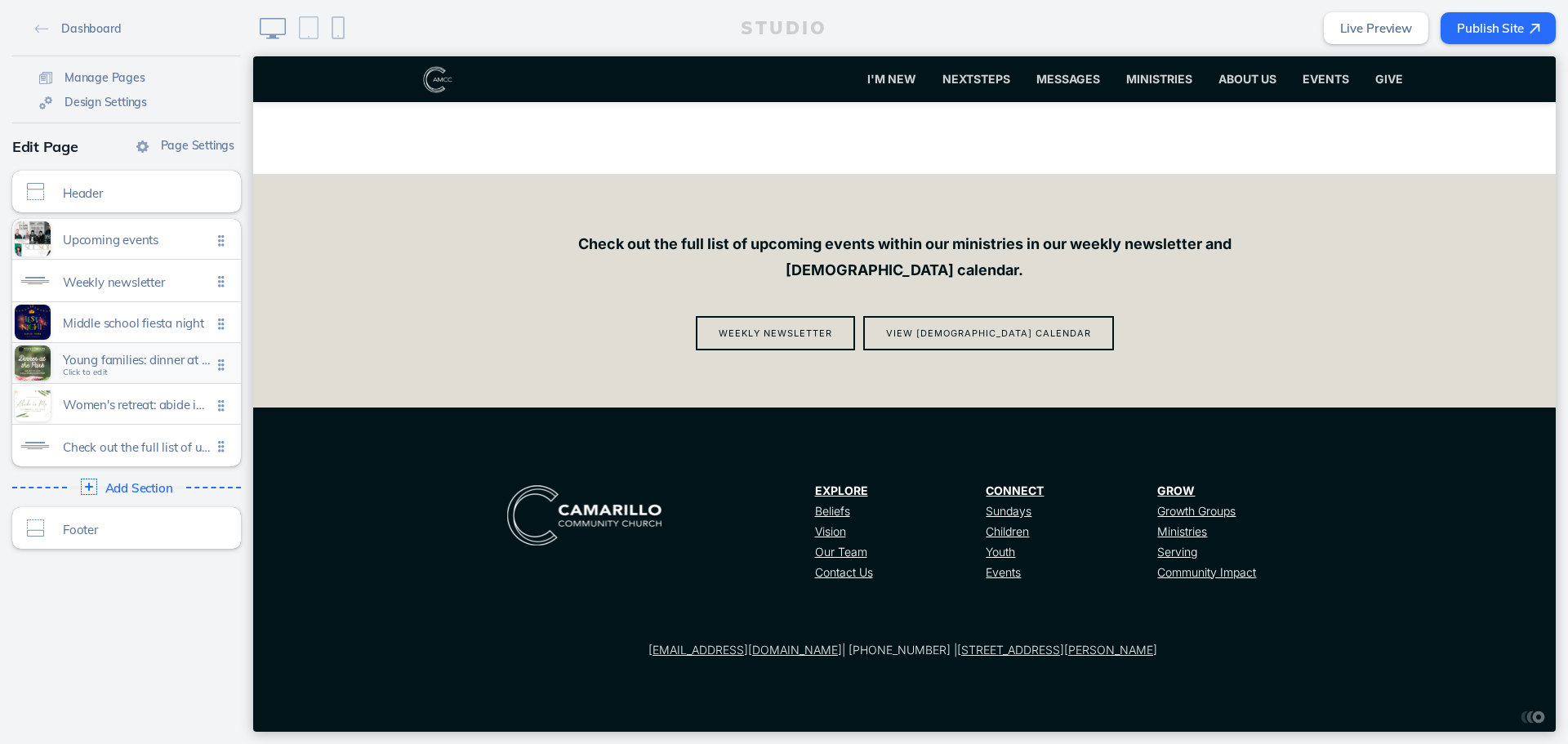
click at [167, 355] on span "Young families: dinner at the park" at bounding box center [137, 360] width 149 height 13
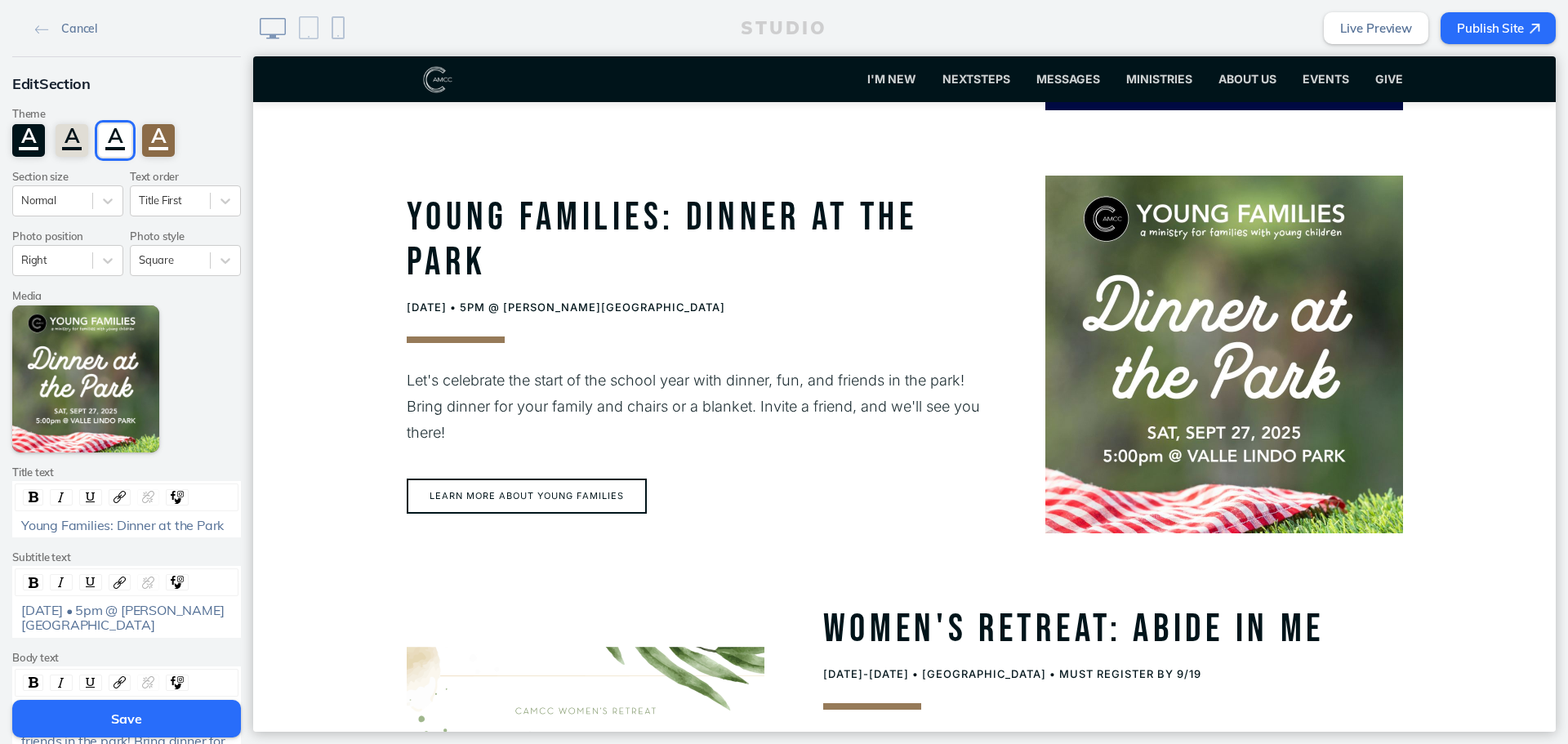
scroll to position [1059, 0]
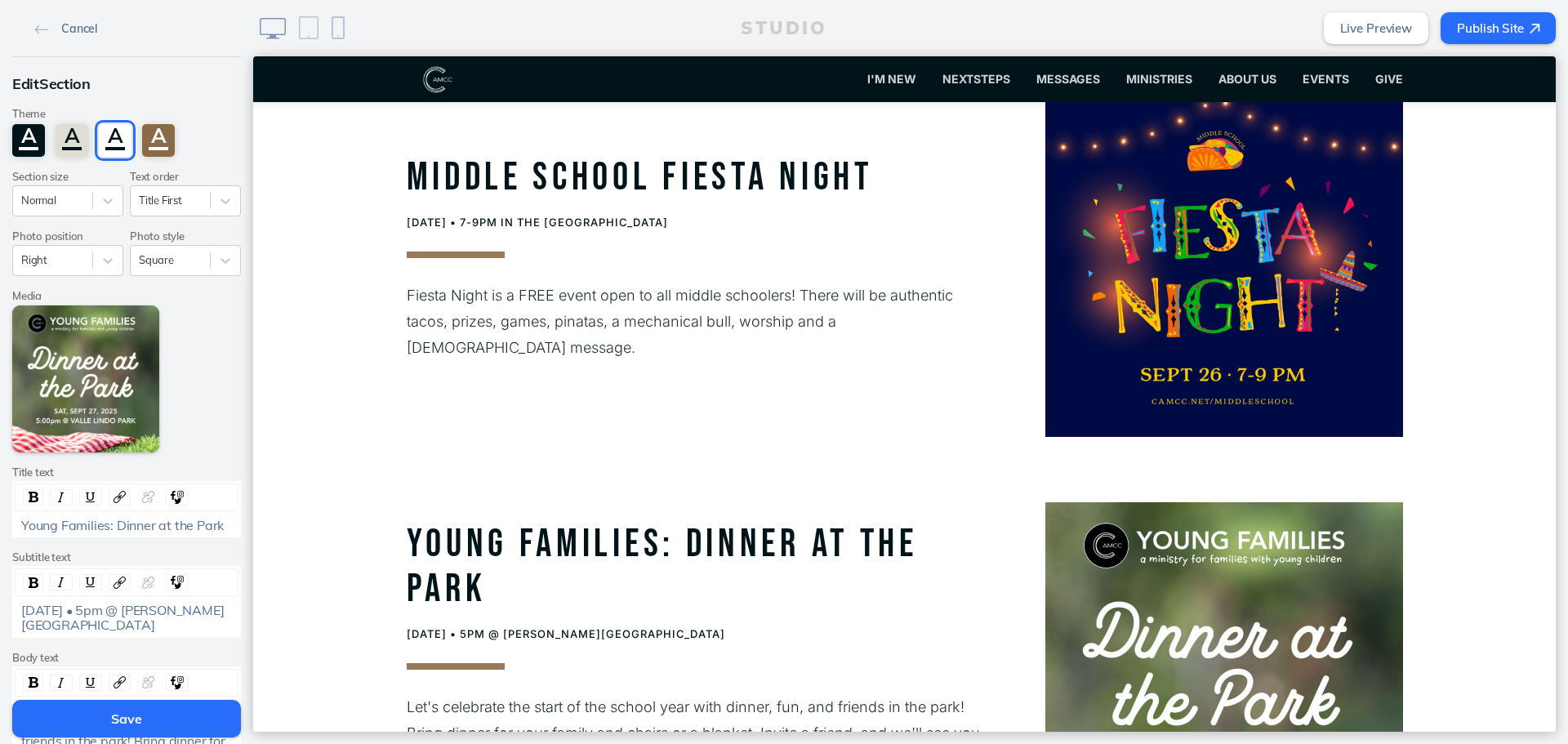
click at [69, 15] on link "Cancel" at bounding box center [66, 27] width 75 height 24
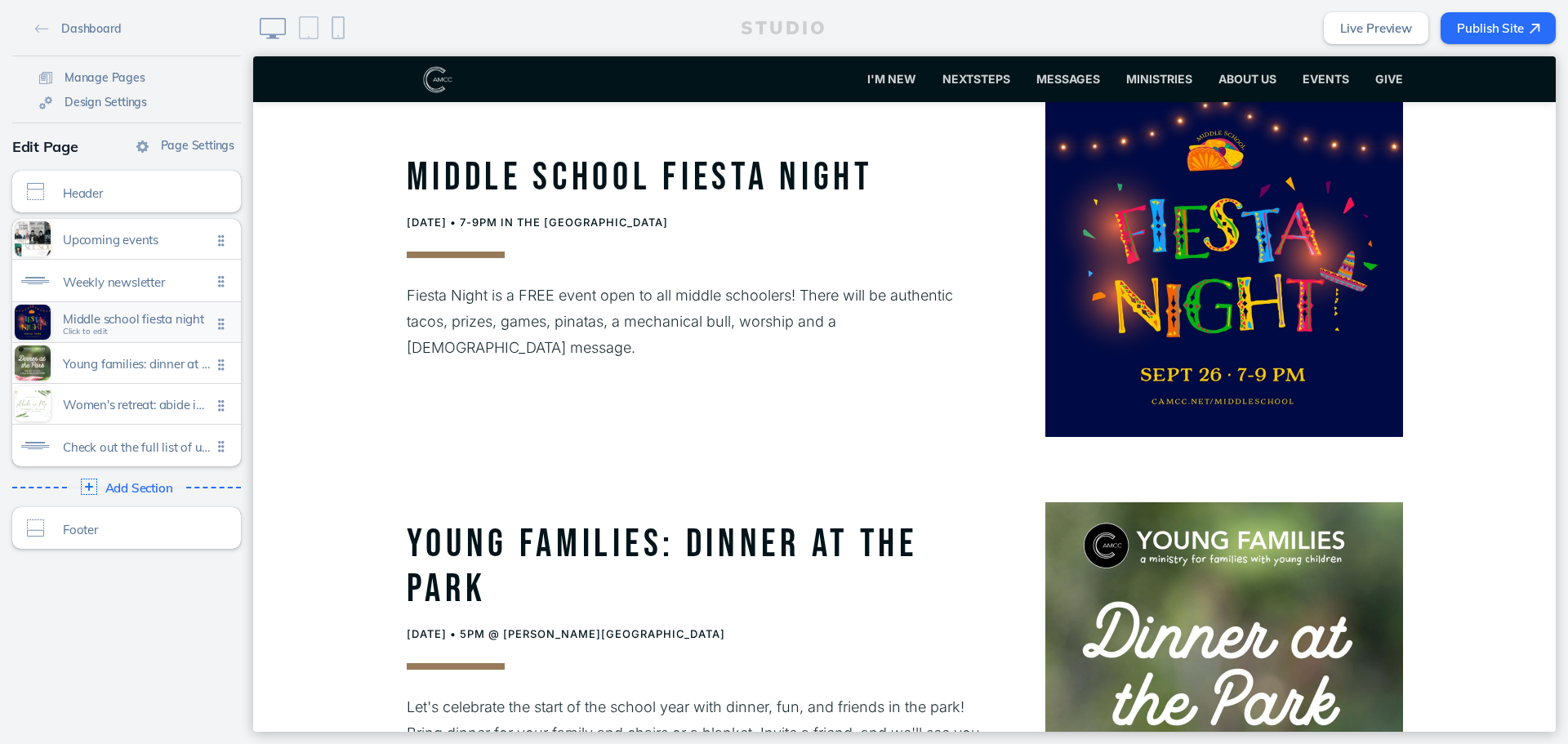
click at [91, 317] on span "Middle school fiesta night" at bounding box center [137, 318] width 149 height 13
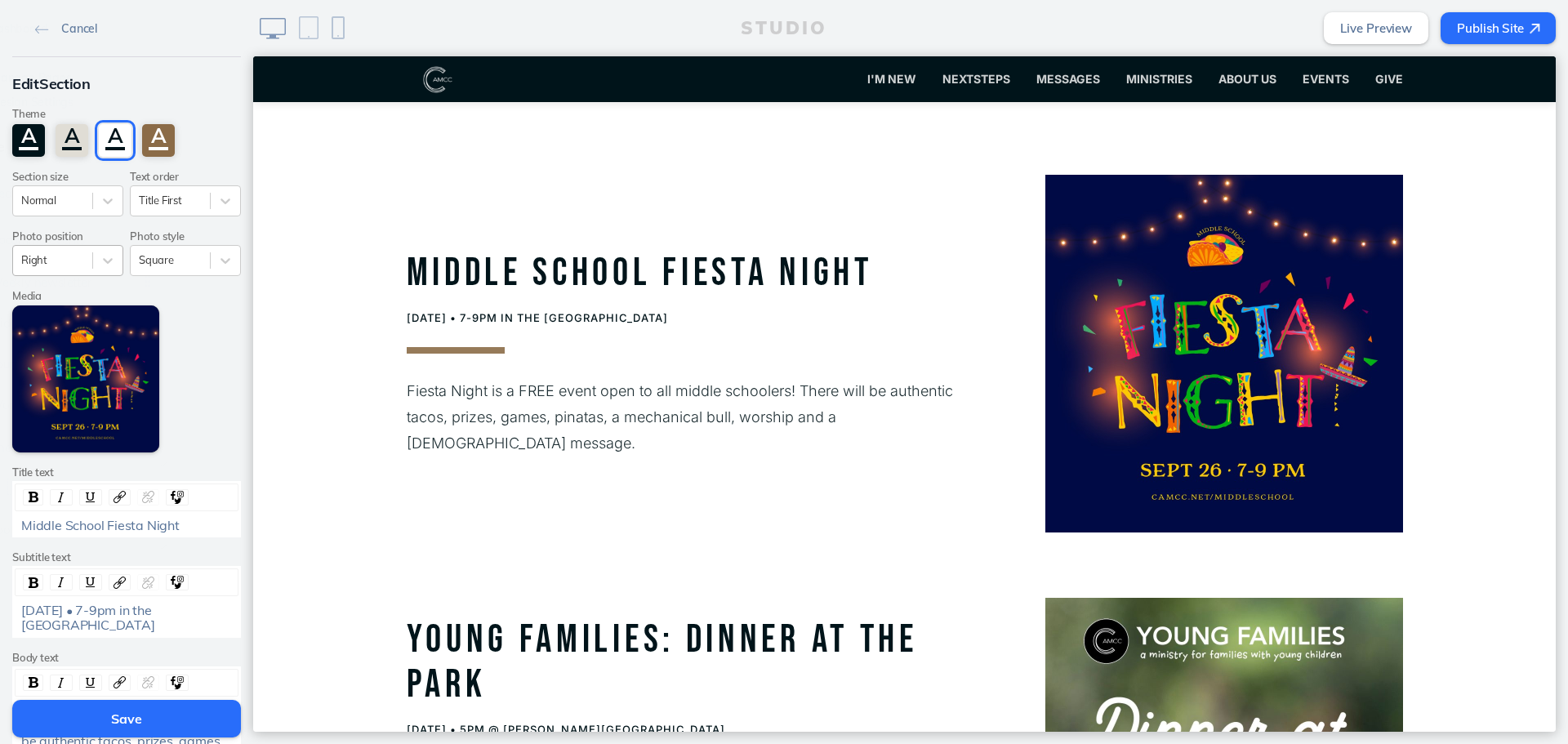
scroll to position [962, 0]
click at [62, 267] on div at bounding box center [52, 260] width 62 height 15
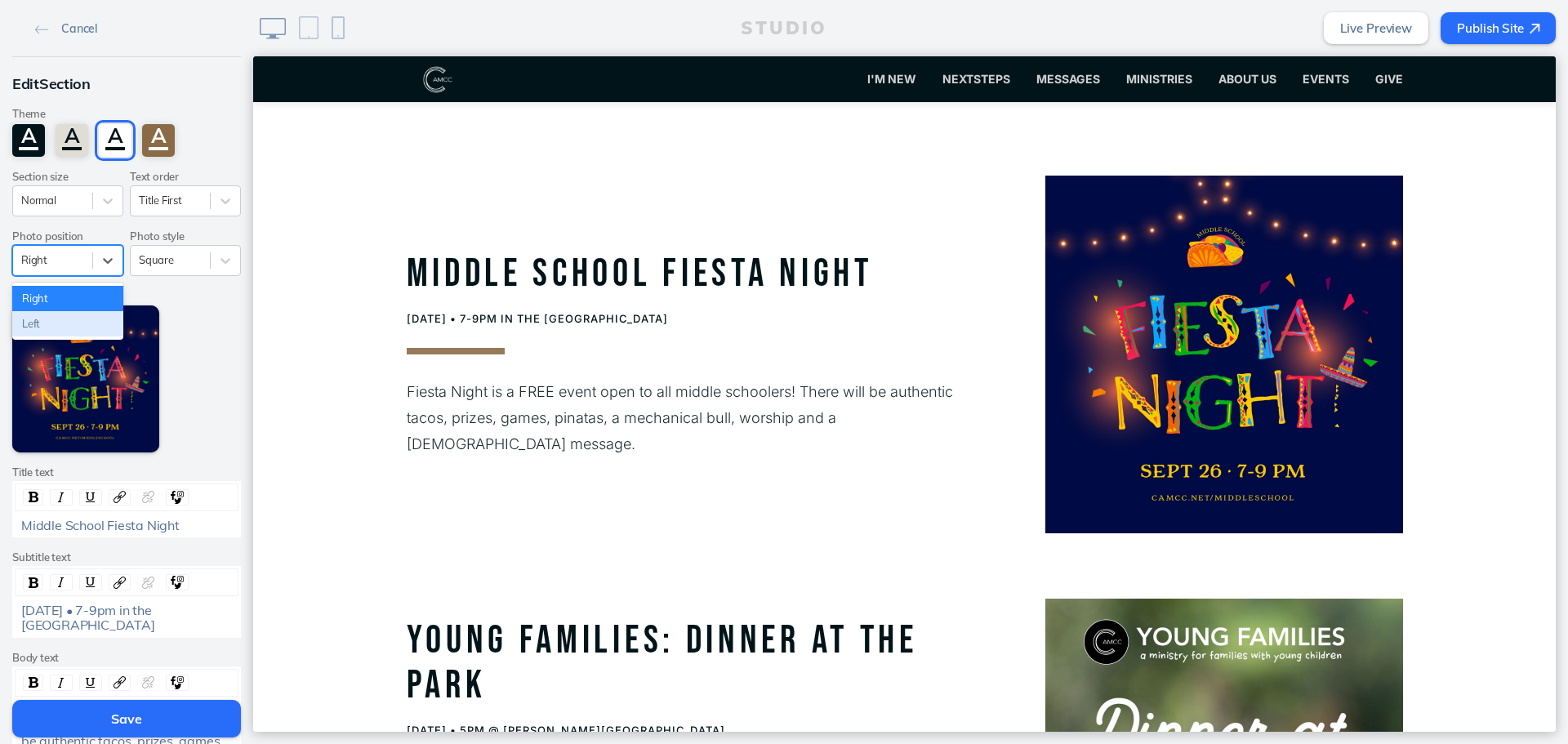
click at [62, 314] on div "Left" at bounding box center [68, 324] width 112 height 25
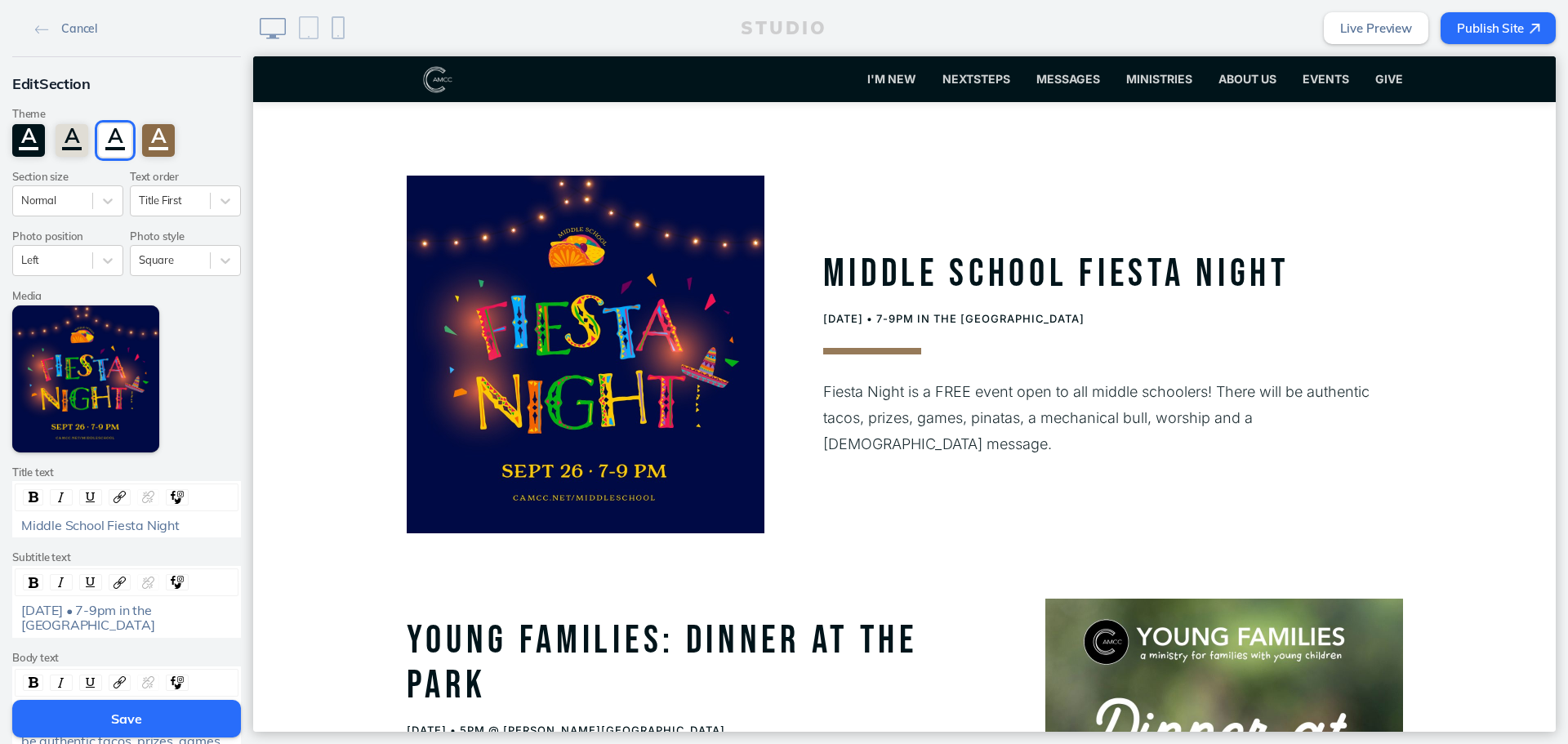
click at [95, 715] on button "Save" at bounding box center [127, 718] width 229 height 37
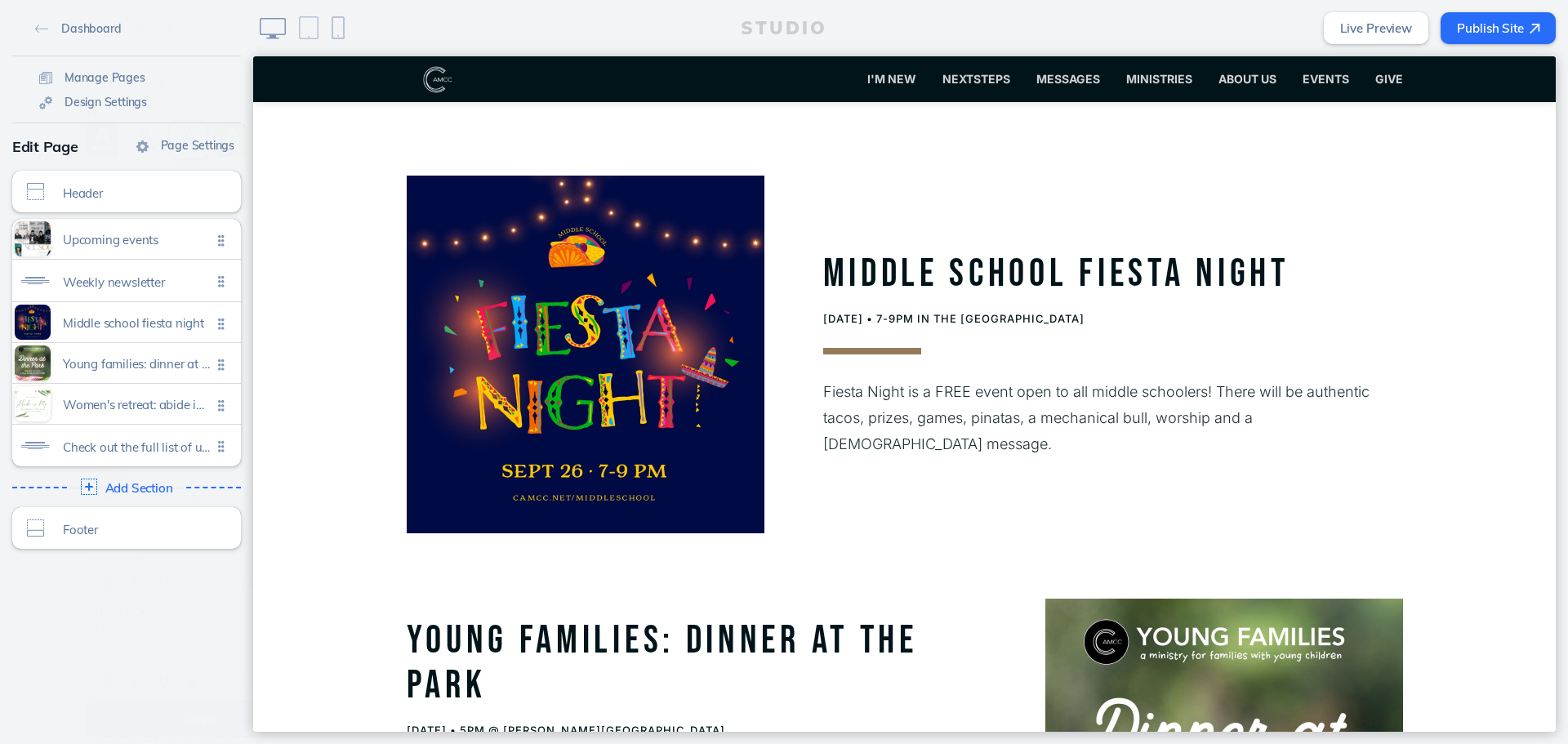
click at [95, 715] on div "Dashboard Manage Pages Design Settings Page Settings Edit Page Header Click to …" at bounding box center [126, 372] width 253 height 744
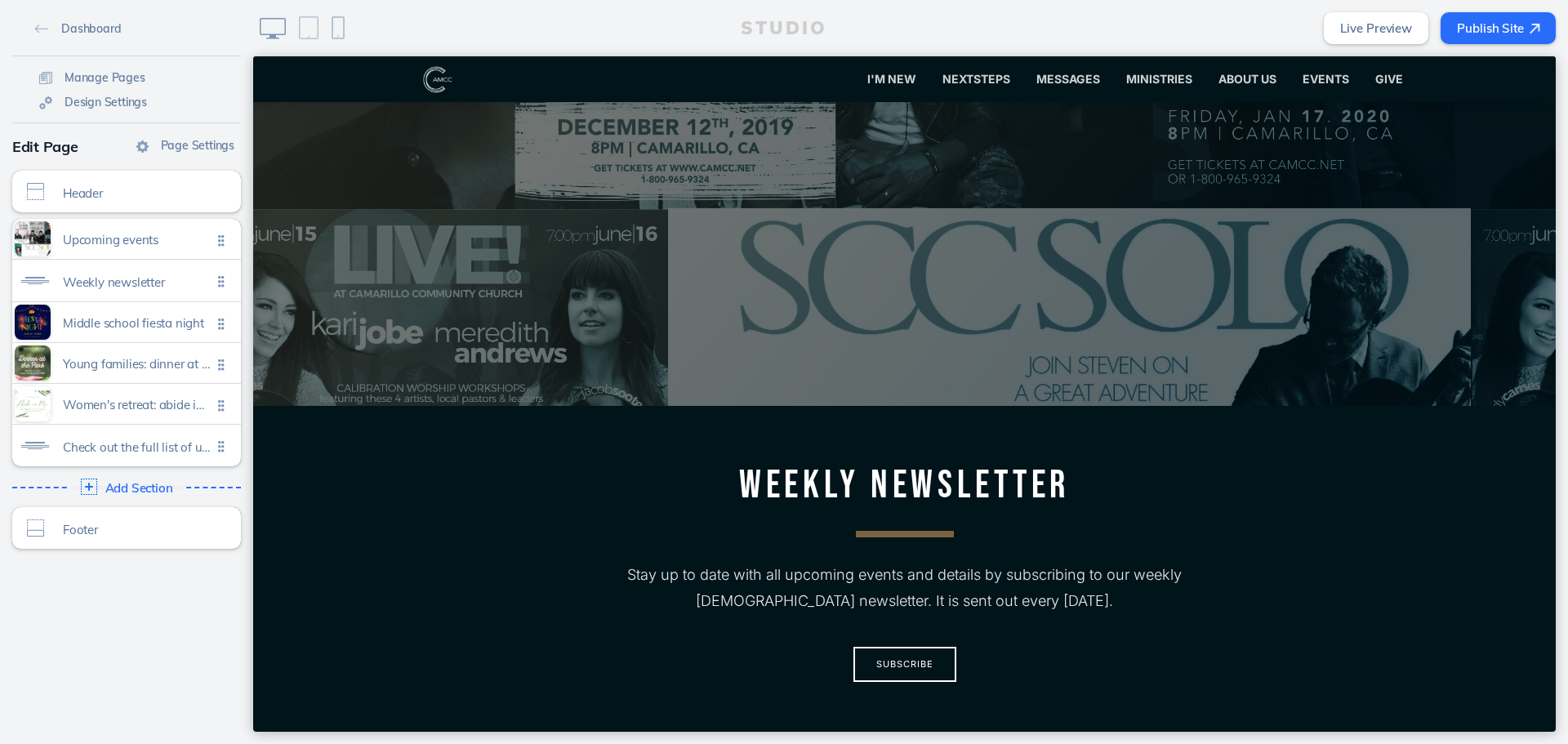
scroll to position [0, 0]
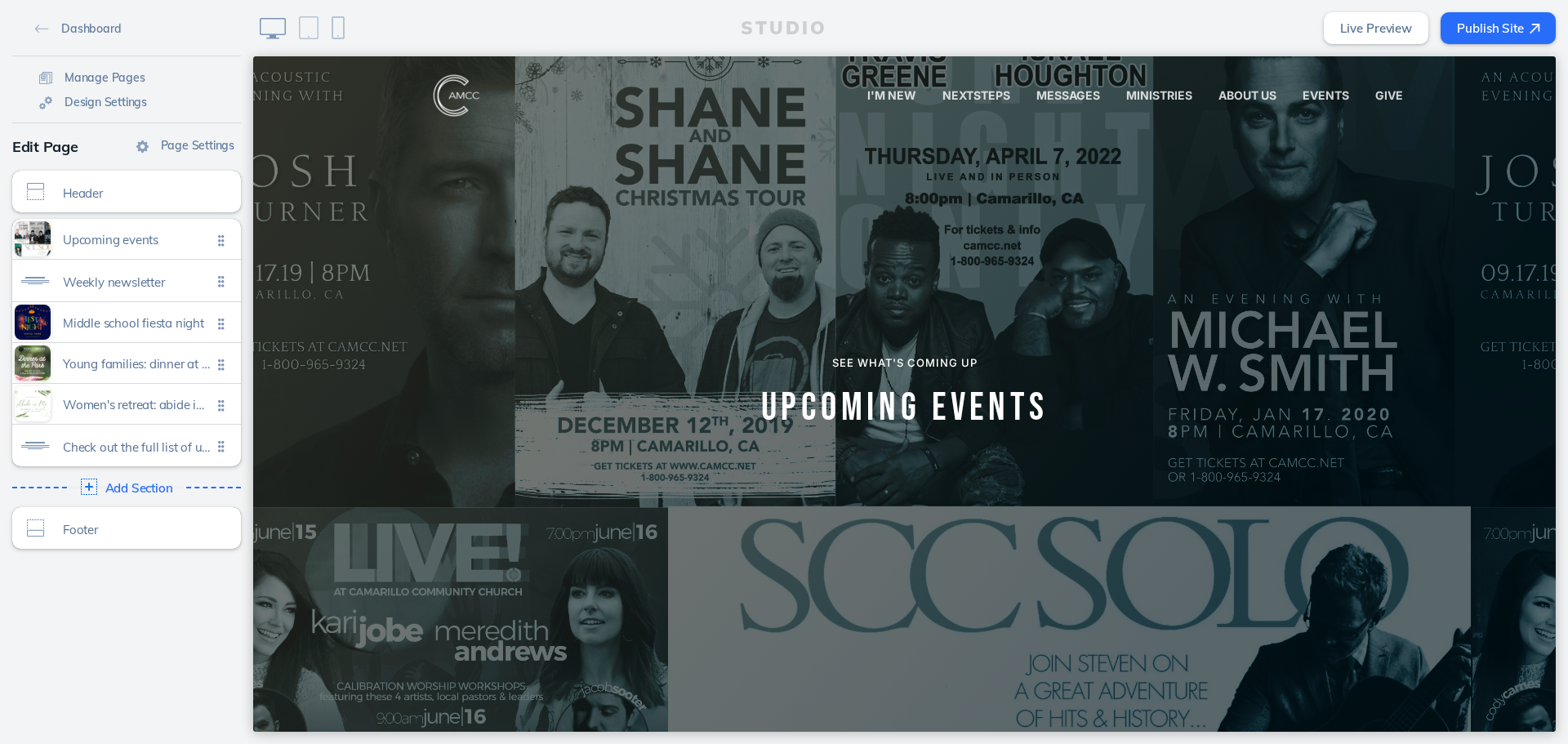
click at [446, 99] on img at bounding box center [537, 96] width 261 height 46
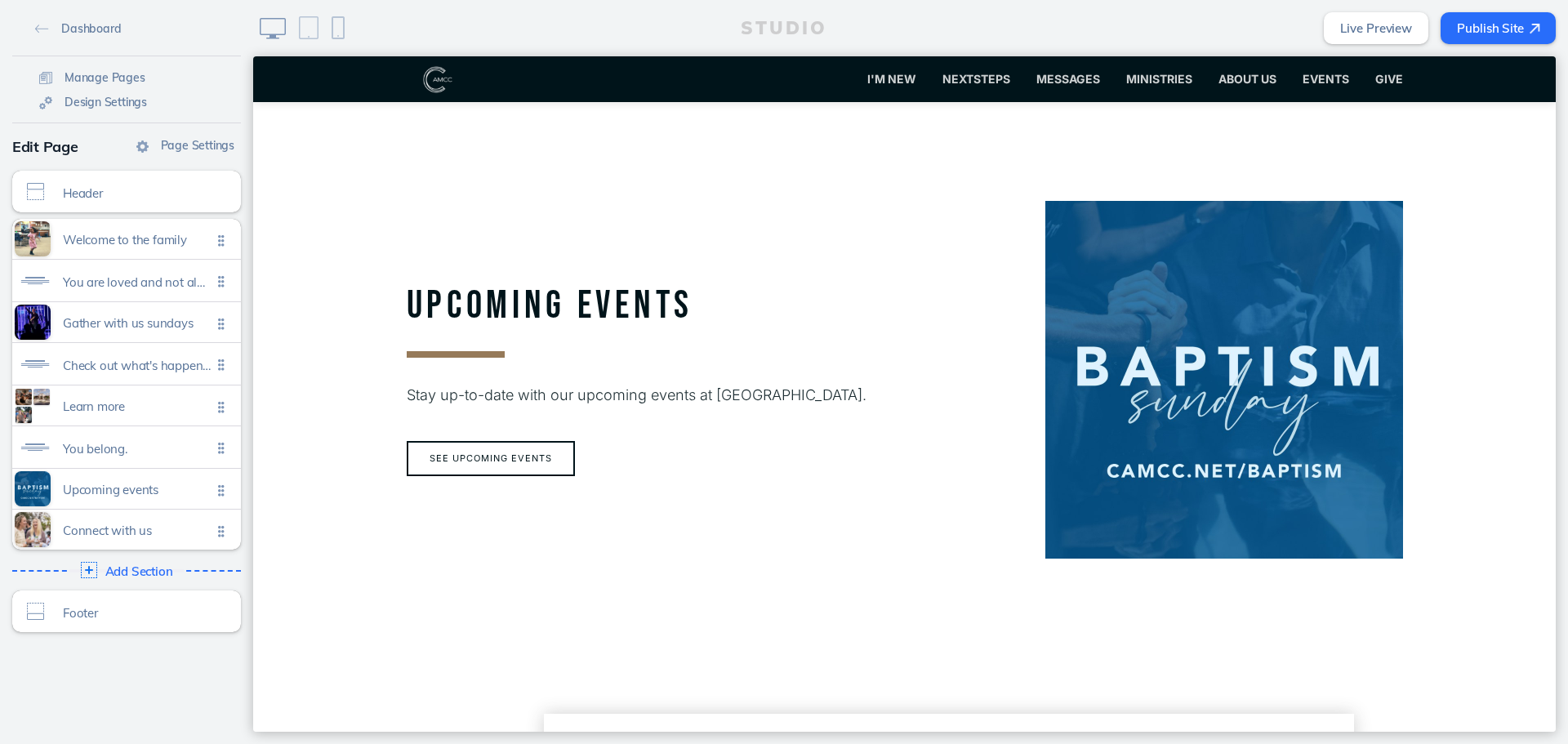
scroll to position [2368, 0]
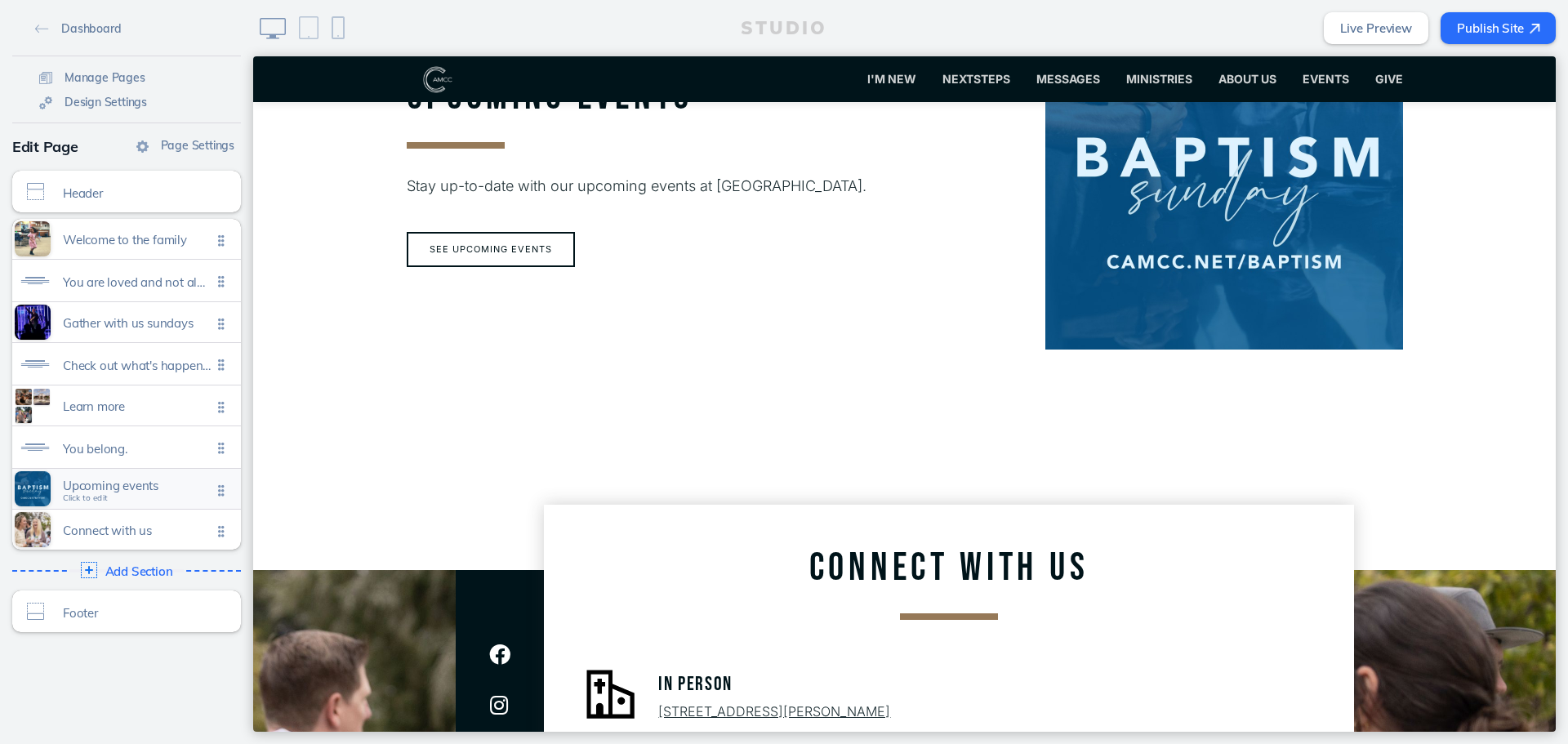
click at [126, 496] on span "Upcoming events Click to edit" at bounding box center [137, 489] width 149 height 13
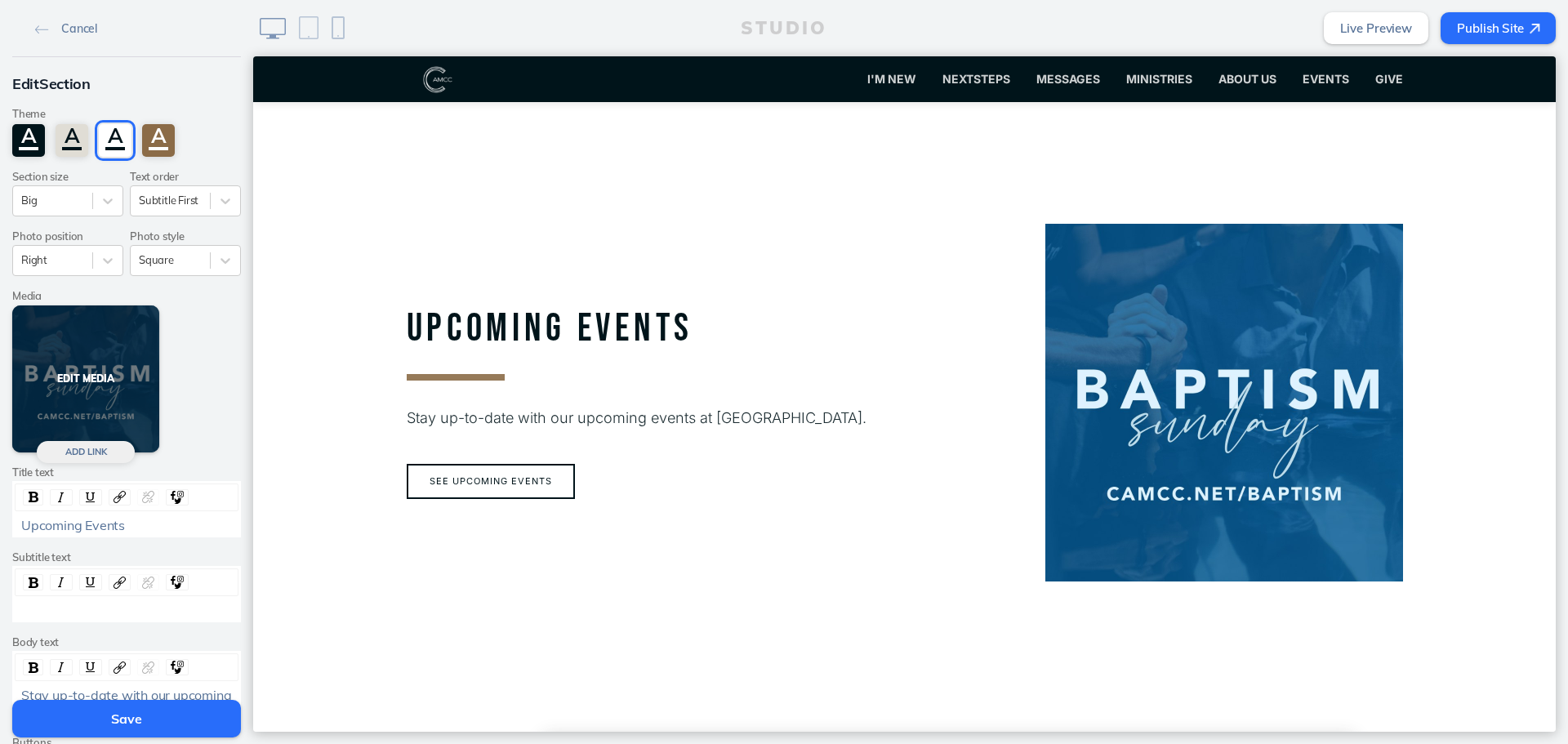
scroll to position [2135, 0]
click at [128, 391] on button "Edit Media" at bounding box center [86, 379] width 147 height 147
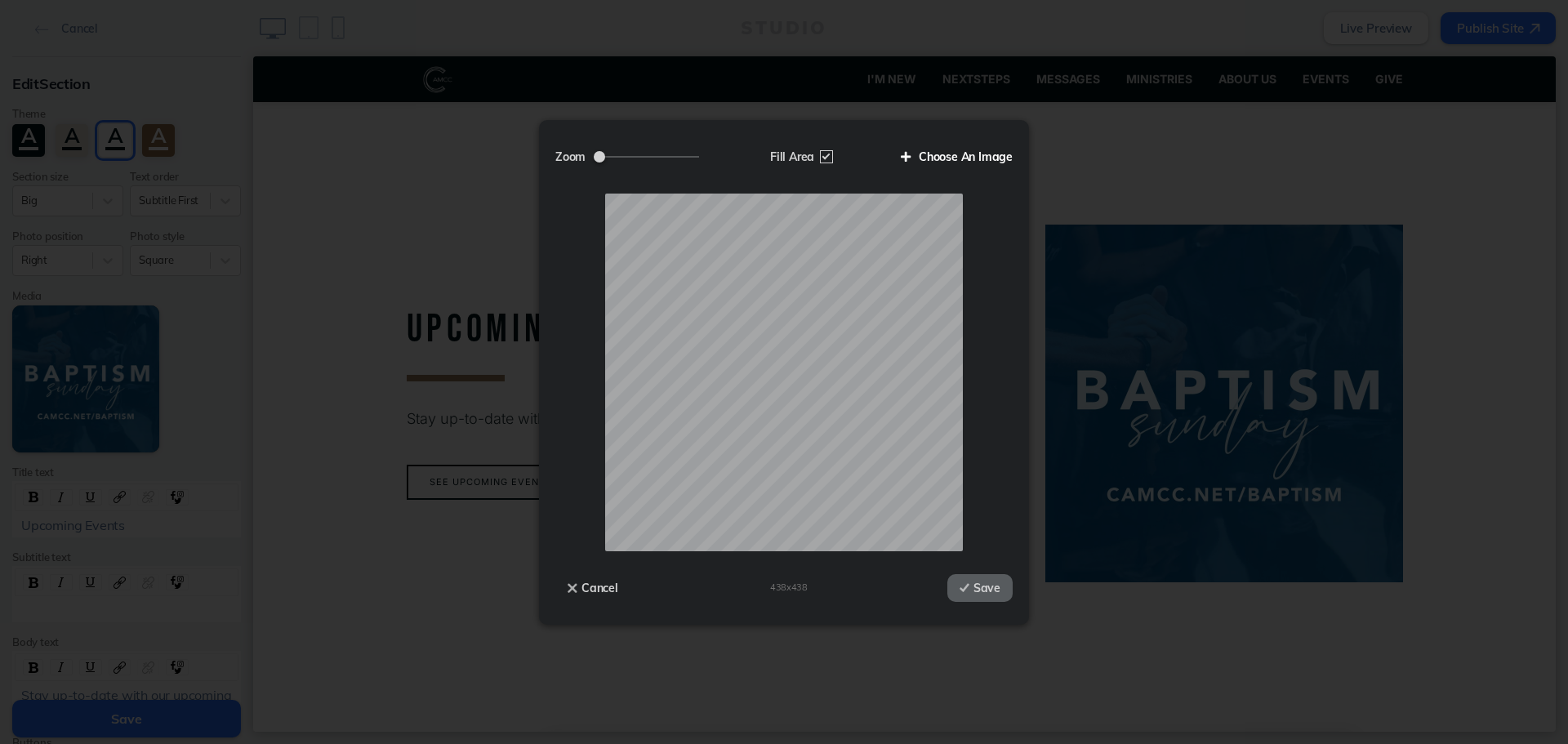
click at [947, 159] on label "Choose An Image" at bounding box center [950, 157] width 124 height 28
click at [0, 0] on input "Choose An Image" at bounding box center [0, 0] width 0 height 0
click at [820, 145] on label "Fill Area" at bounding box center [799, 157] width 84 height 28
click at [0, 0] on input "Fill Area" at bounding box center [0, 0] width 0 height 0
click at [940, 155] on label "Choose An Image" at bounding box center [950, 157] width 124 height 28
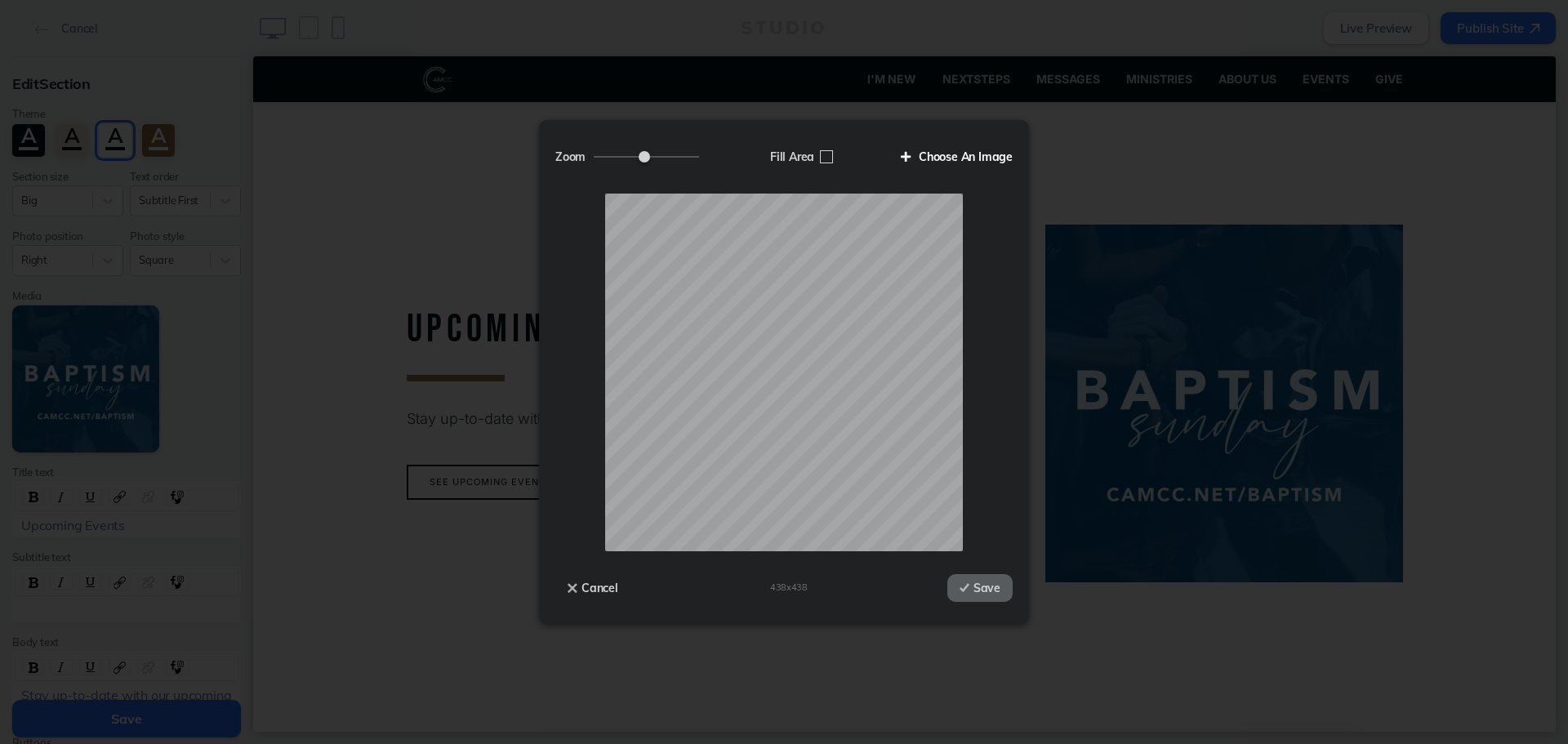
click at [0, 0] on input "Choose An Image" at bounding box center [0, 0] width 0 height 0
drag, startPoint x: 642, startPoint y: 160, endPoint x: 627, endPoint y: 160, distance: 15.0
click at [627, 158] on input "Zoom" at bounding box center [647, 157] width 106 height 2
type input "0.57"
click at [622, 156] on input "Zoom" at bounding box center [647, 157] width 106 height 2
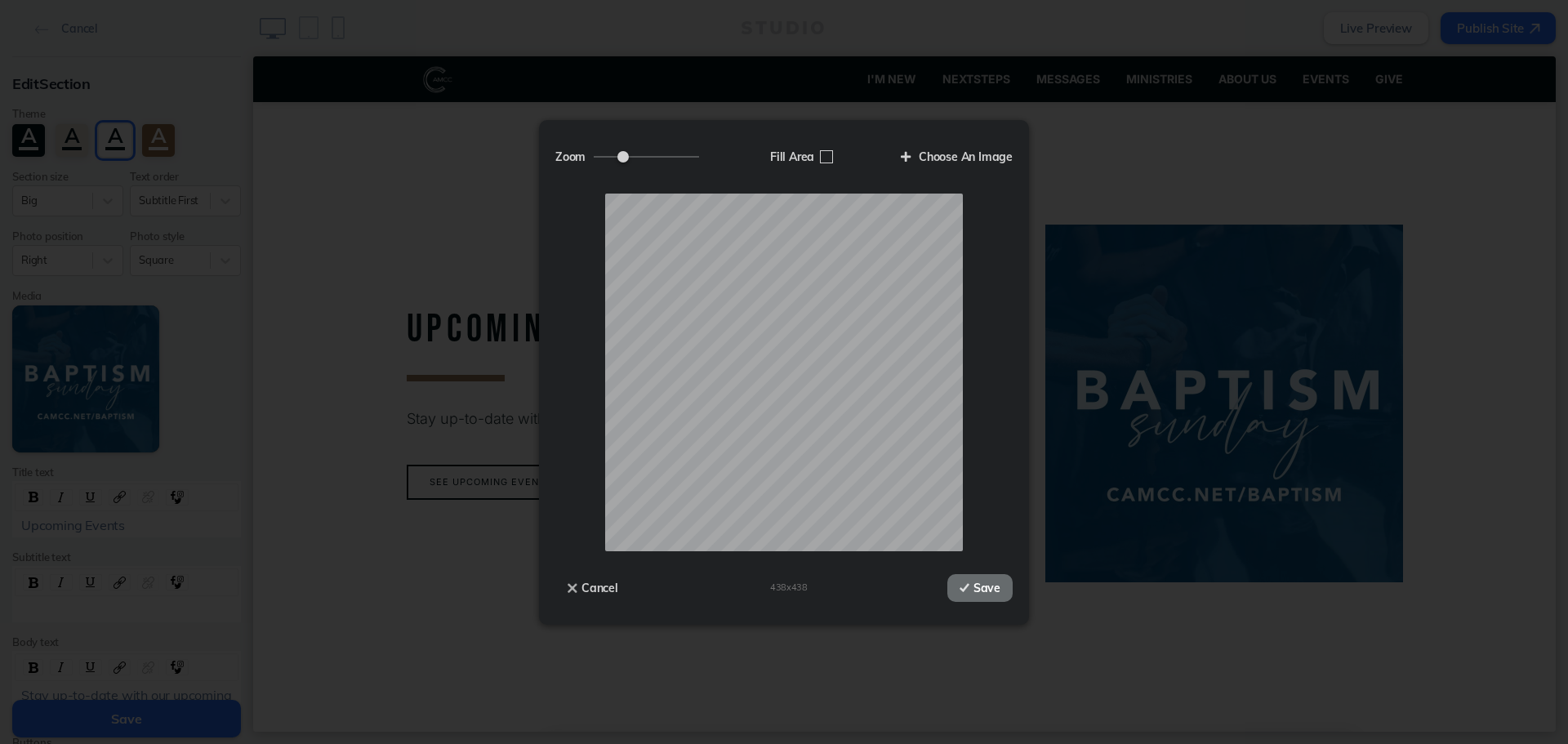
click at [990, 579] on button "Save" at bounding box center [980, 587] width 65 height 28
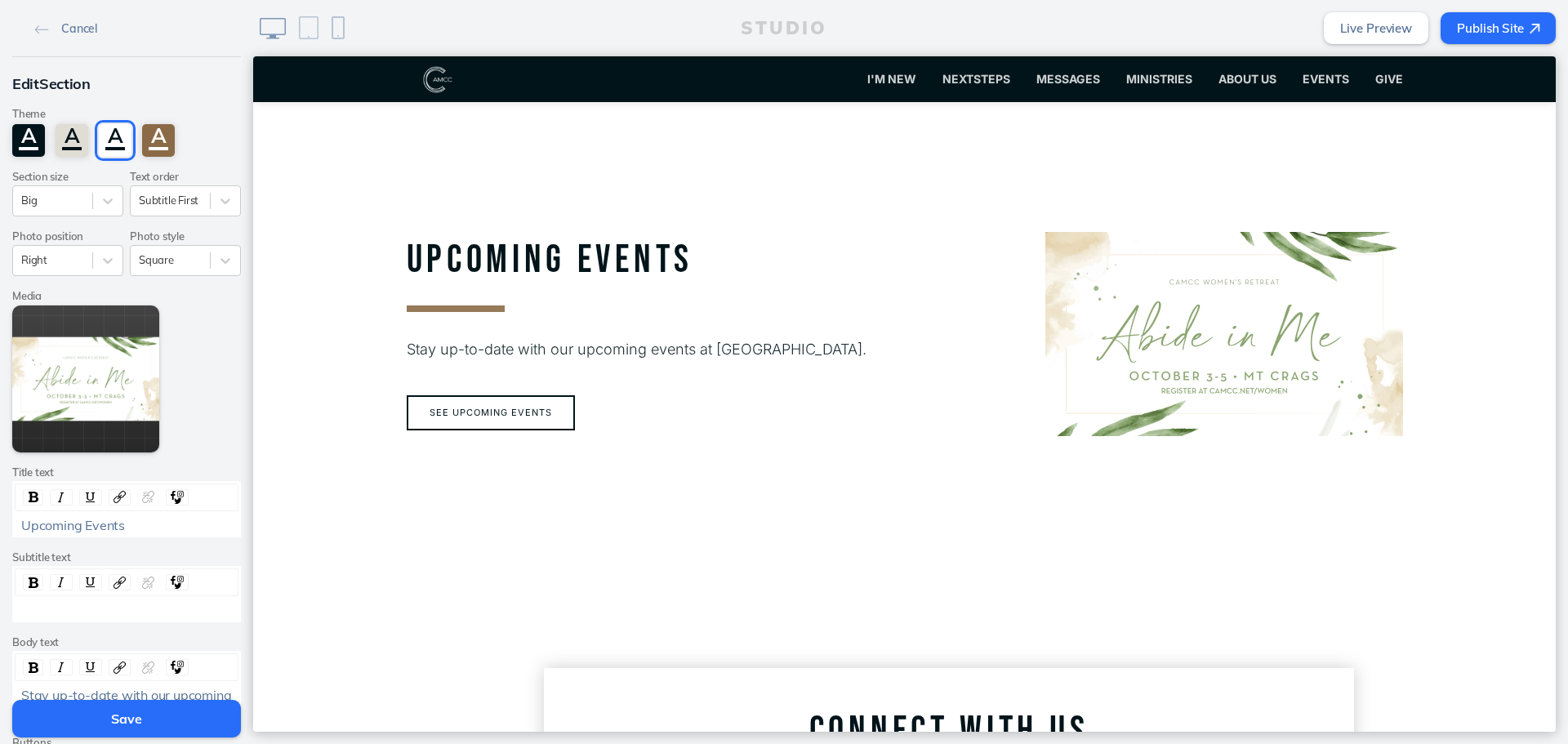
scroll to position [2531, 0]
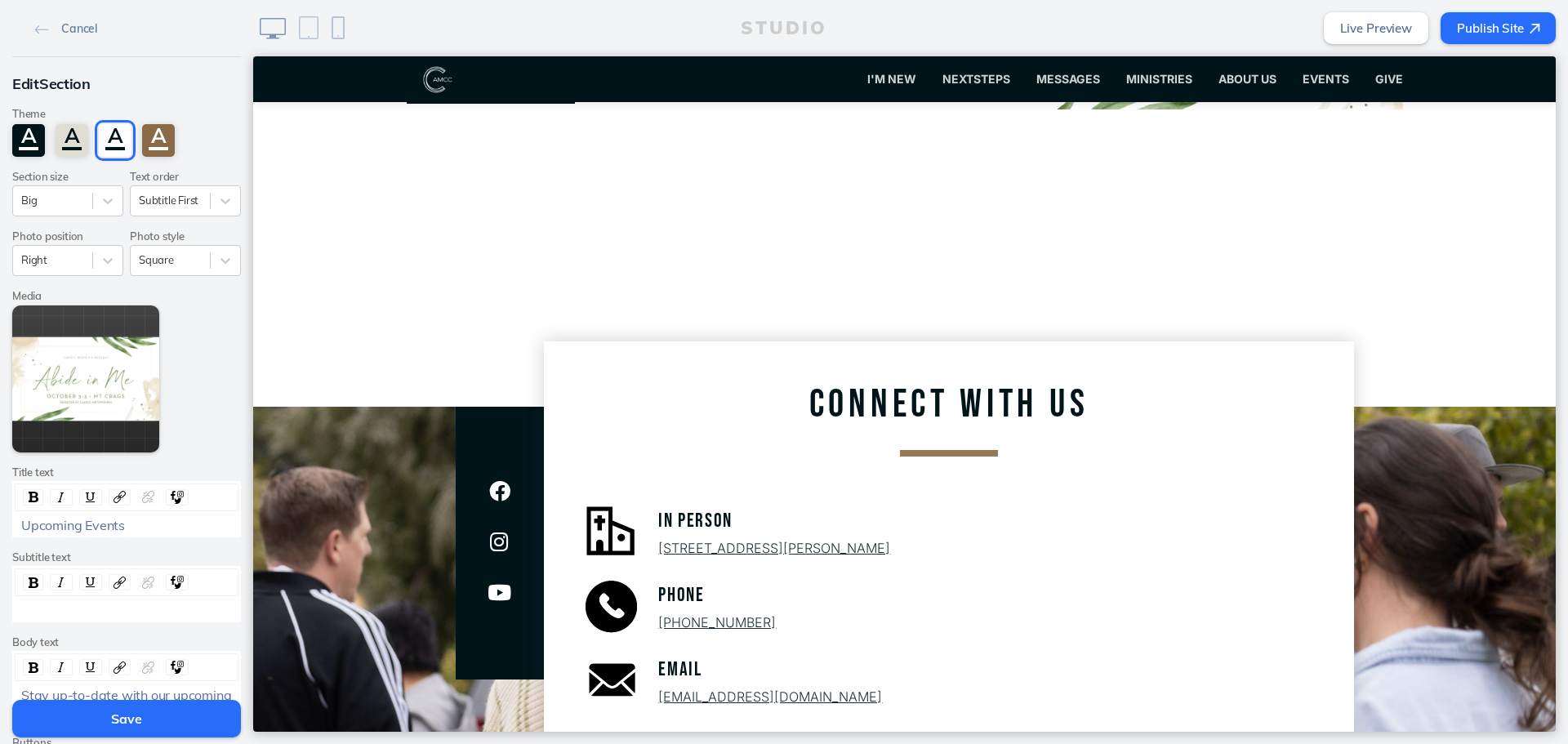
click at [168, 719] on button "Save" at bounding box center [127, 718] width 229 height 37
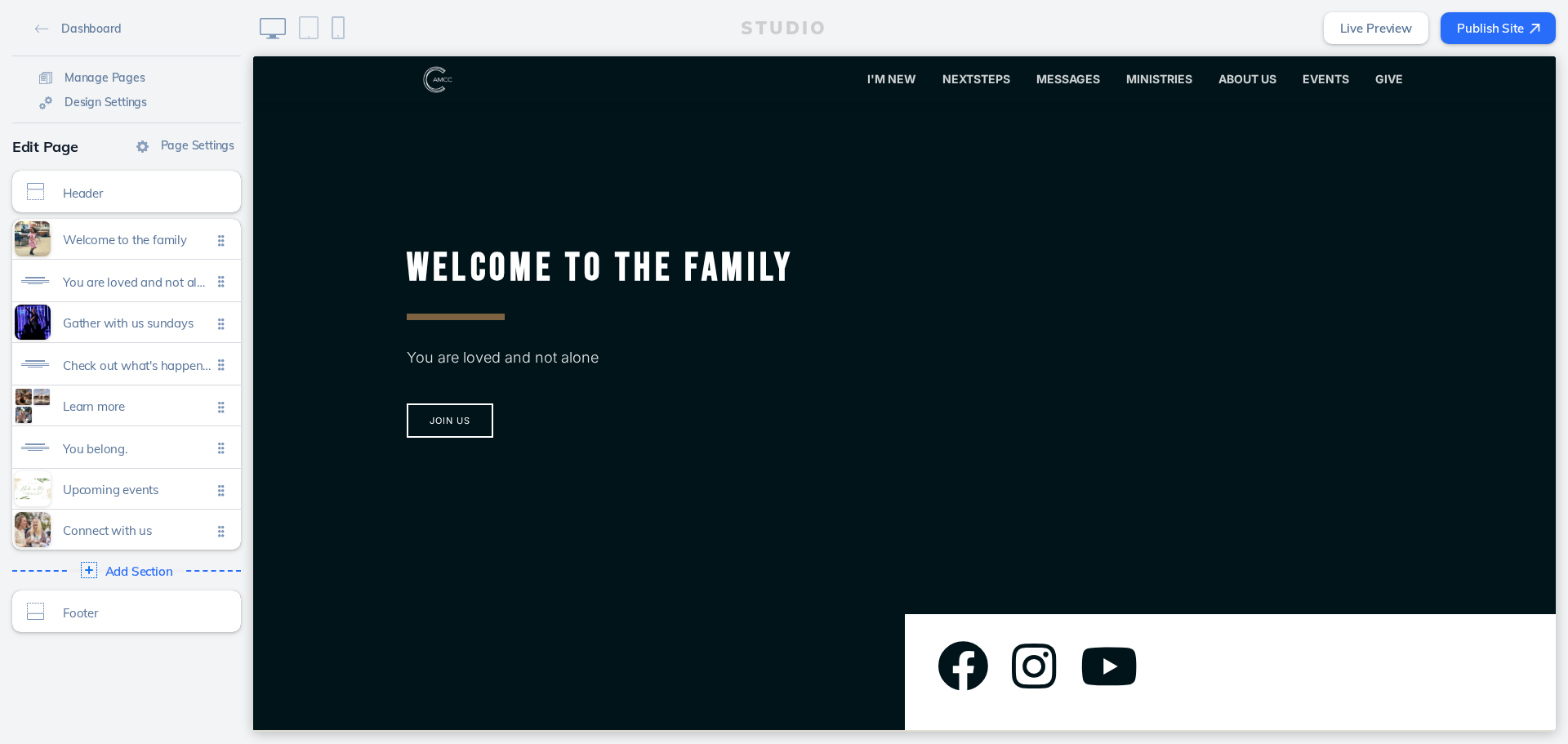
scroll to position [0, 0]
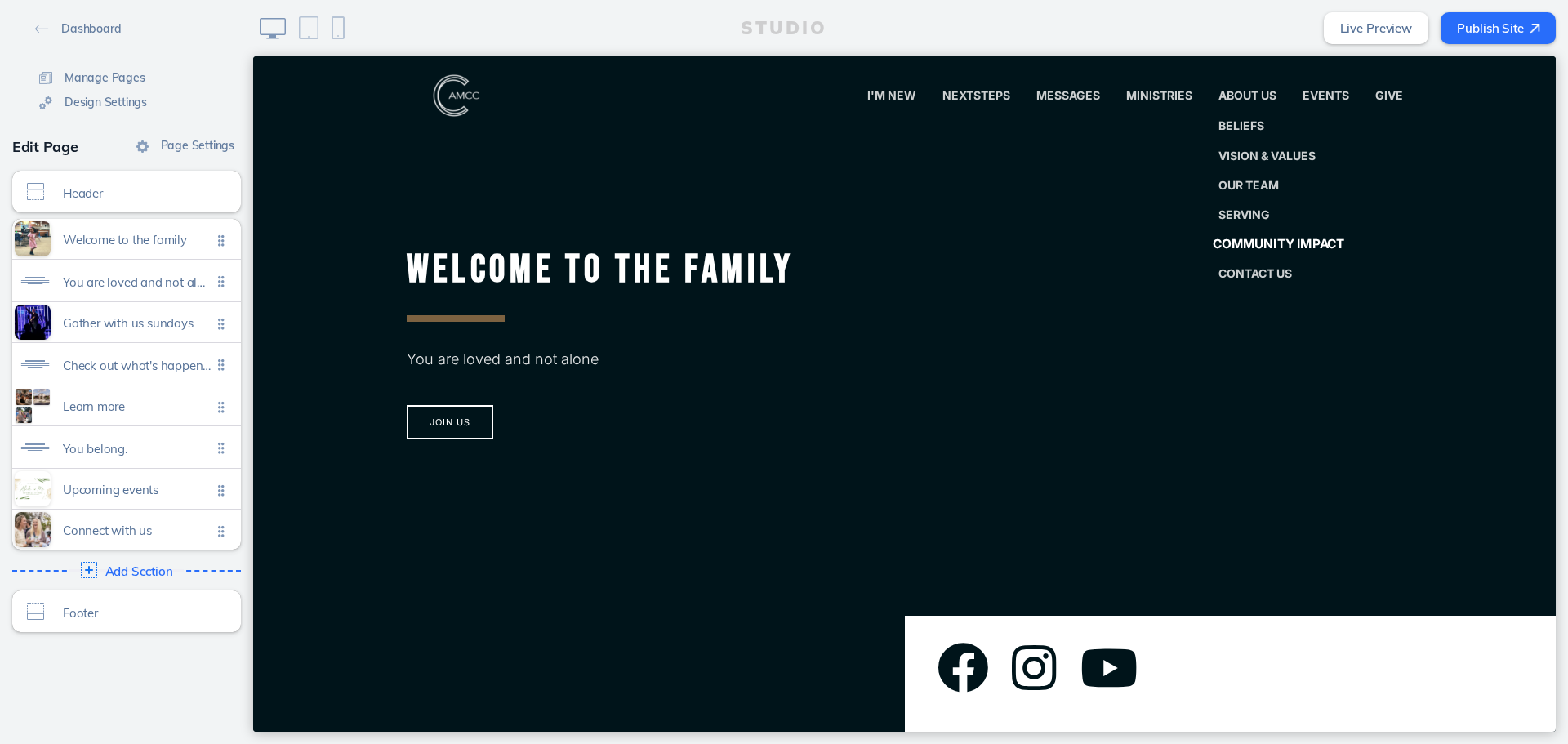
click at [1230, 243] on span "Community Impact" at bounding box center [1278, 243] width 133 height 15
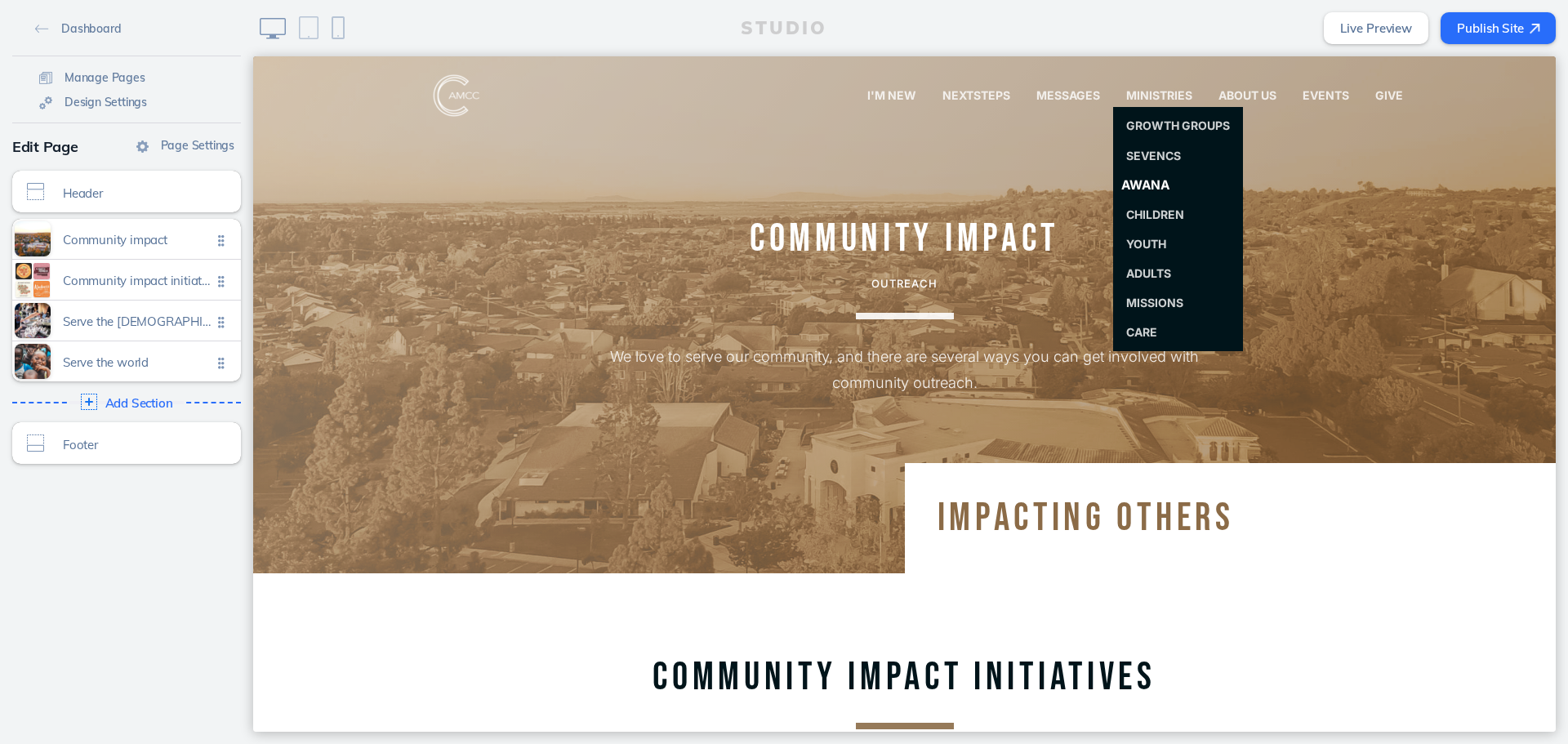
click at [1147, 186] on span "Awana" at bounding box center [1144, 185] width 48 height 15
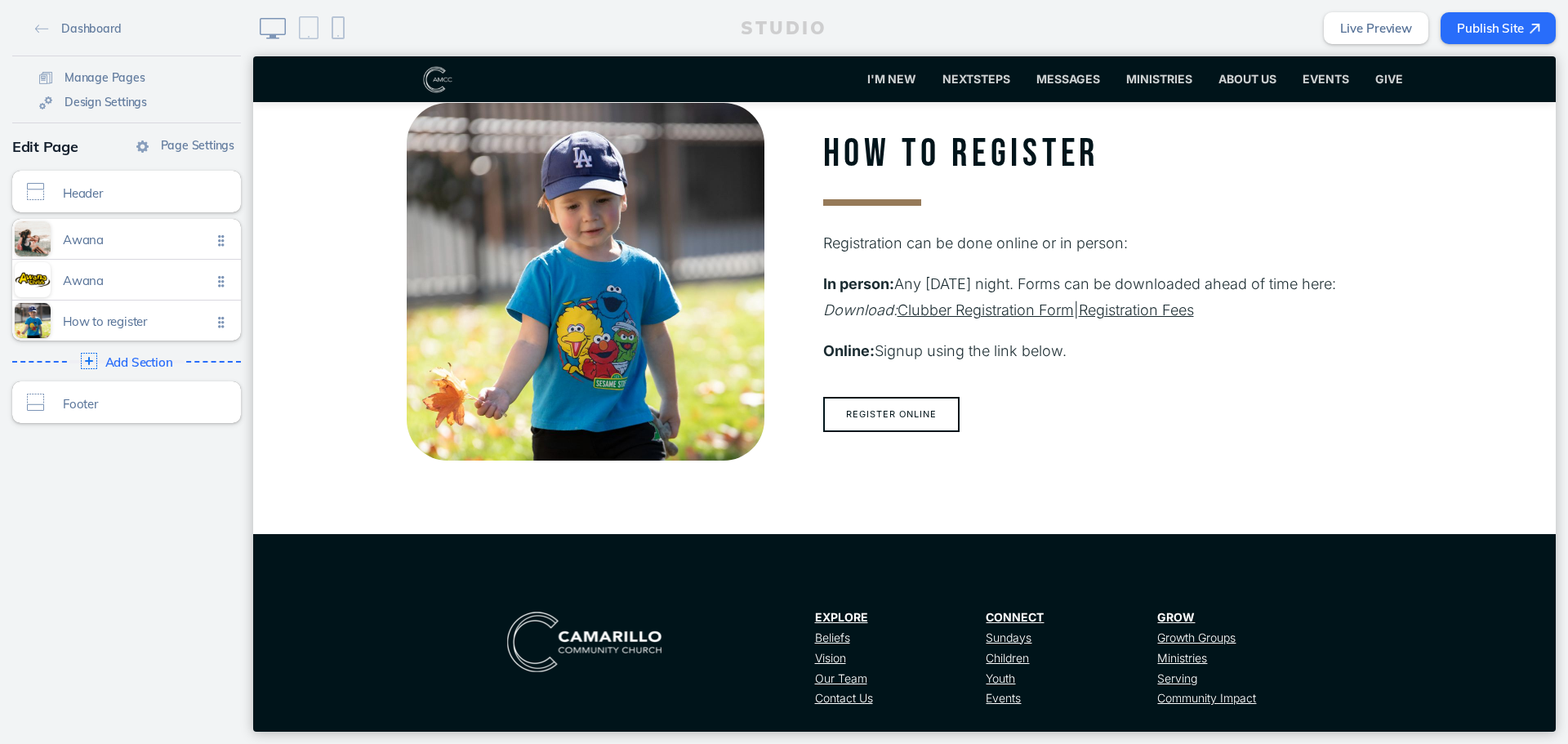
scroll to position [611, 0]
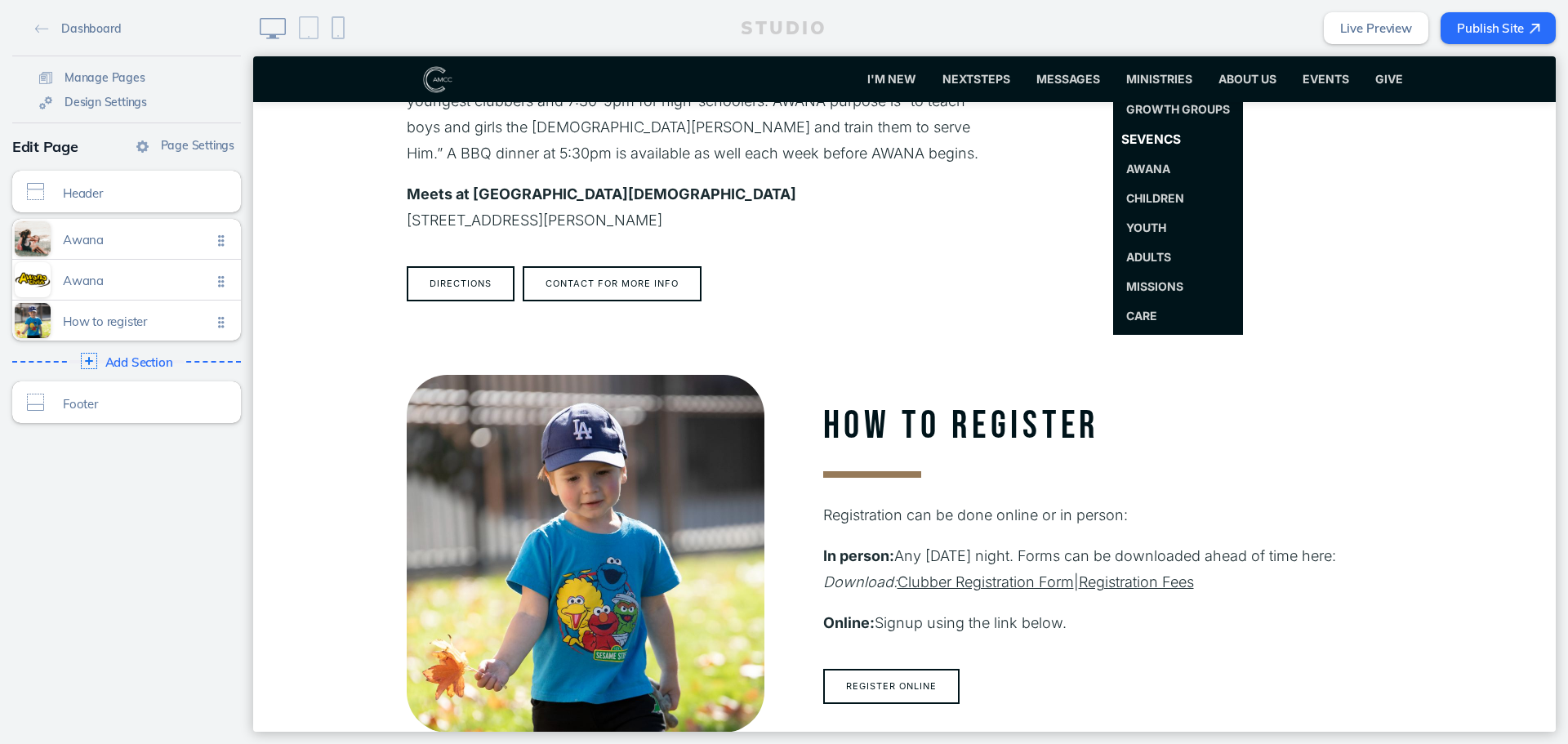
click at [1154, 138] on span "SevenCs" at bounding box center [1150, 139] width 61 height 15
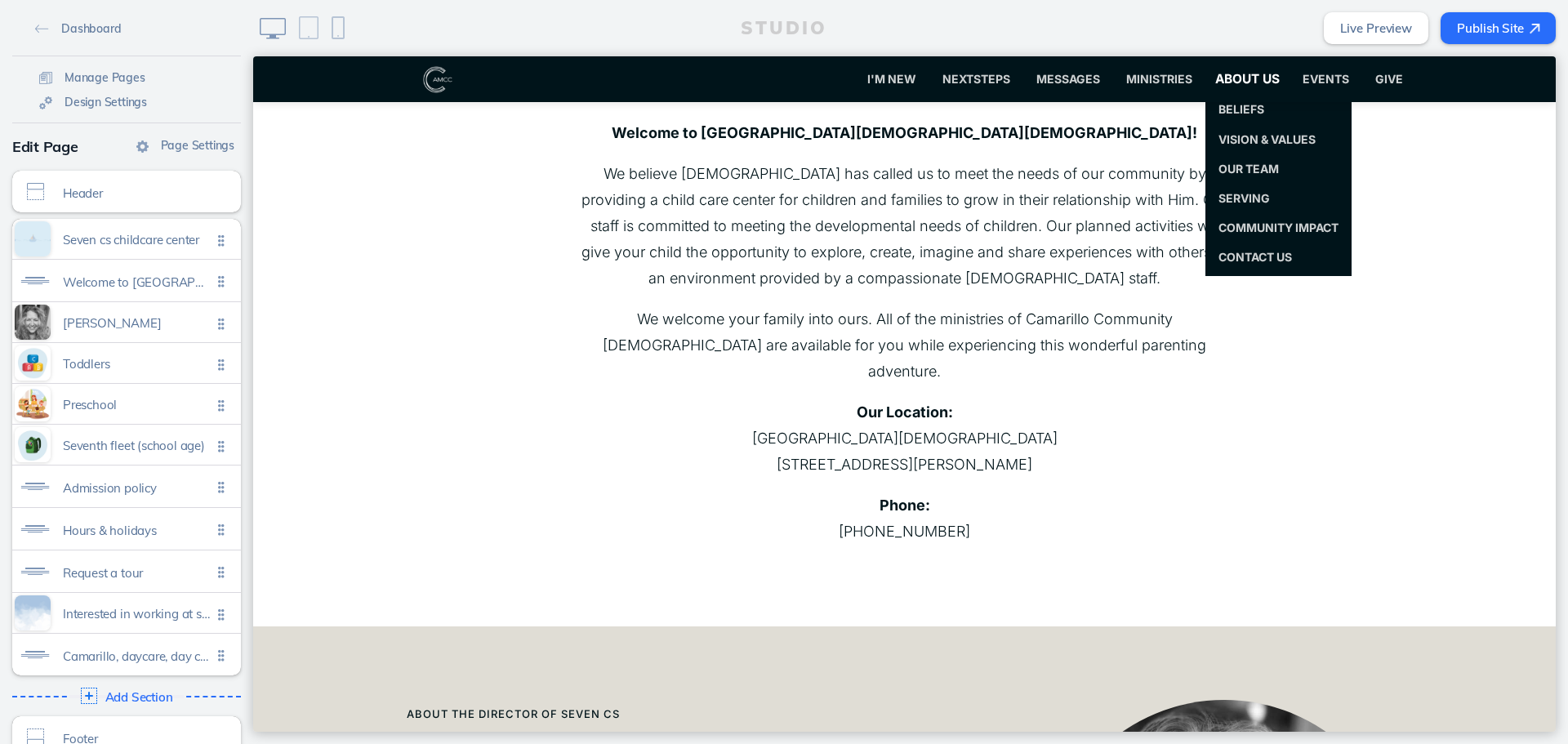
scroll to position [327, 0]
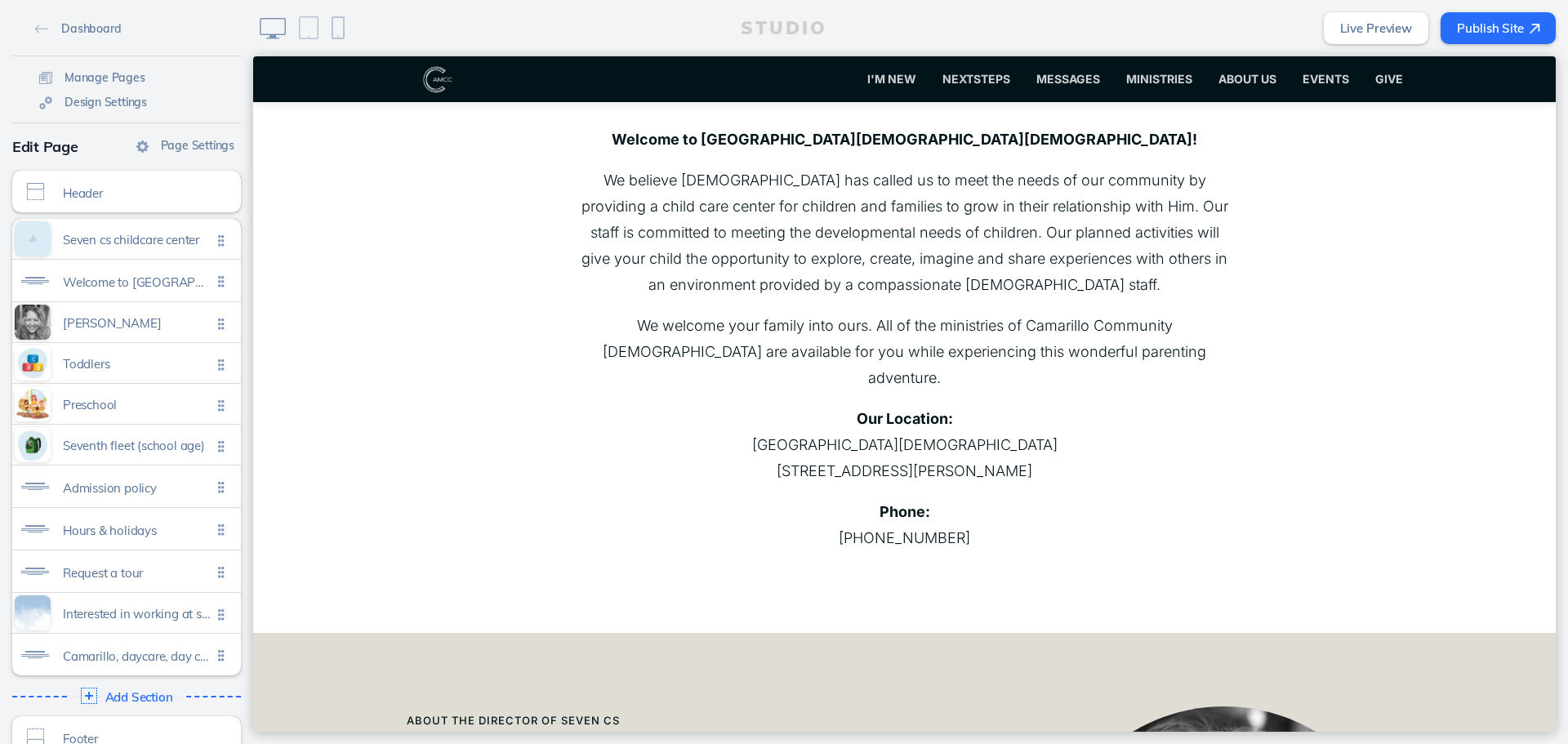
click at [1527, 32] on button "Publish Site" at bounding box center [1498, 28] width 115 height 32
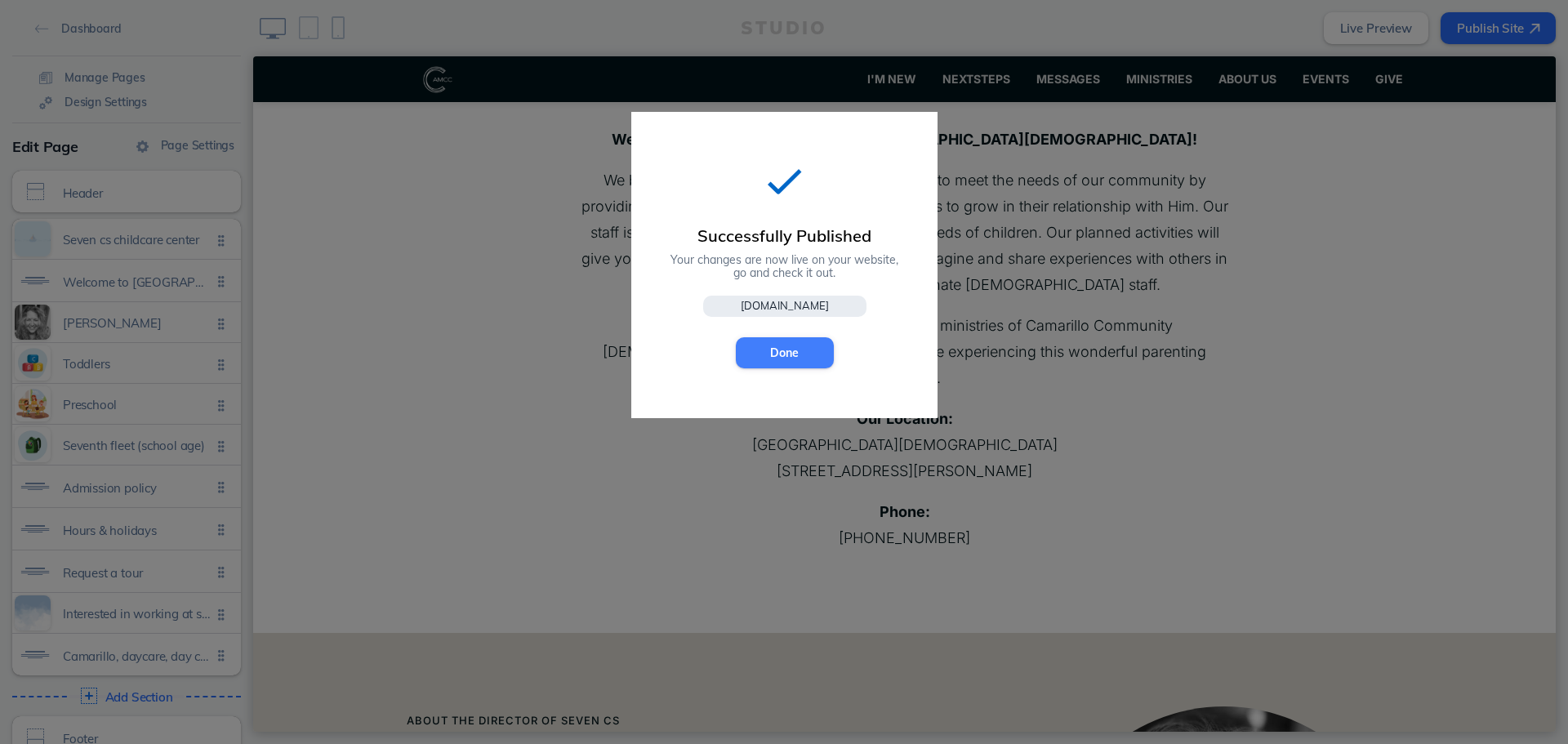
click at [805, 351] on button "Done" at bounding box center [784, 353] width 98 height 31
